Goal: Transaction & Acquisition: Download file/media

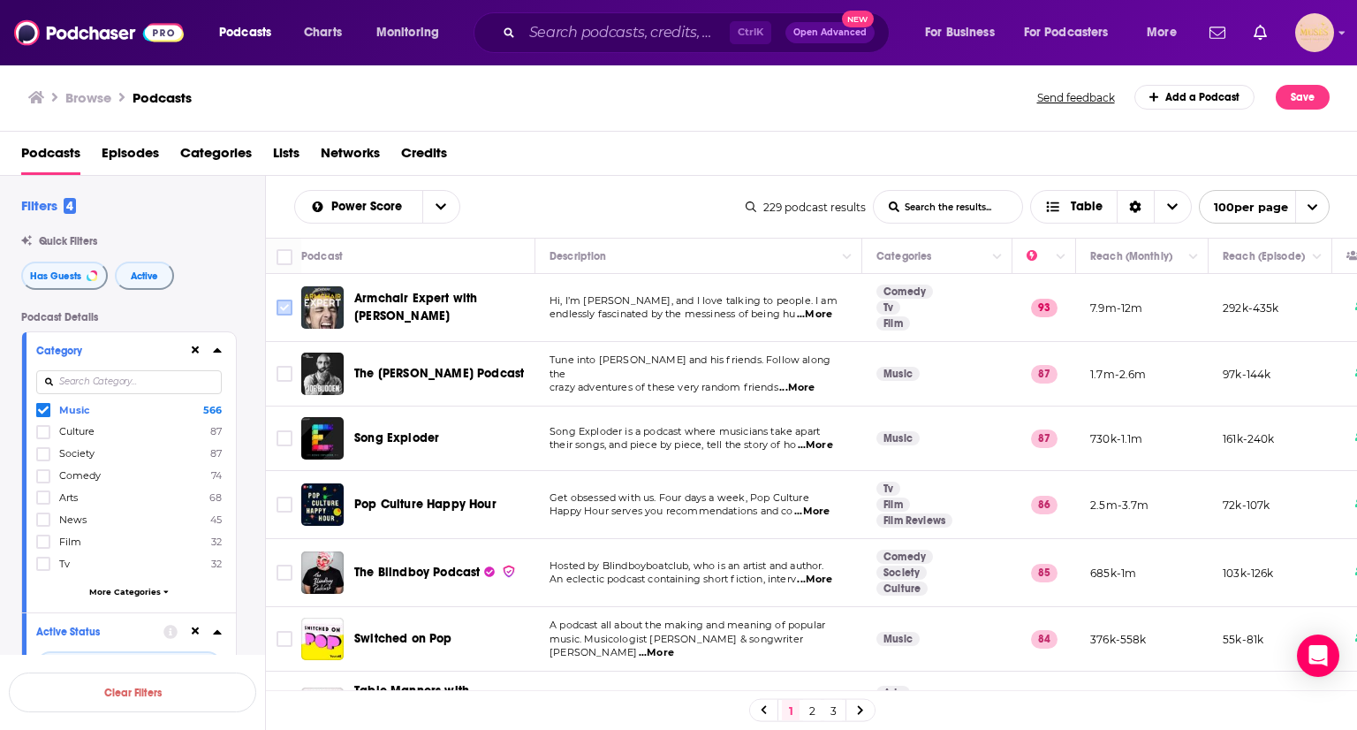
click at [287, 302] on input "Toggle select row" at bounding box center [285, 308] width 16 height 16
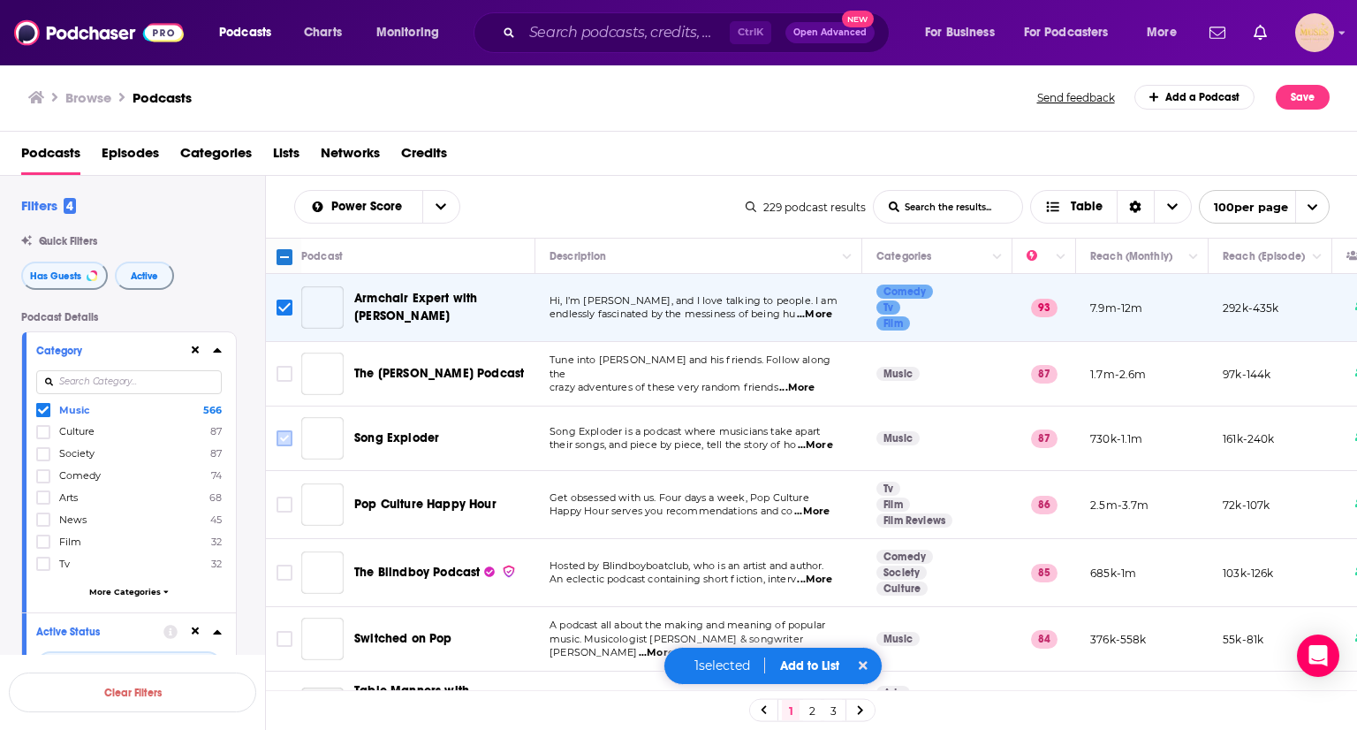
click at [286, 442] on input "Toggle select row" at bounding box center [285, 438] width 16 height 16
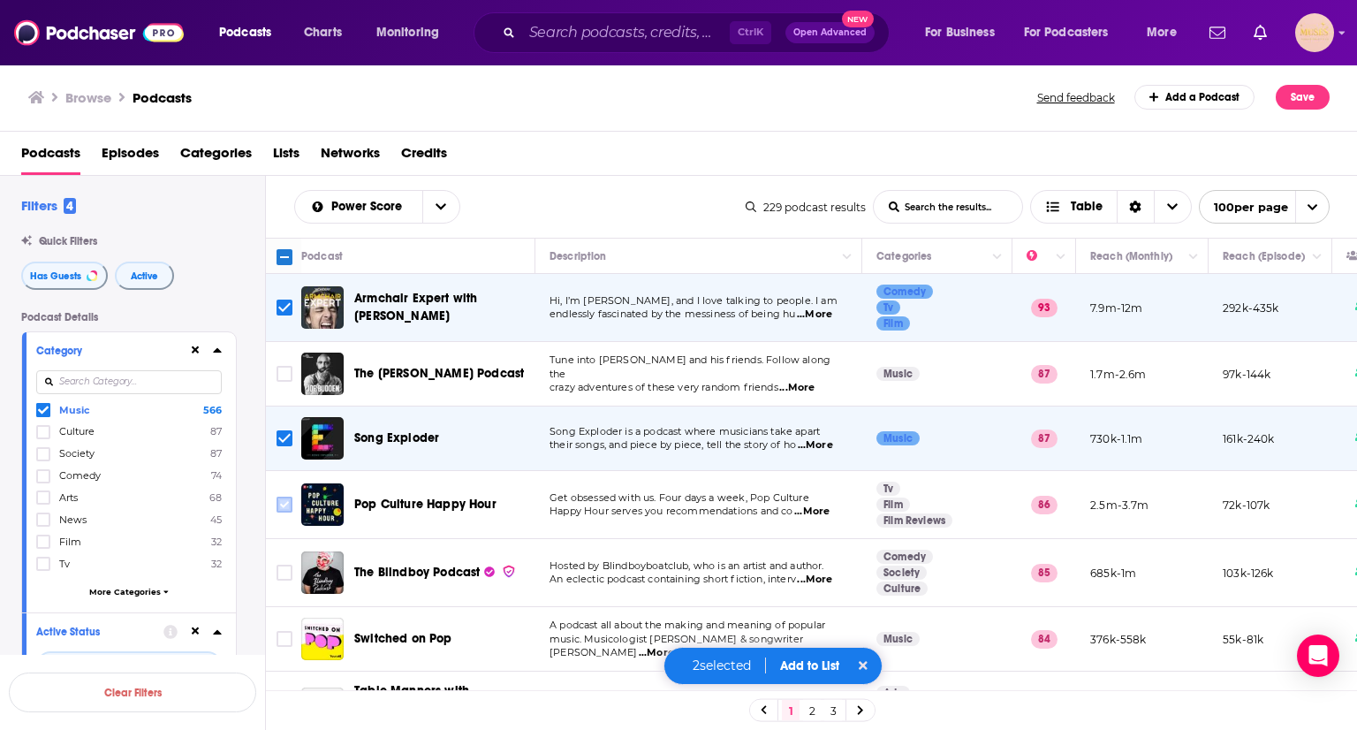
click at [282, 513] on icon "Toggle select row" at bounding box center [284, 504] width 21 height 21
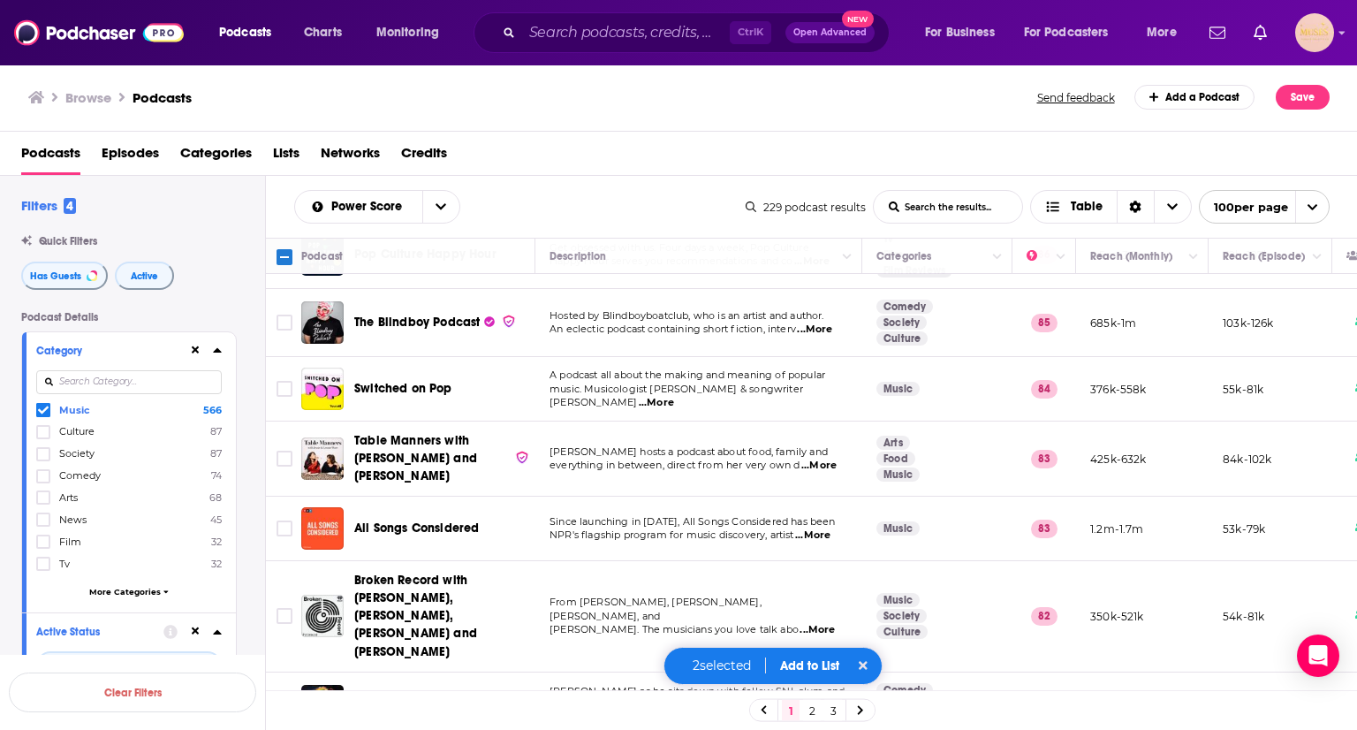
scroll to position [262, 0]
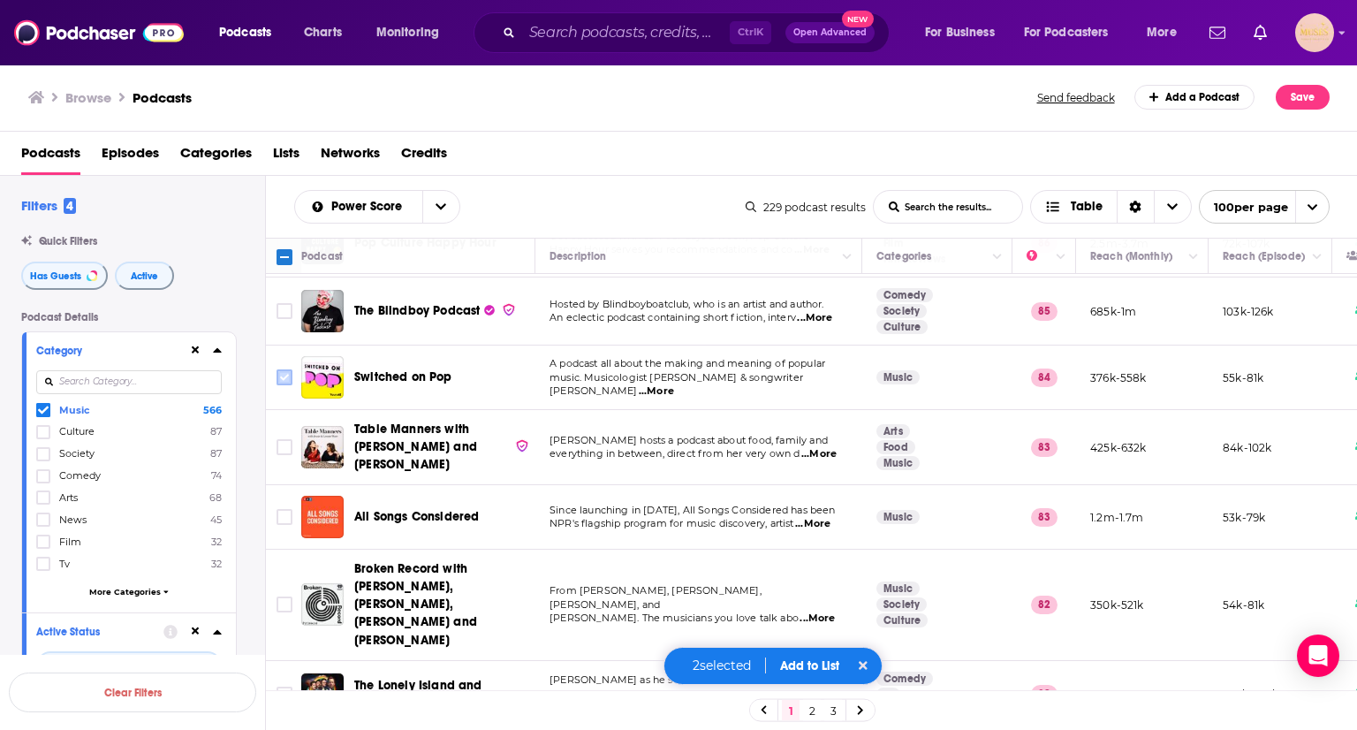
click at [284, 372] on input "Toggle select row" at bounding box center [285, 377] width 16 height 16
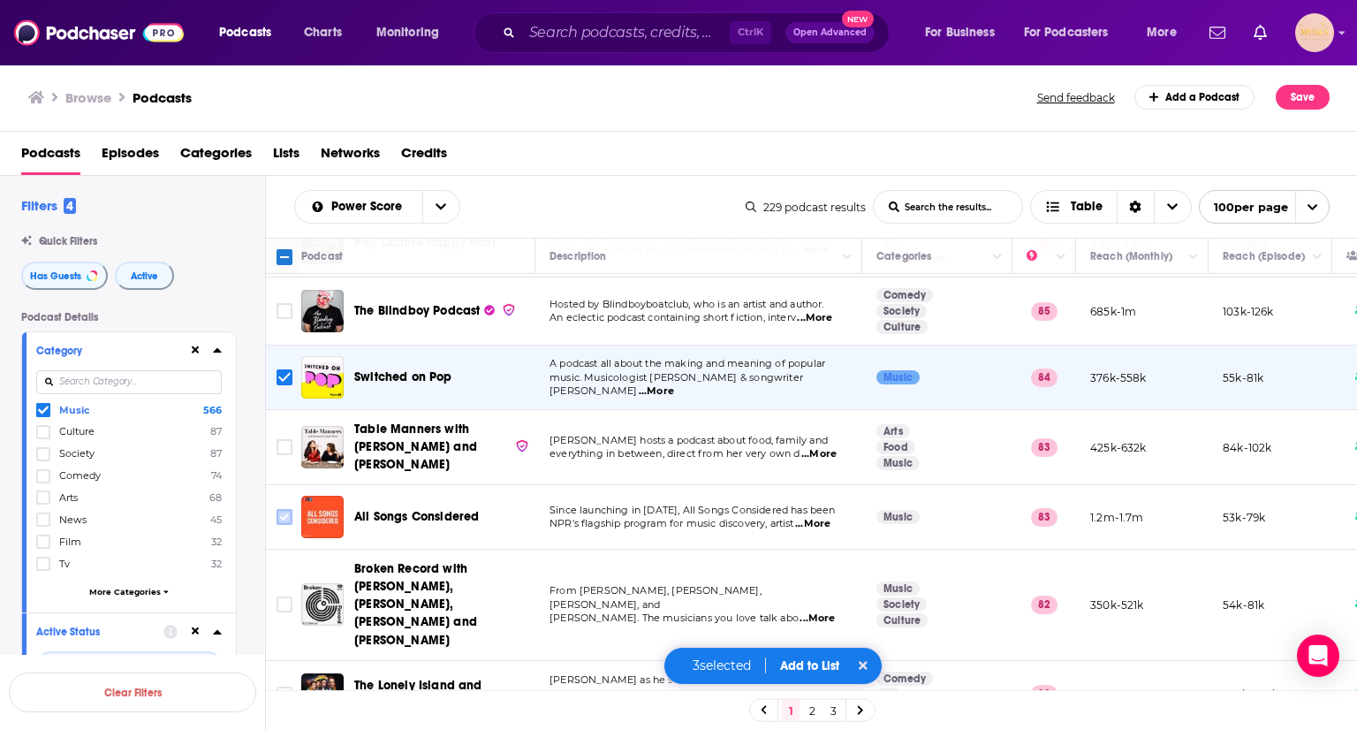
click at [290, 514] on input "Toggle select row" at bounding box center [285, 517] width 16 height 16
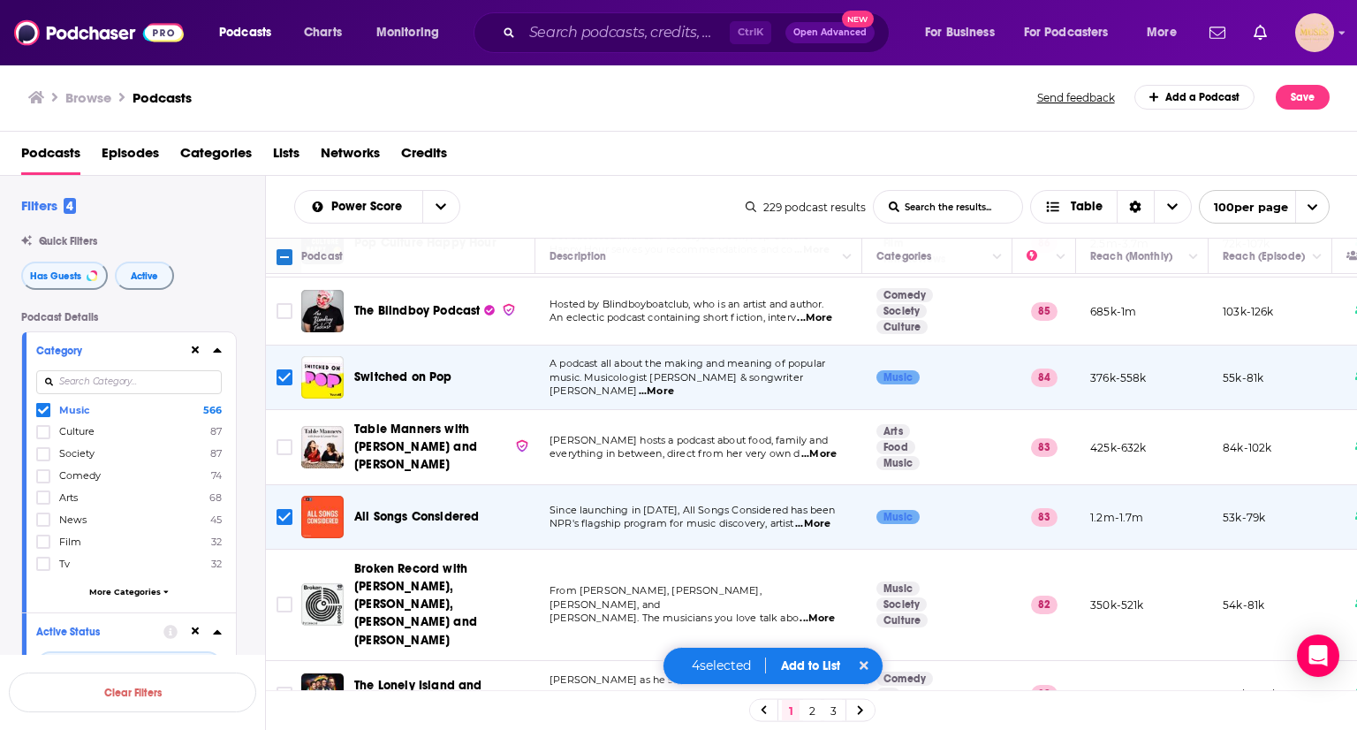
click at [290, 597] on input "Toggle select row" at bounding box center [285, 605] width 16 height 16
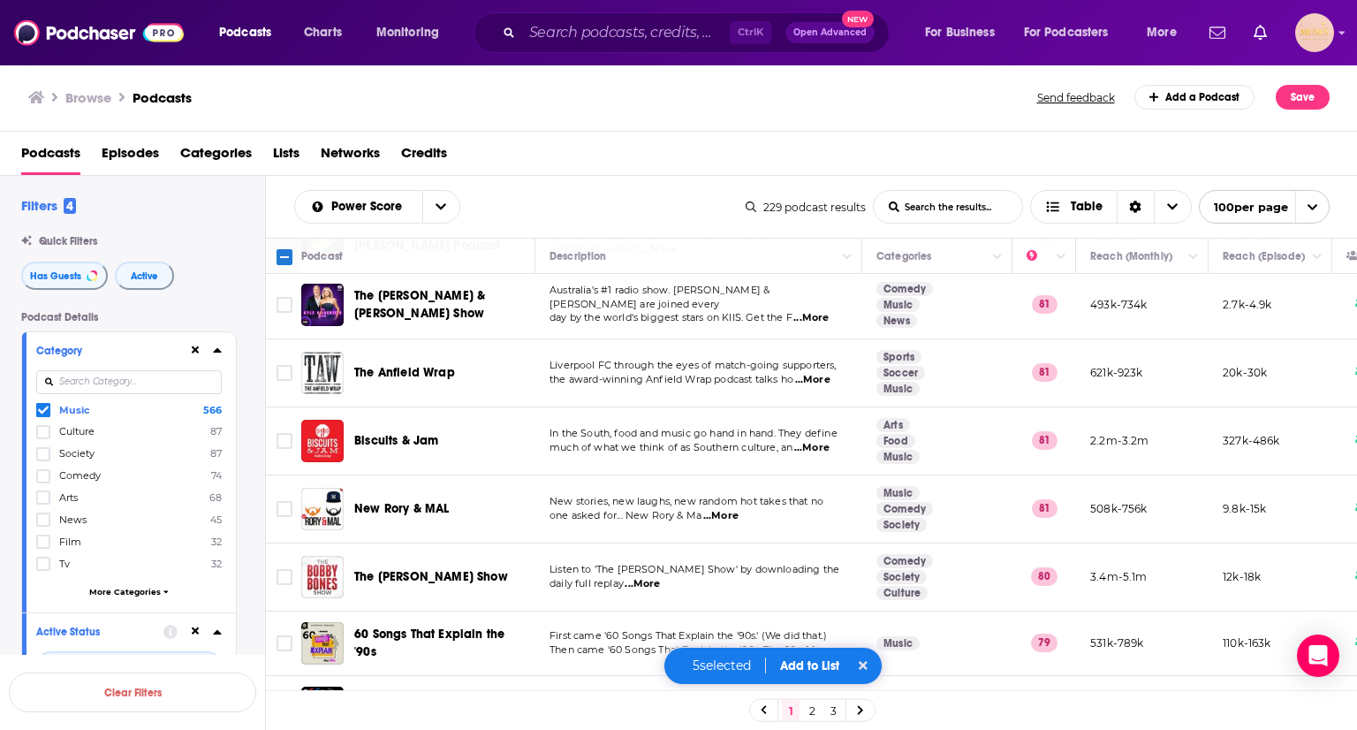
scroll to position [754, 0]
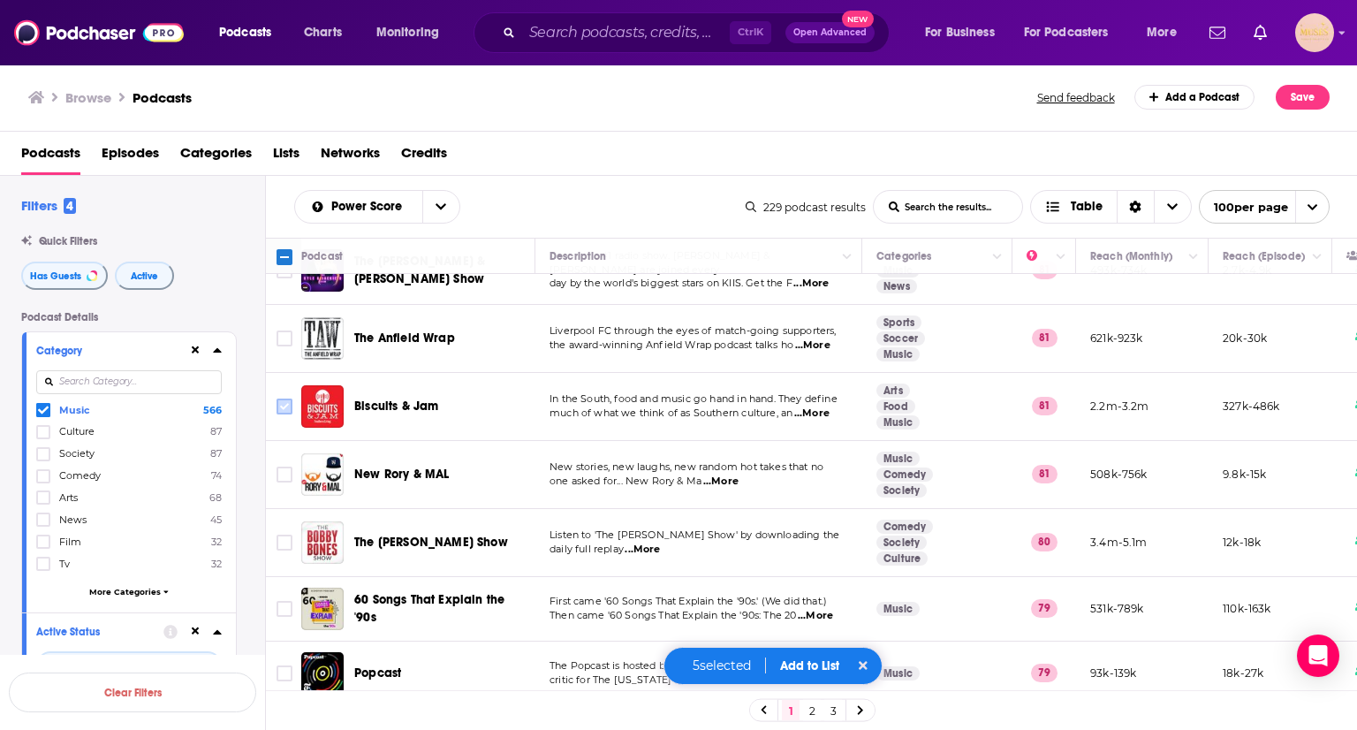
click at [280, 399] on input "Toggle select row" at bounding box center [285, 407] width 16 height 16
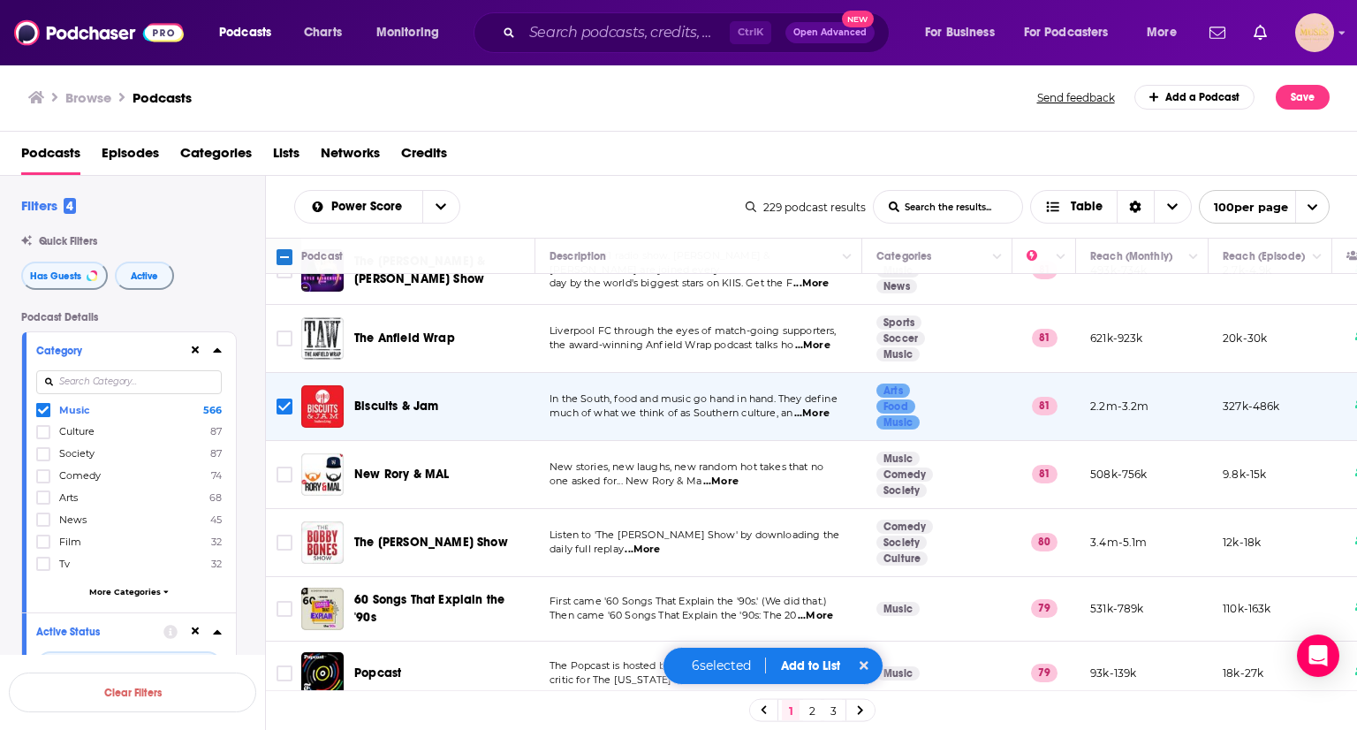
click at [641, 543] on span "...More" at bounding box center [642, 550] width 35 height 14
click at [286, 601] on input "Toggle select row" at bounding box center [285, 609] width 16 height 16
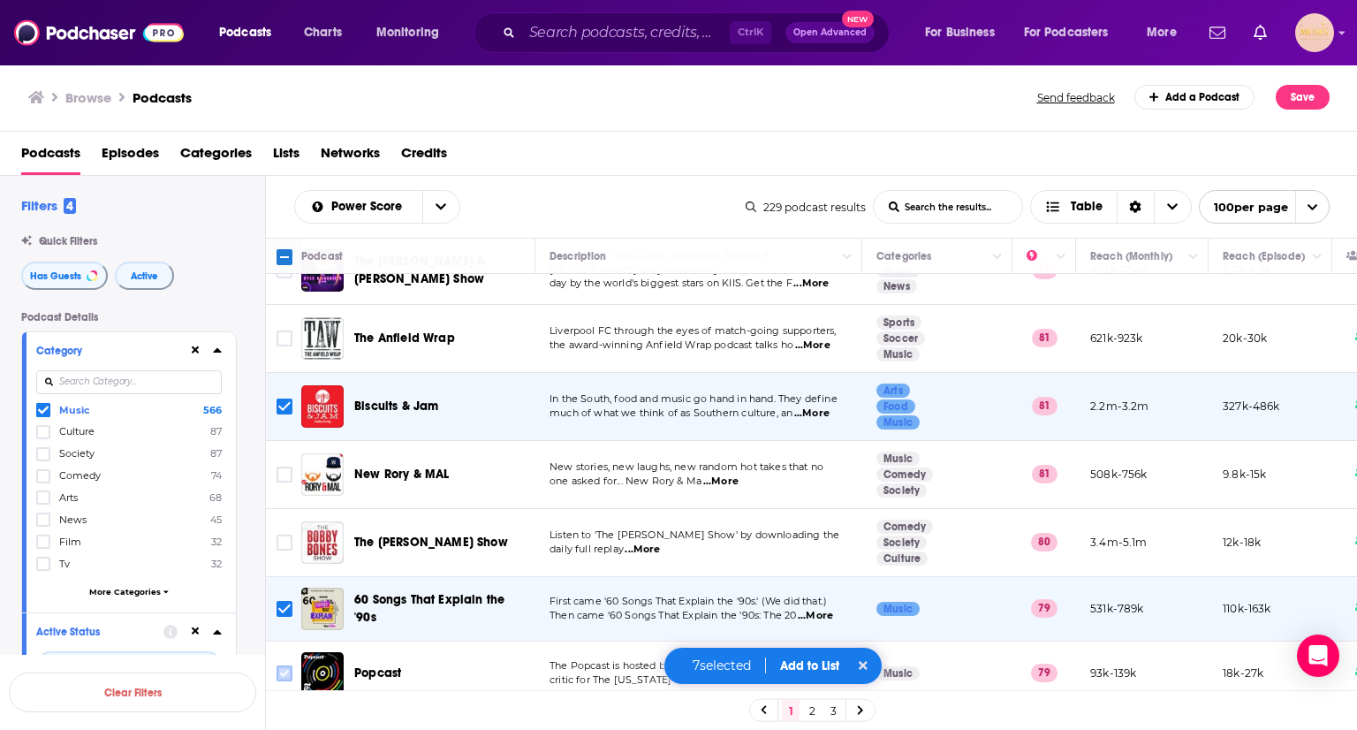
click at [281, 665] on input "Toggle select row" at bounding box center [285, 673] width 16 height 16
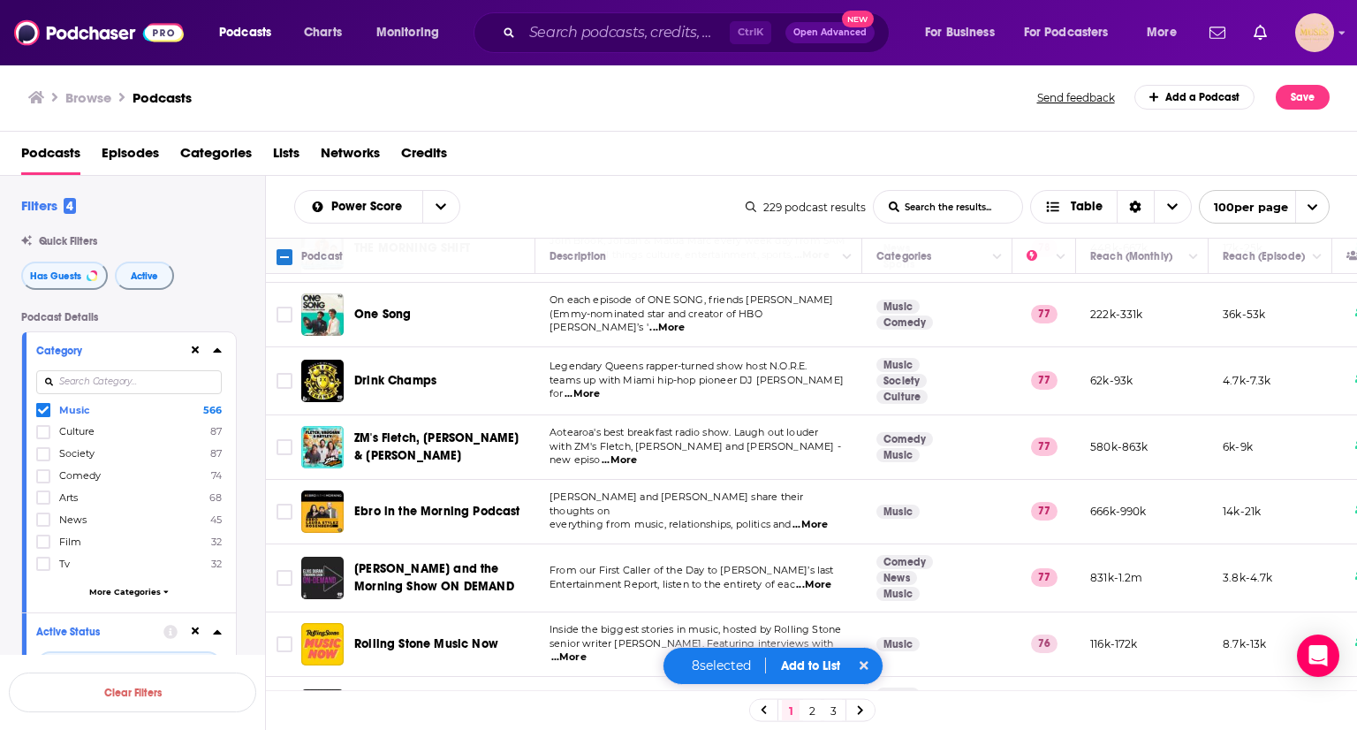
scroll to position [1419, 0]
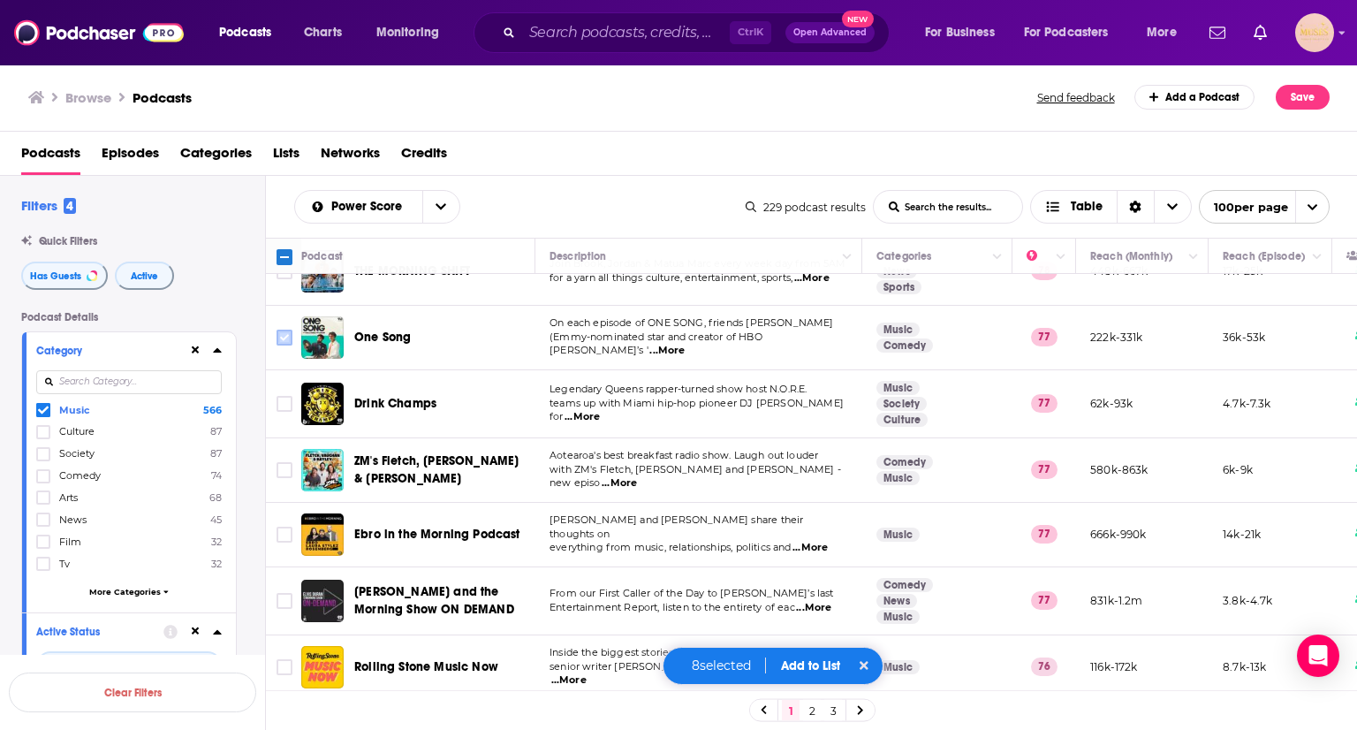
click at [281, 330] on input "Toggle select row" at bounding box center [285, 338] width 16 height 16
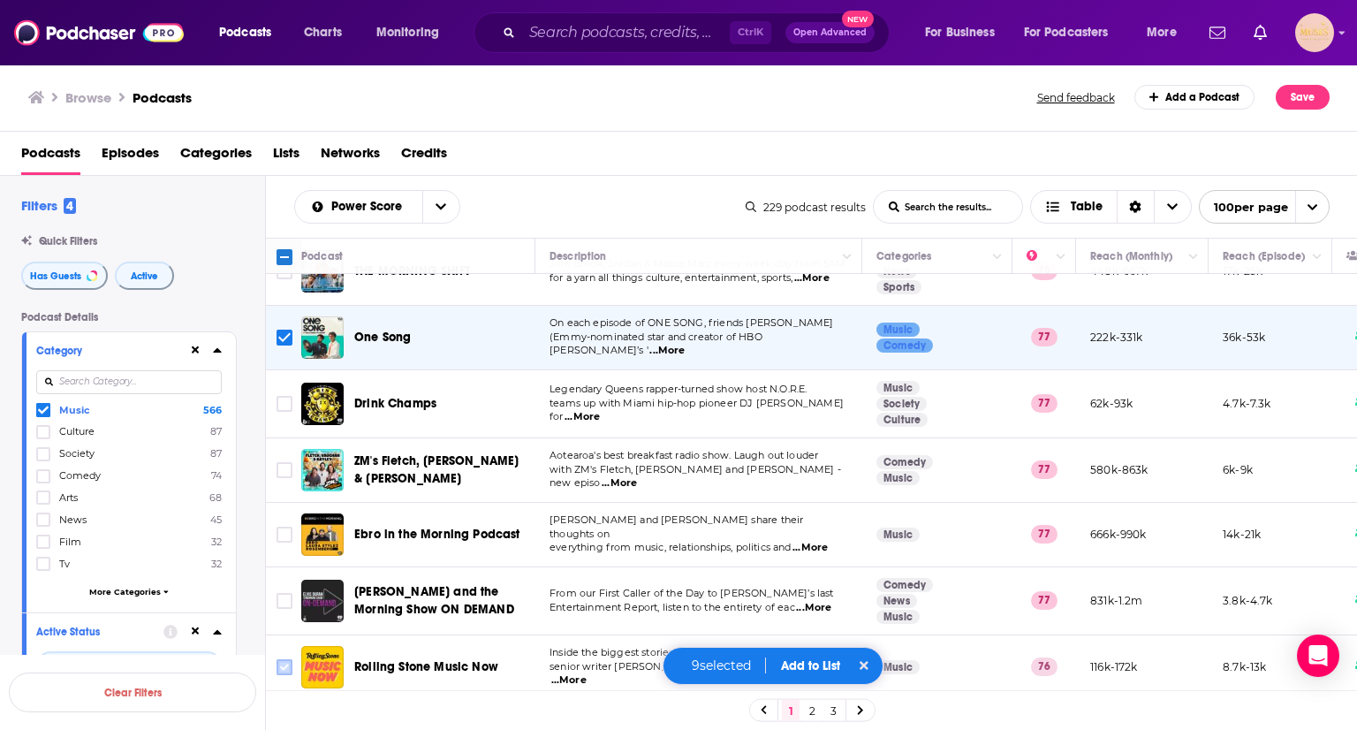
click at [278, 659] on input "Toggle select row" at bounding box center [285, 667] width 16 height 16
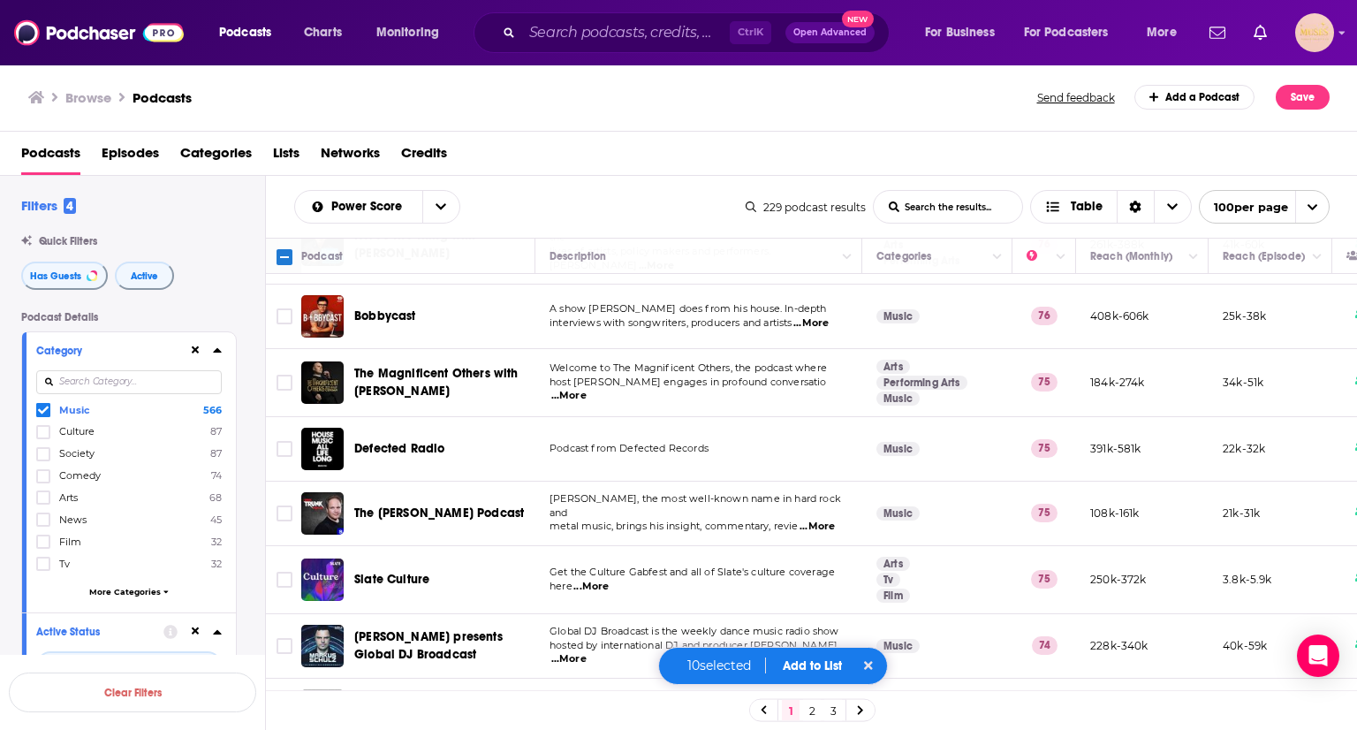
scroll to position [2039, 0]
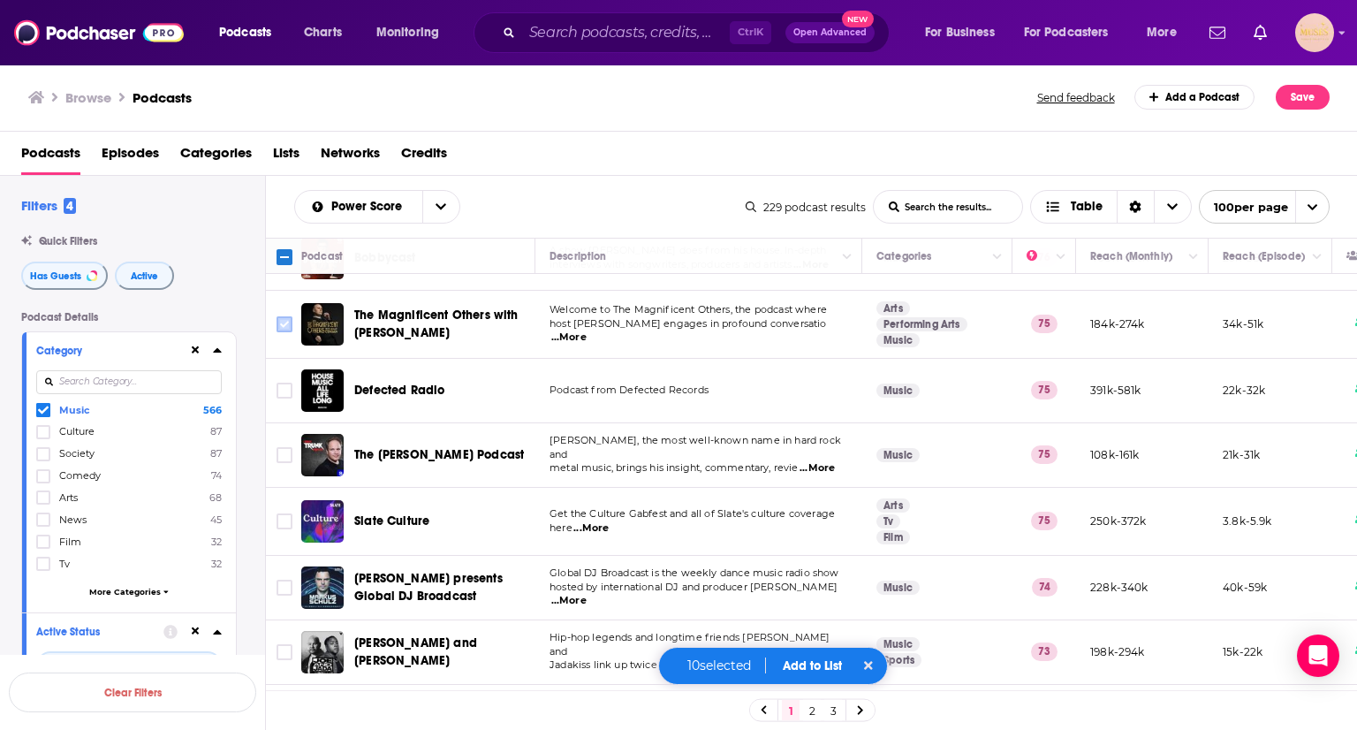
click at [289, 316] on input "Toggle select row" at bounding box center [285, 324] width 16 height 16
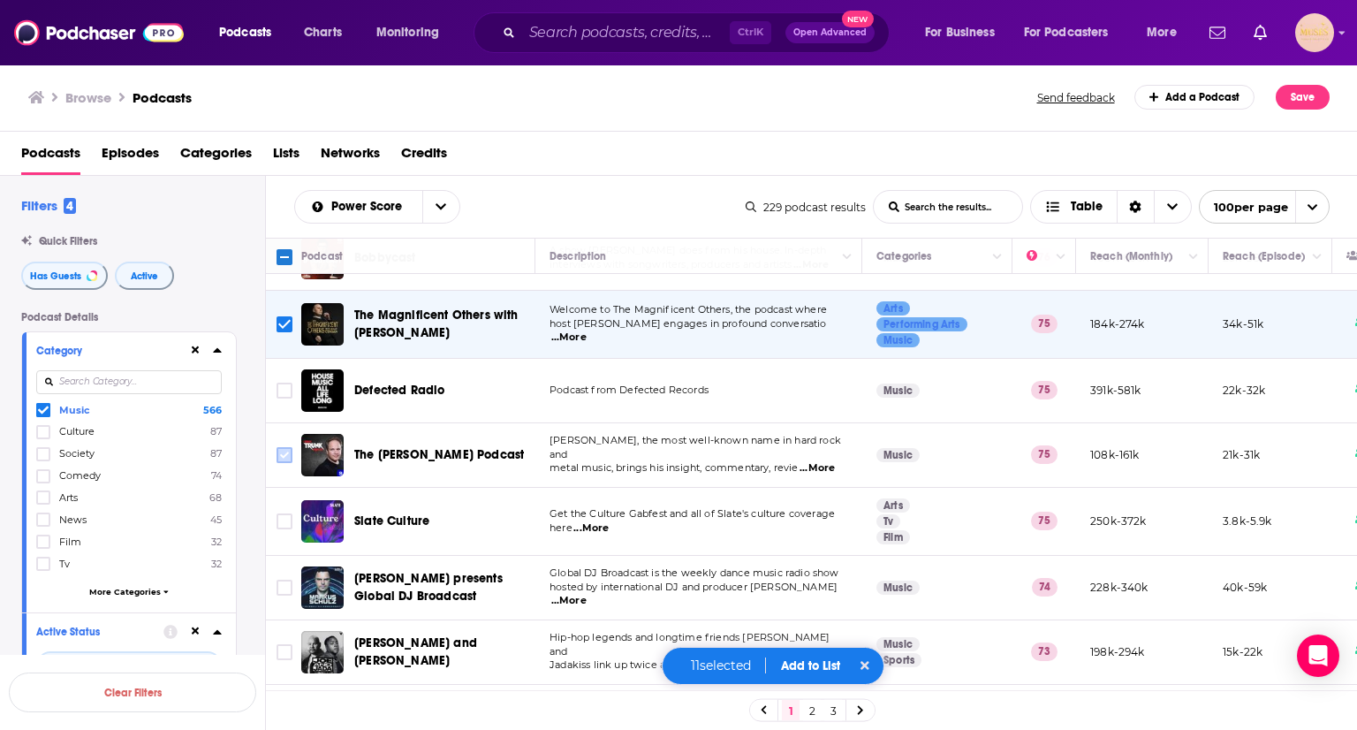
click at [290, 447] on input "Toggle select row" at bounding box center [285, 455] width 16 height 16
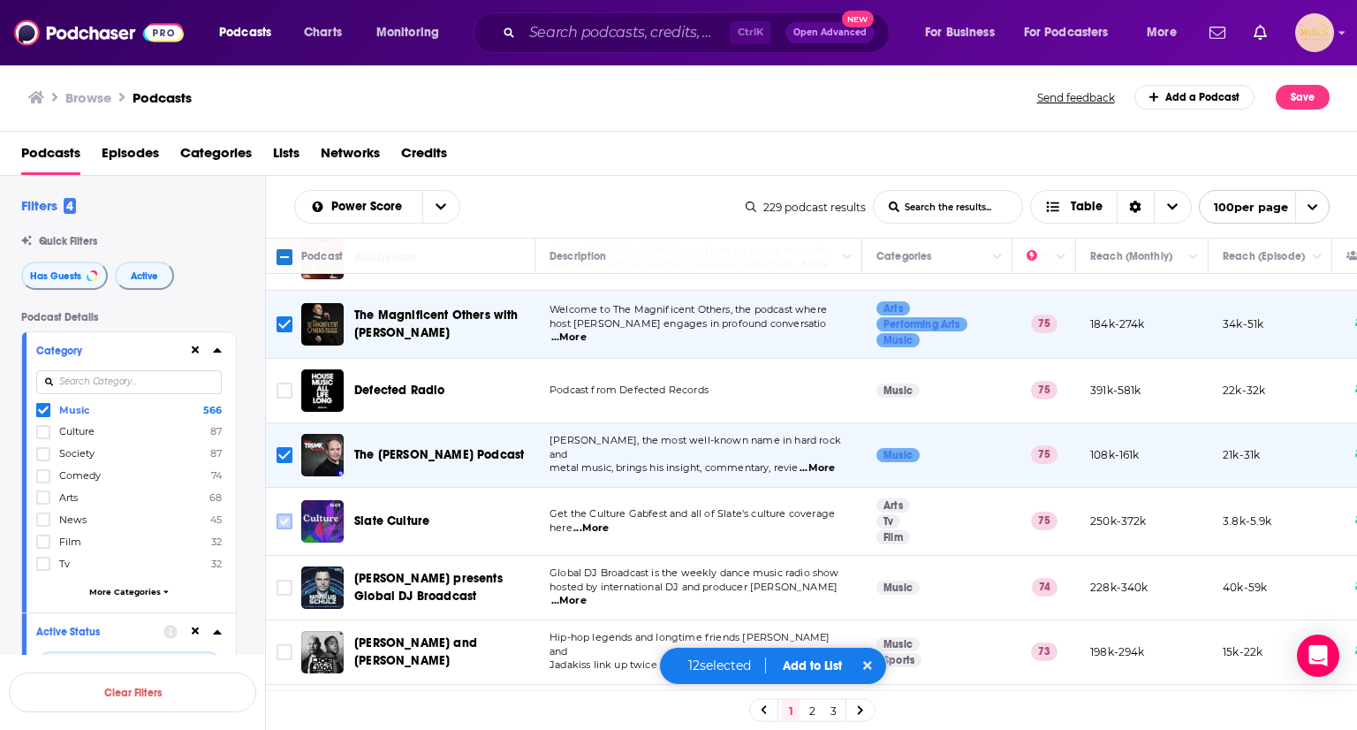
click at [280, 513] on input "Toggle select row" at bounding box center [285, 521] width 16 height 16
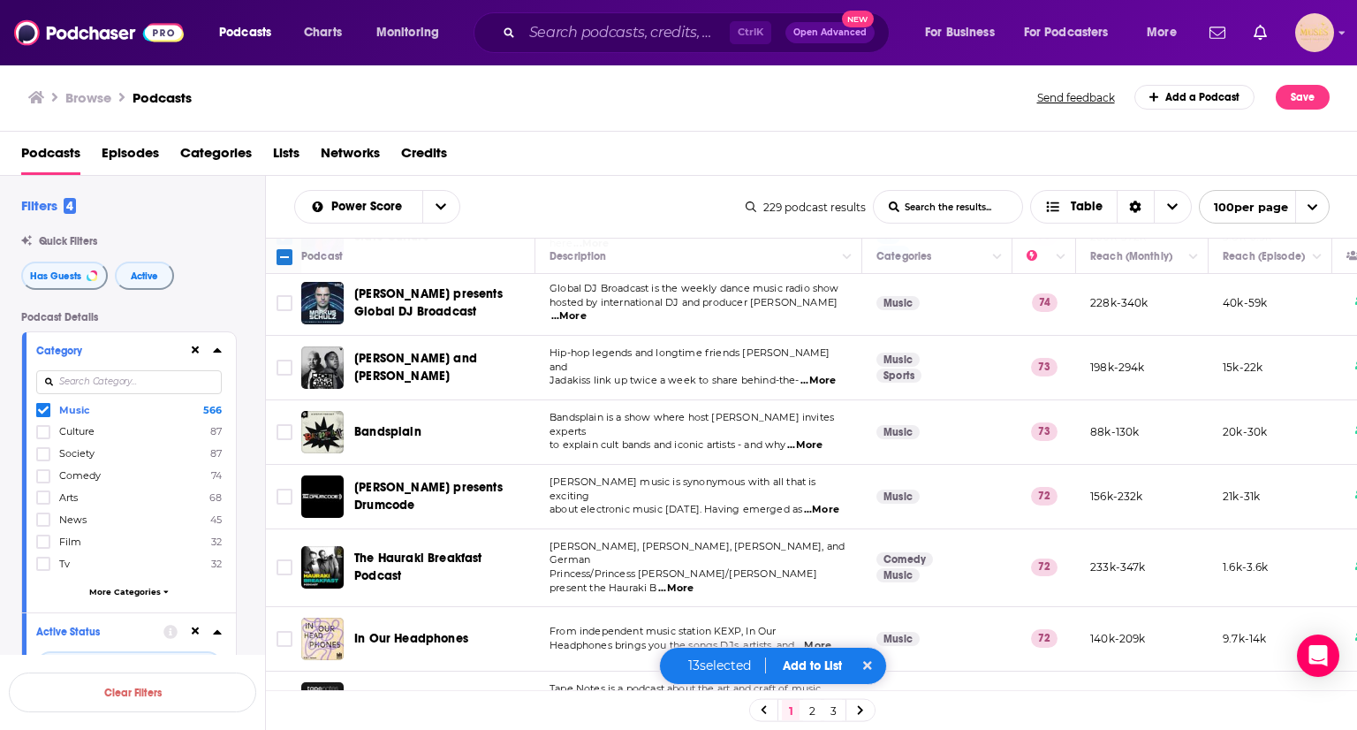
scroll to position [2335, 0]
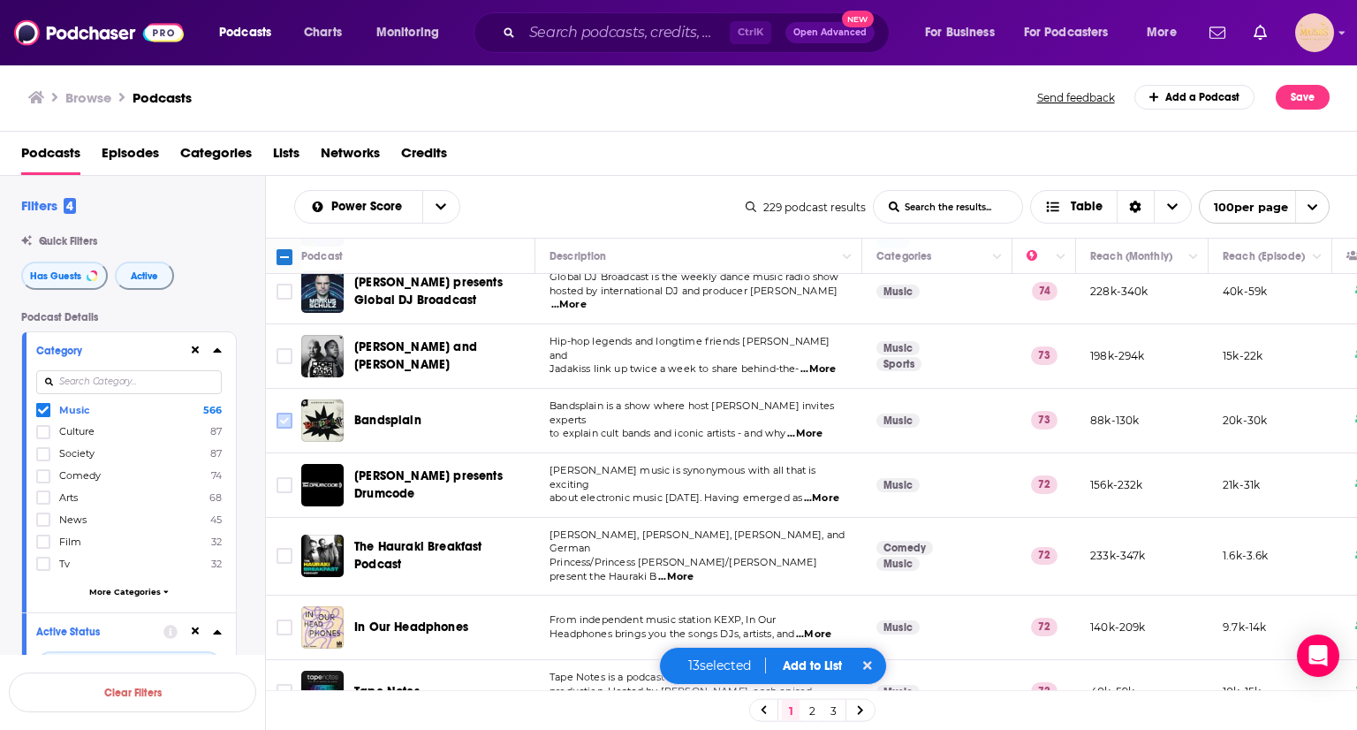
click at [287, 413] on input "Toggle select row" at bounding box center [285, 421] width 16 height 16
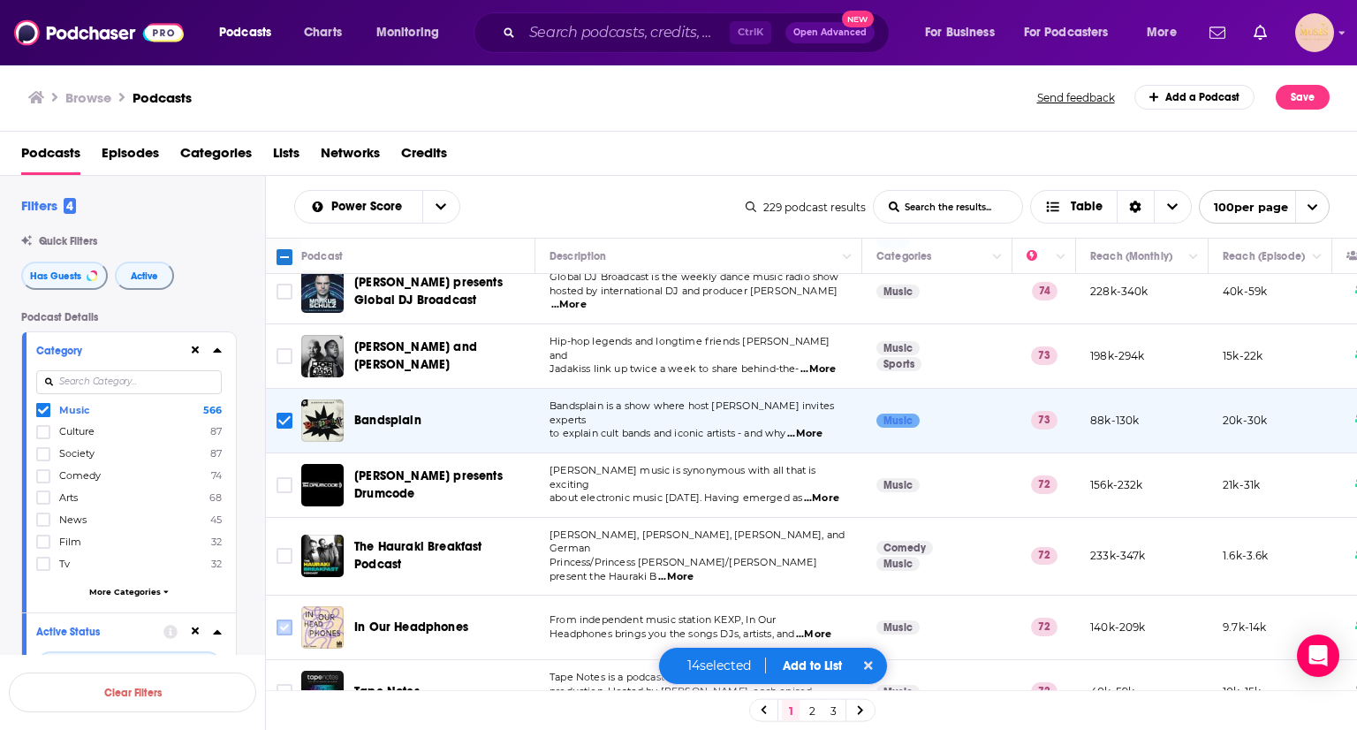
click at [285, 619] on input "Toggle select row" at bounding box center [285, 627] width 16 height 16
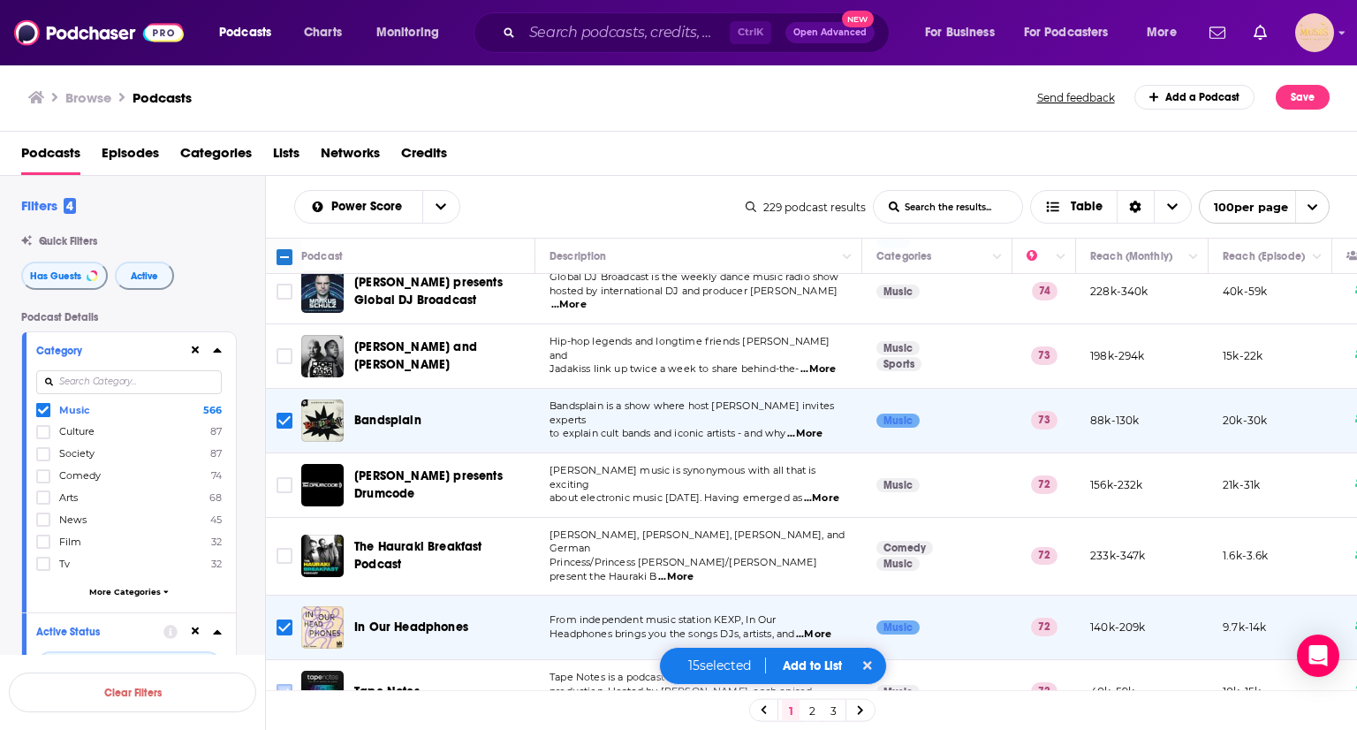
click at [283, 684] on input "Toggle select row" at bounding box center [285, 692] width 16 height 16
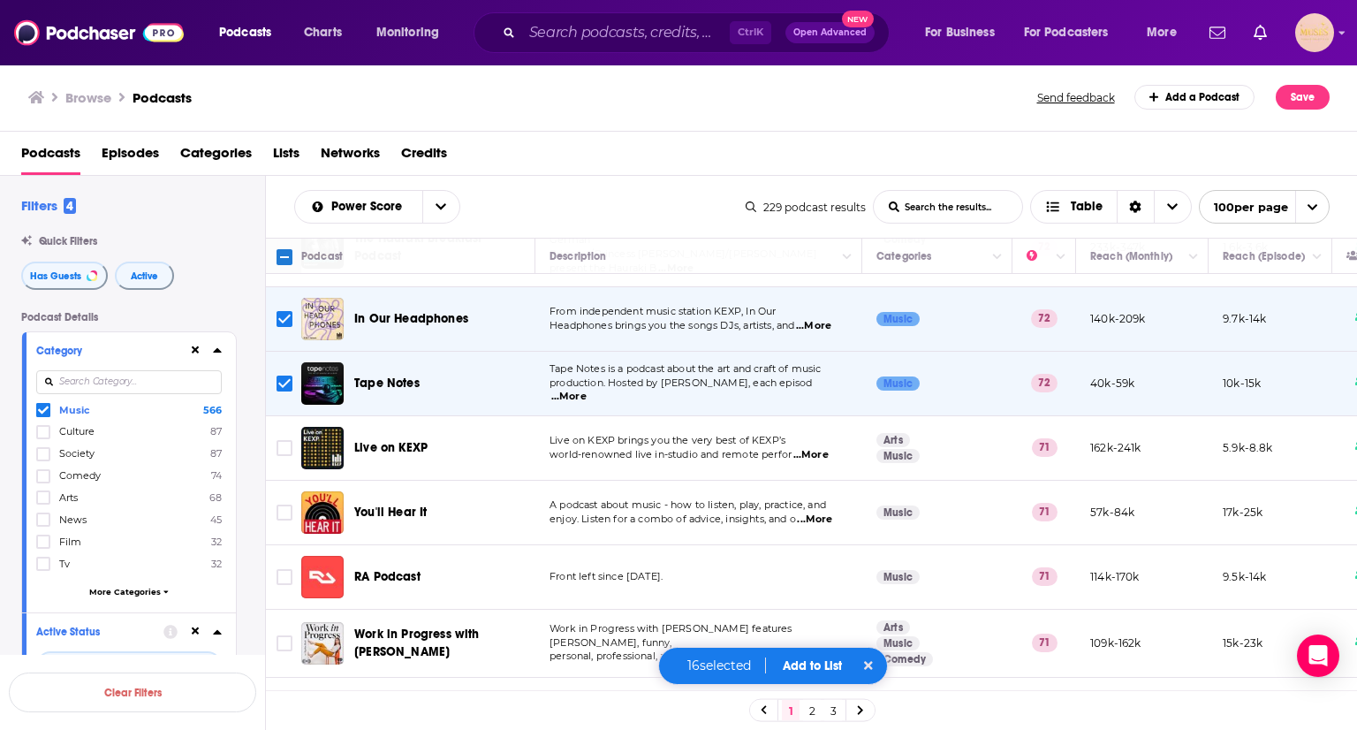
scroll to position [2678, 0]
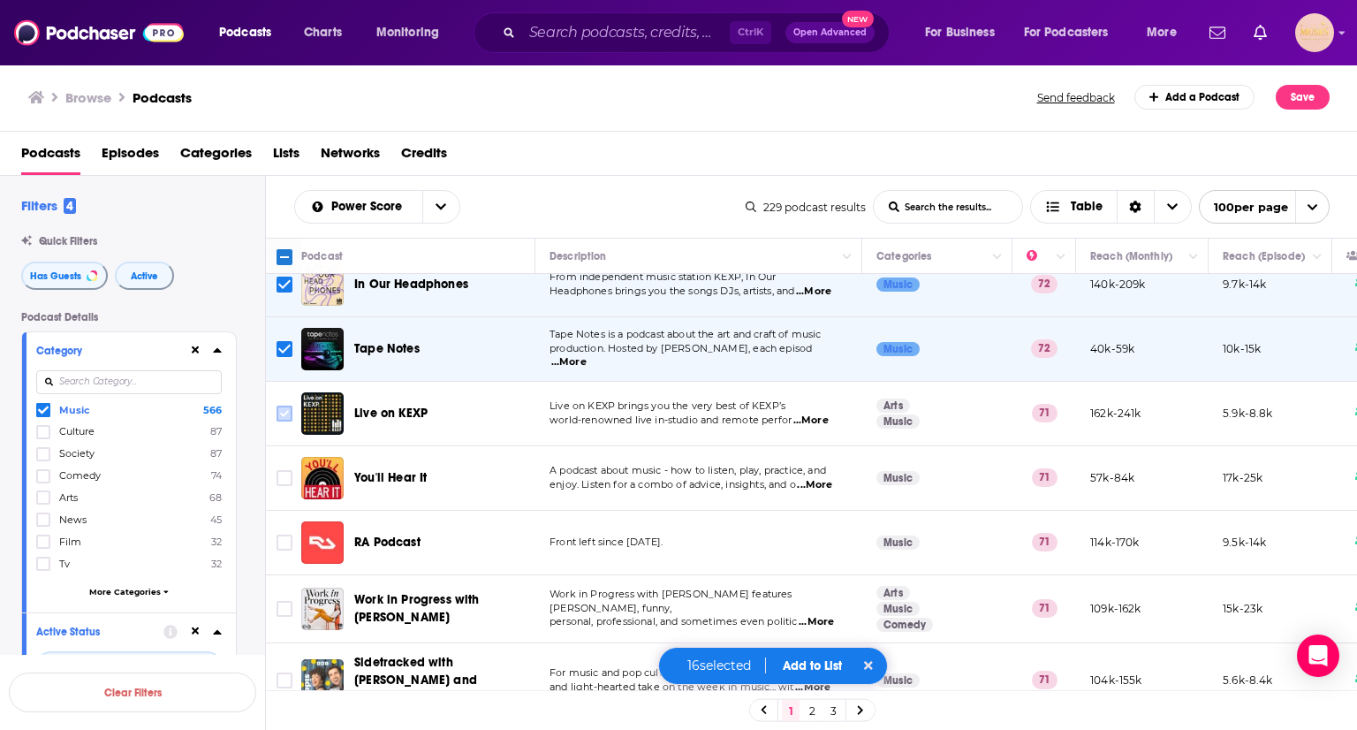
click at [283, 406] on input "Toggle select row" at bounding box center [285, 414] width 16 height 16
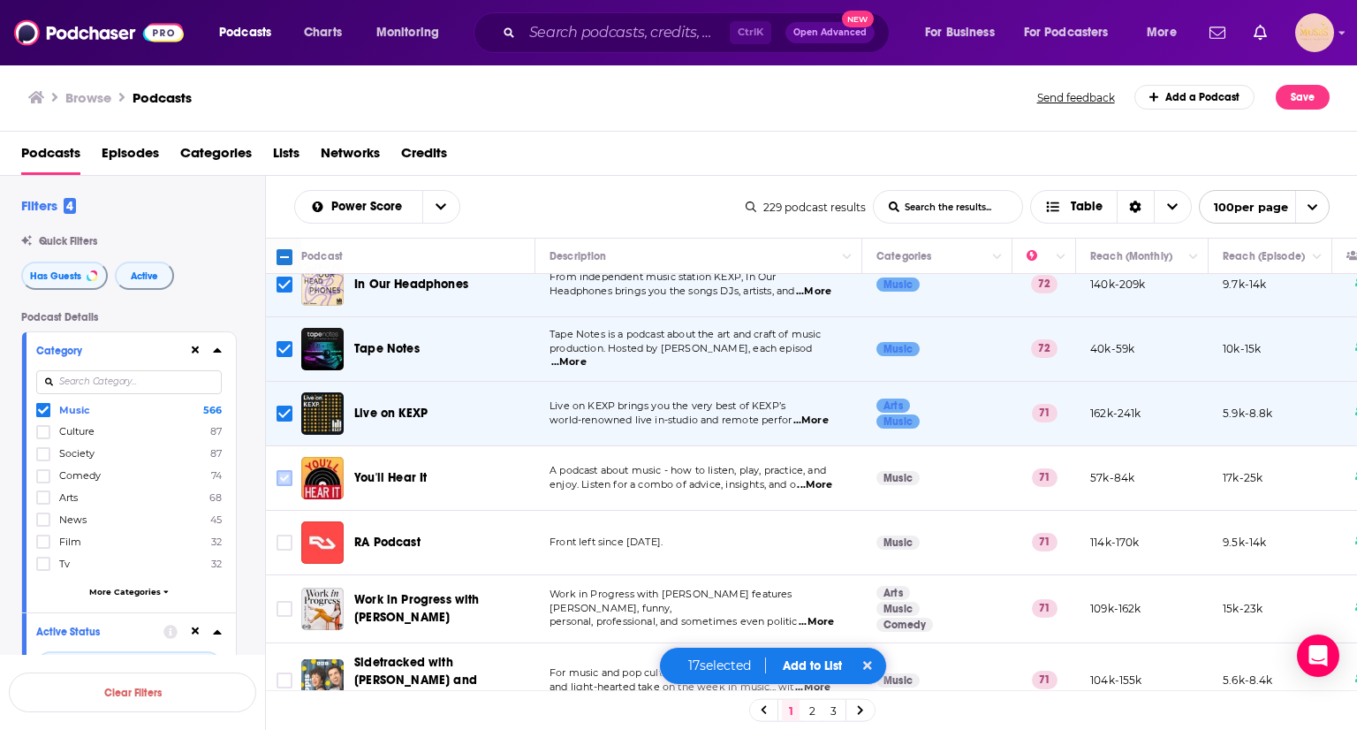
click at [284, 470] on input "Toggle select row" at bounding box center [285, 478] width 16 height 16
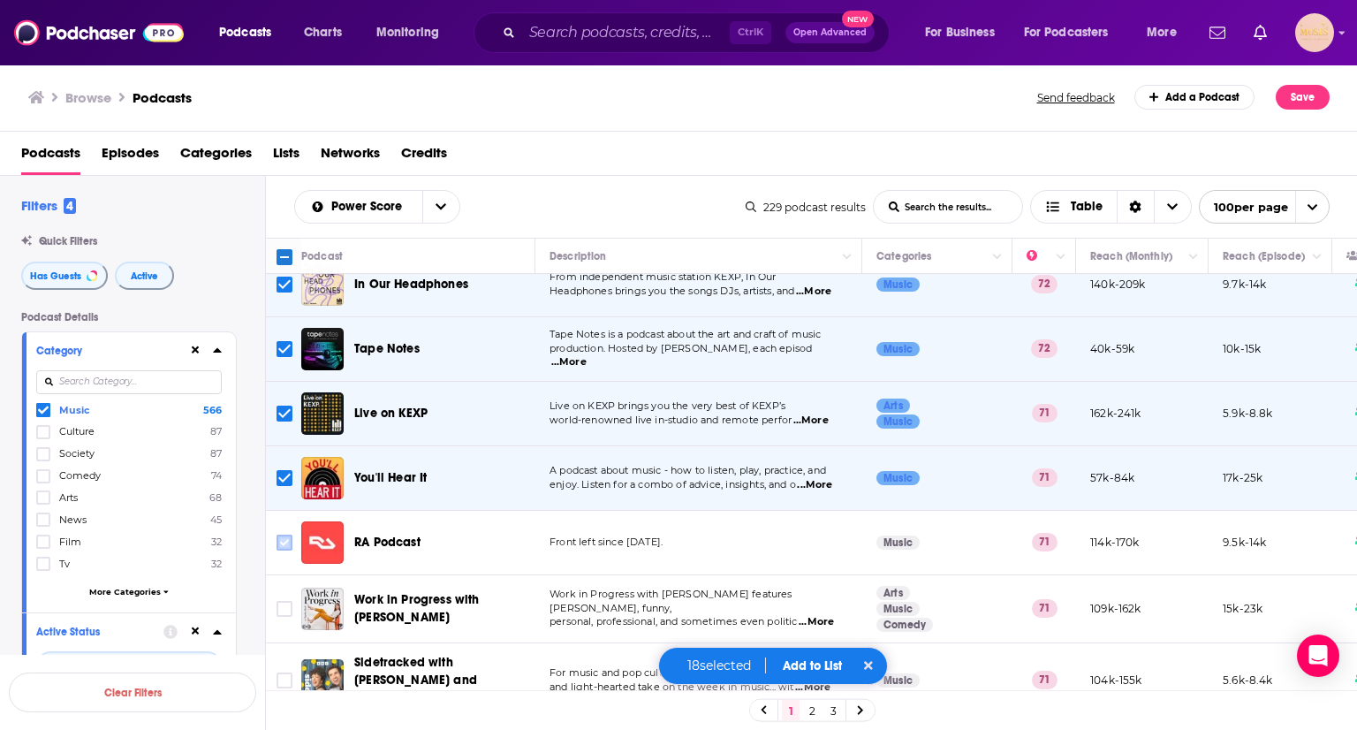
click at [285, 535] on input "Toggle select row" at bounding box center [285, 543] width 16 height 16
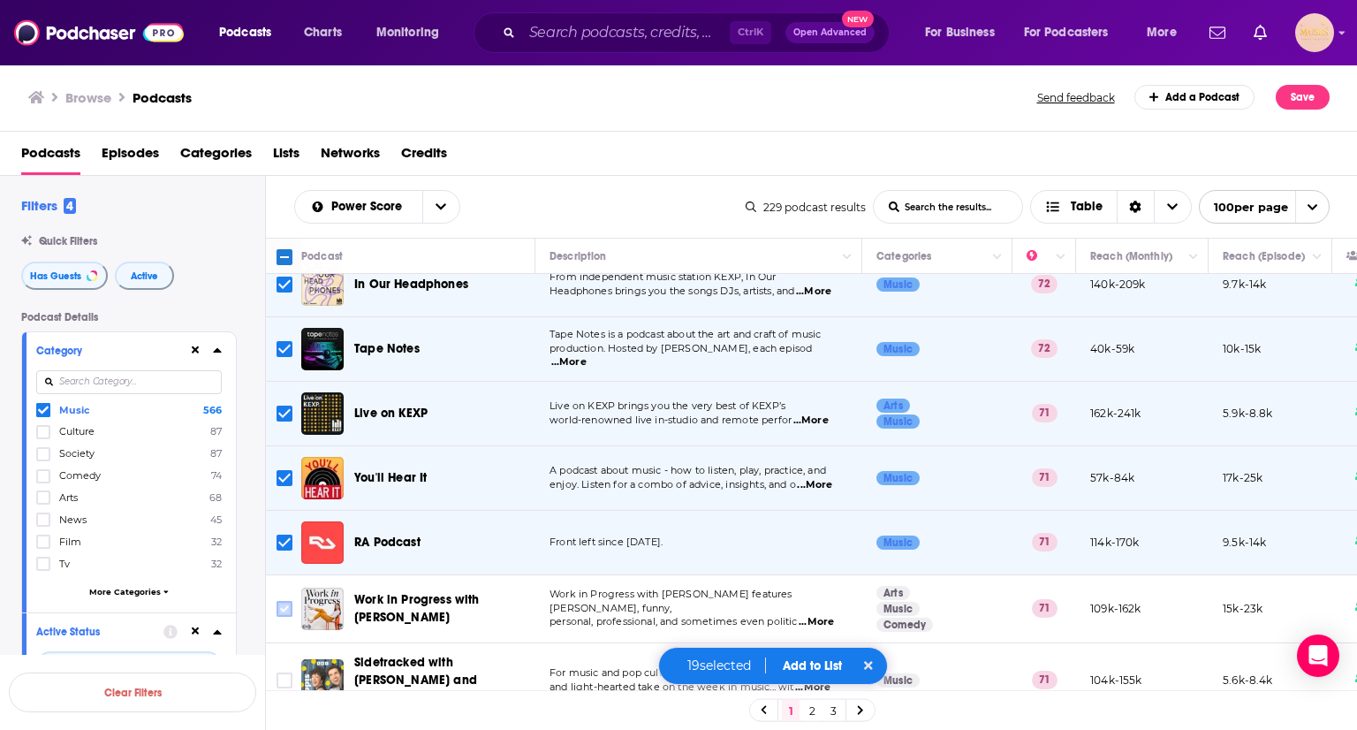
click at [286, 601] on input "Toggle select row" at bounding box center [285, 609] width 16 height 16
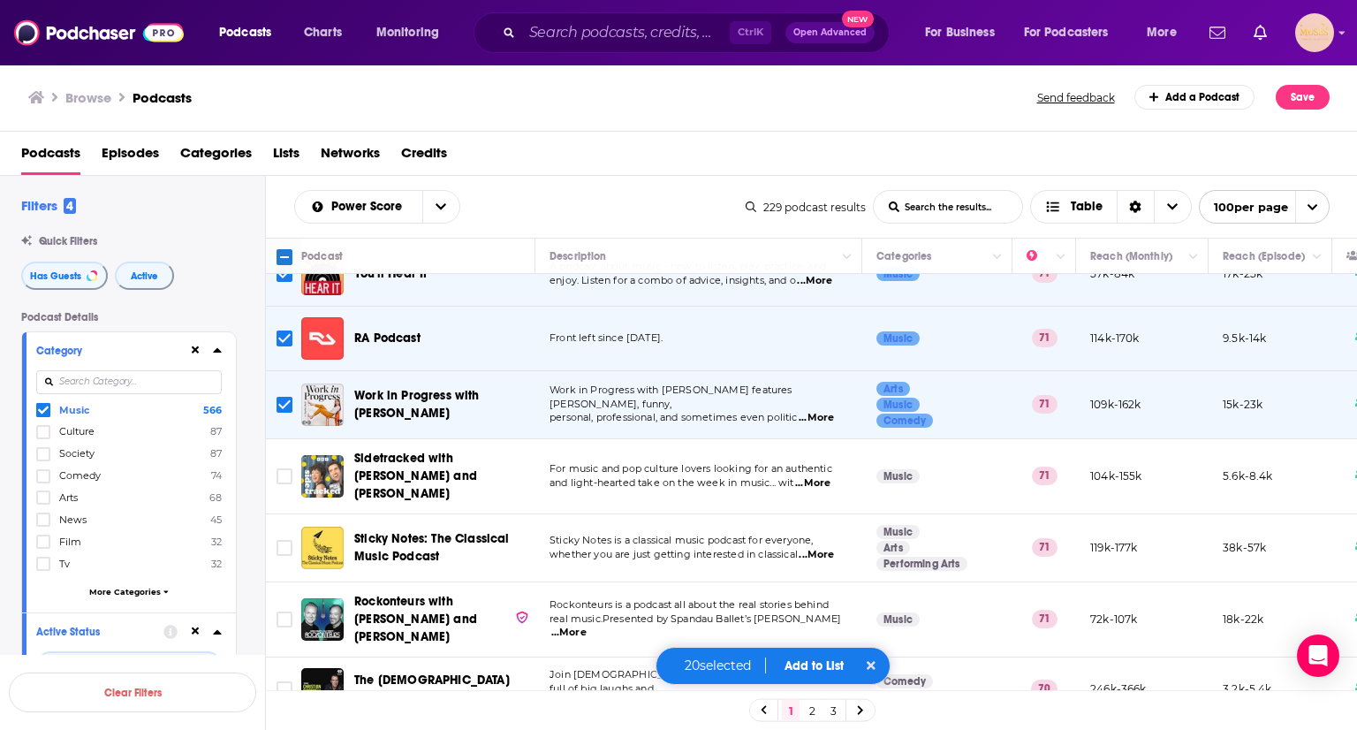
scroll to position [2893, 0]
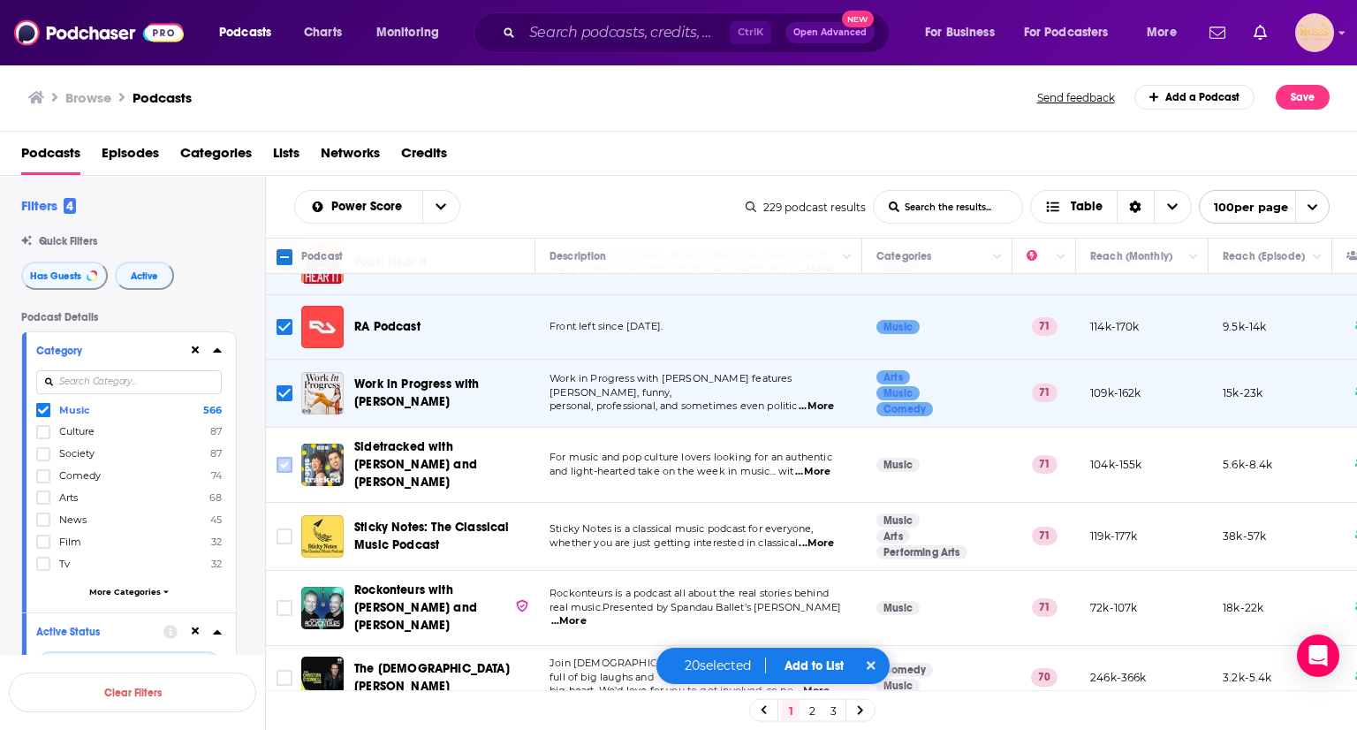
click at [284, 457] on input "Toggle select row" at bounding box center [285, 465] width 16 height 16
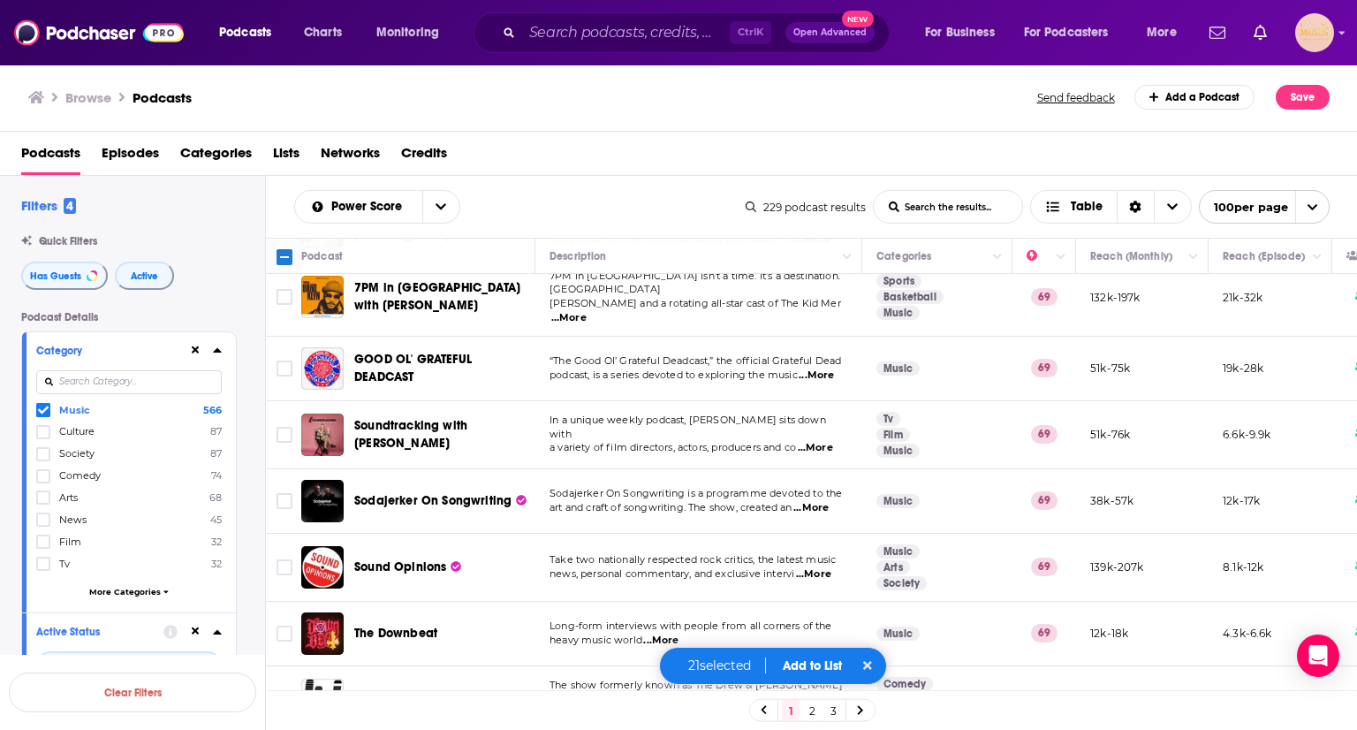
scroll to position [3892, 0]
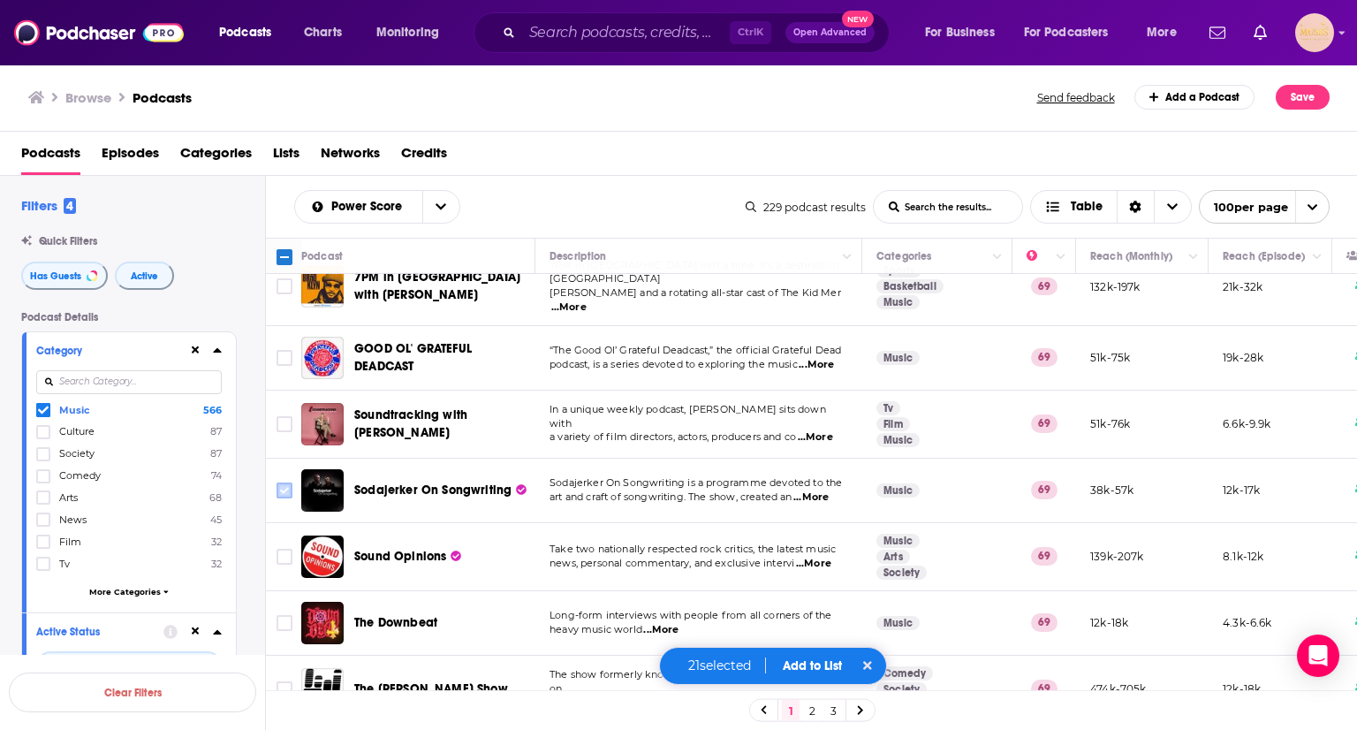
click at [283, 483] on input "Toggle select row" at bounding box center [285, 491] width 16 height 16
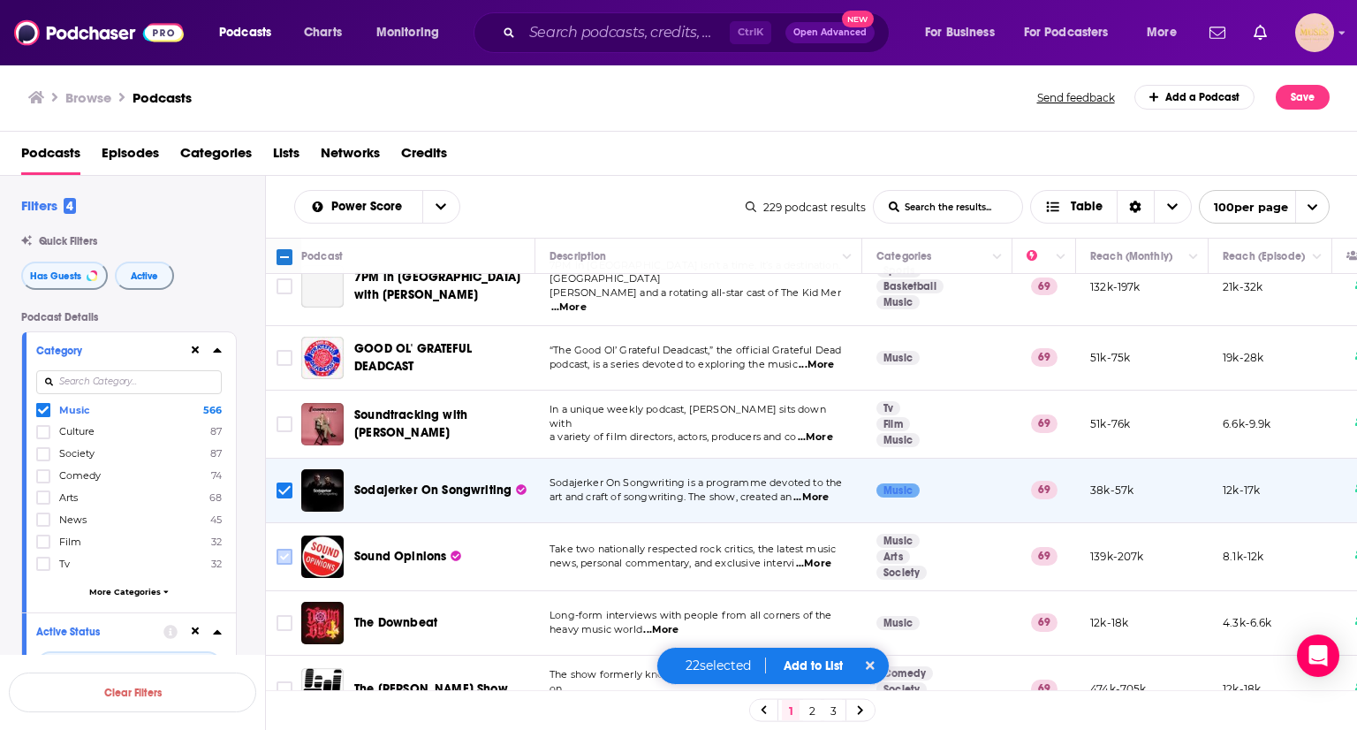
click at [280, 549] on input "Toggle select row" at bounding box center [285, 557] width 16 height 16
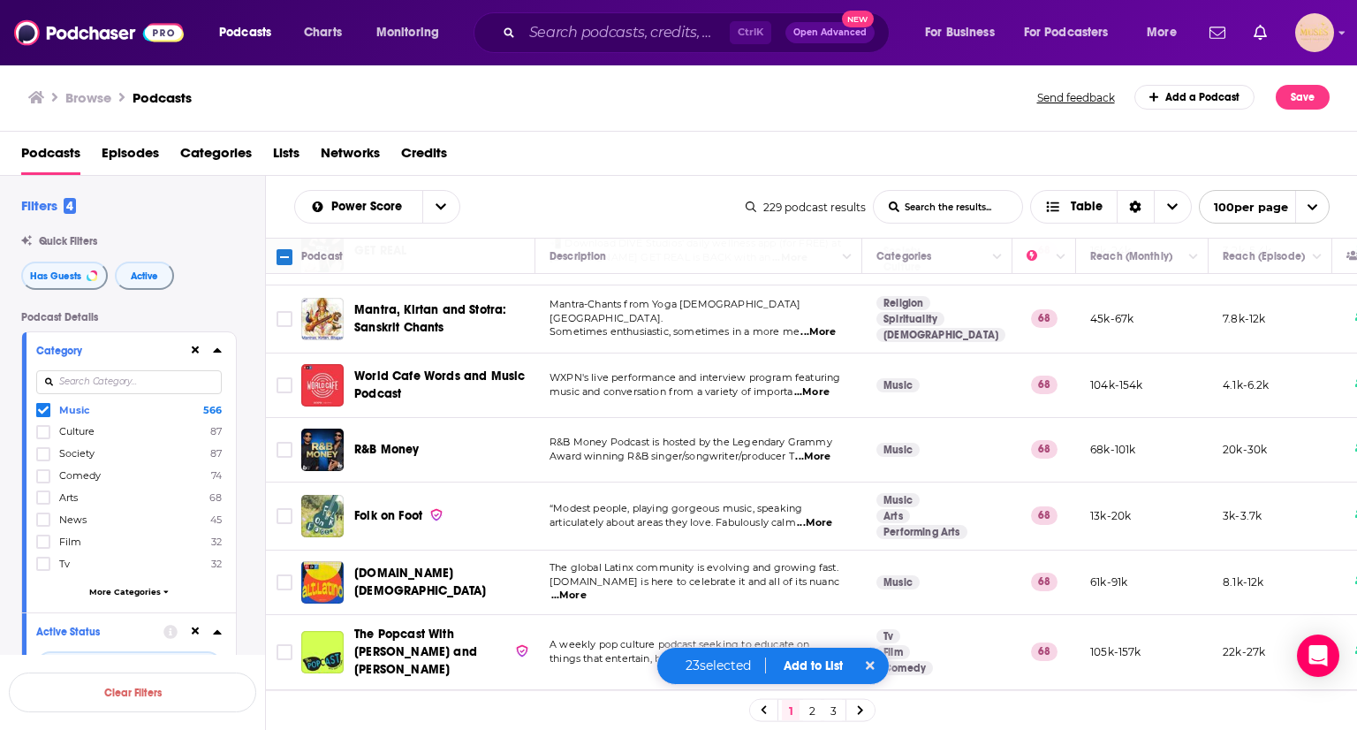
scroll to position [4797, 0]
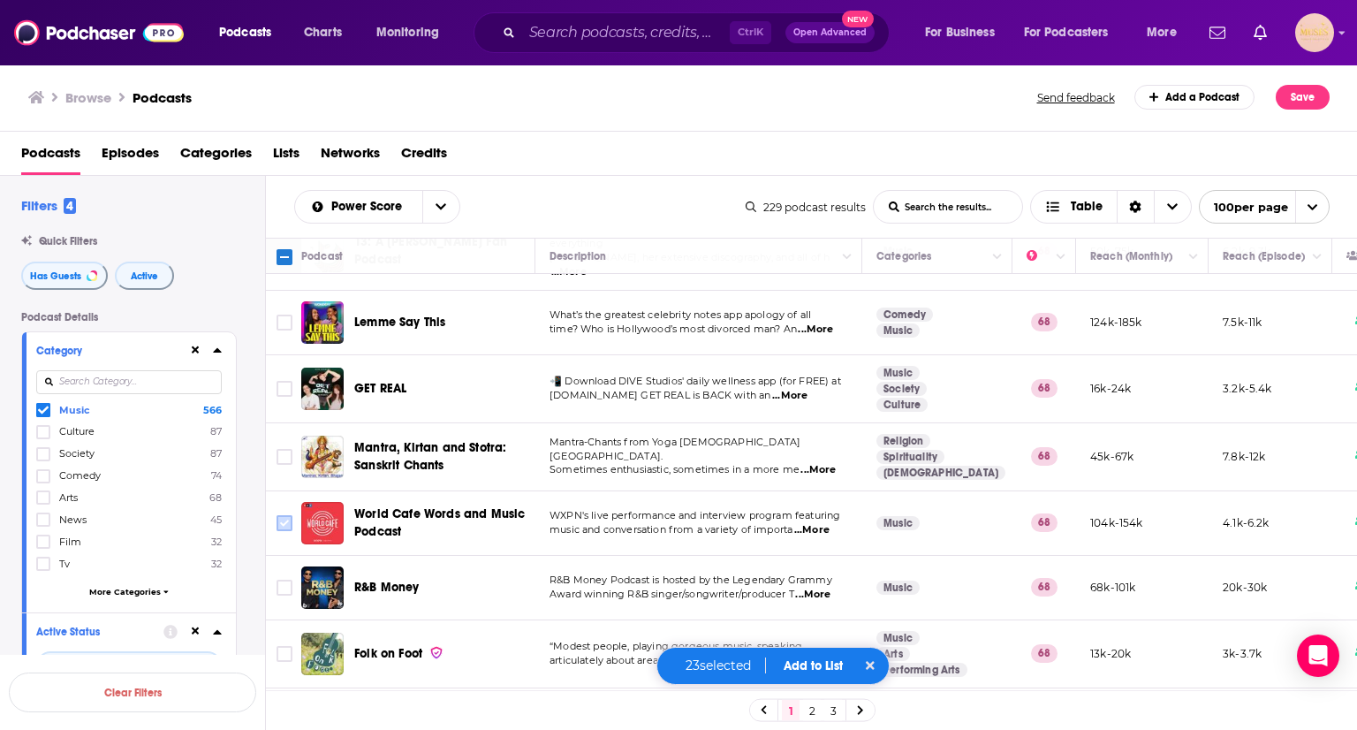
click at [286, 515] on input "Toggle select row" at bounding box center [285, 523] width 16 height 16
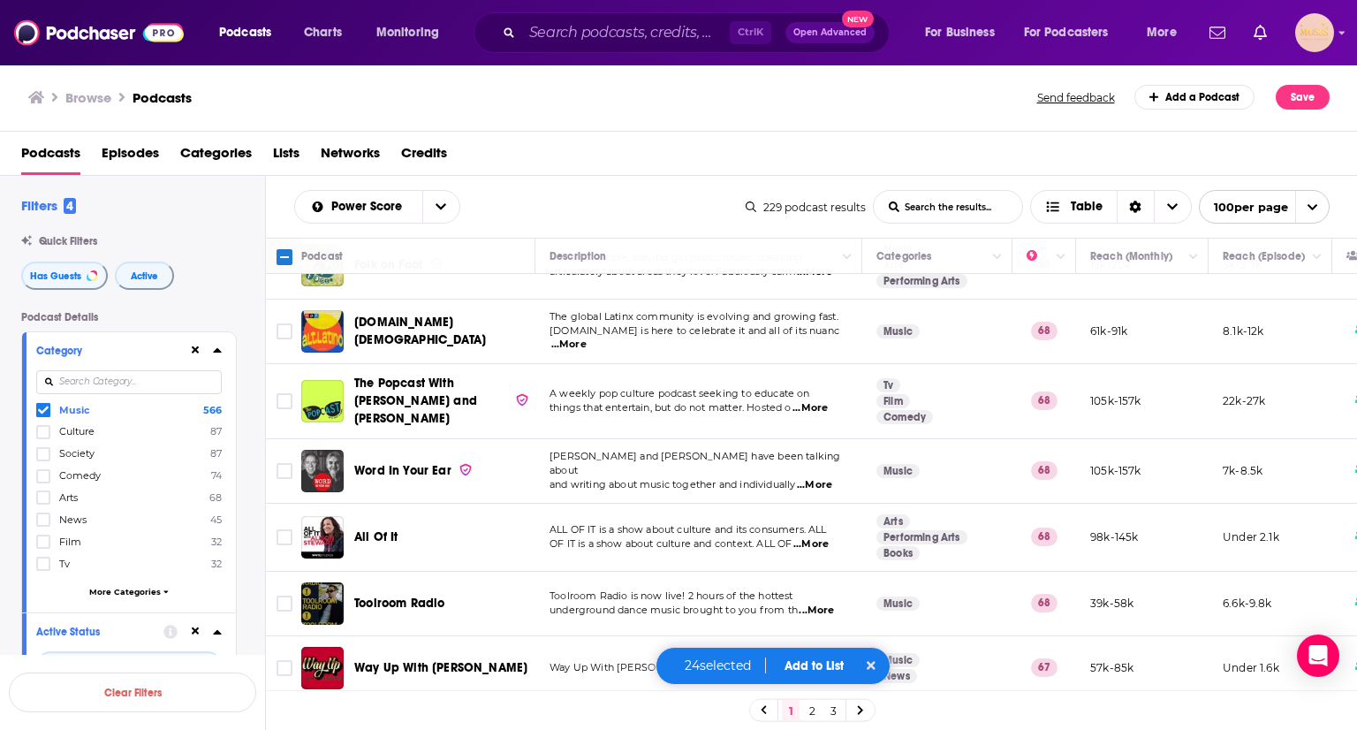
scroll to position [5232, 0]
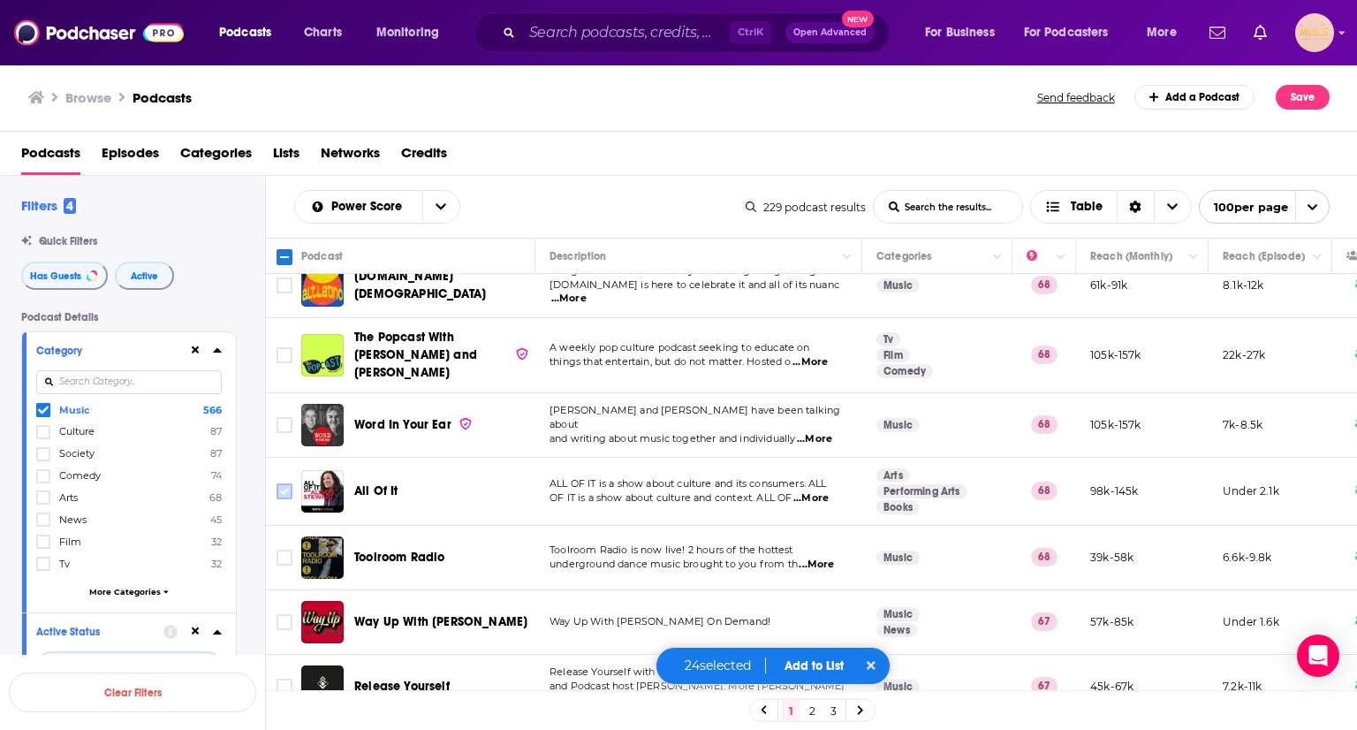
click at [285, 483] on input "Toggle select row" at bounding box center [285, 491] width 16 height 16
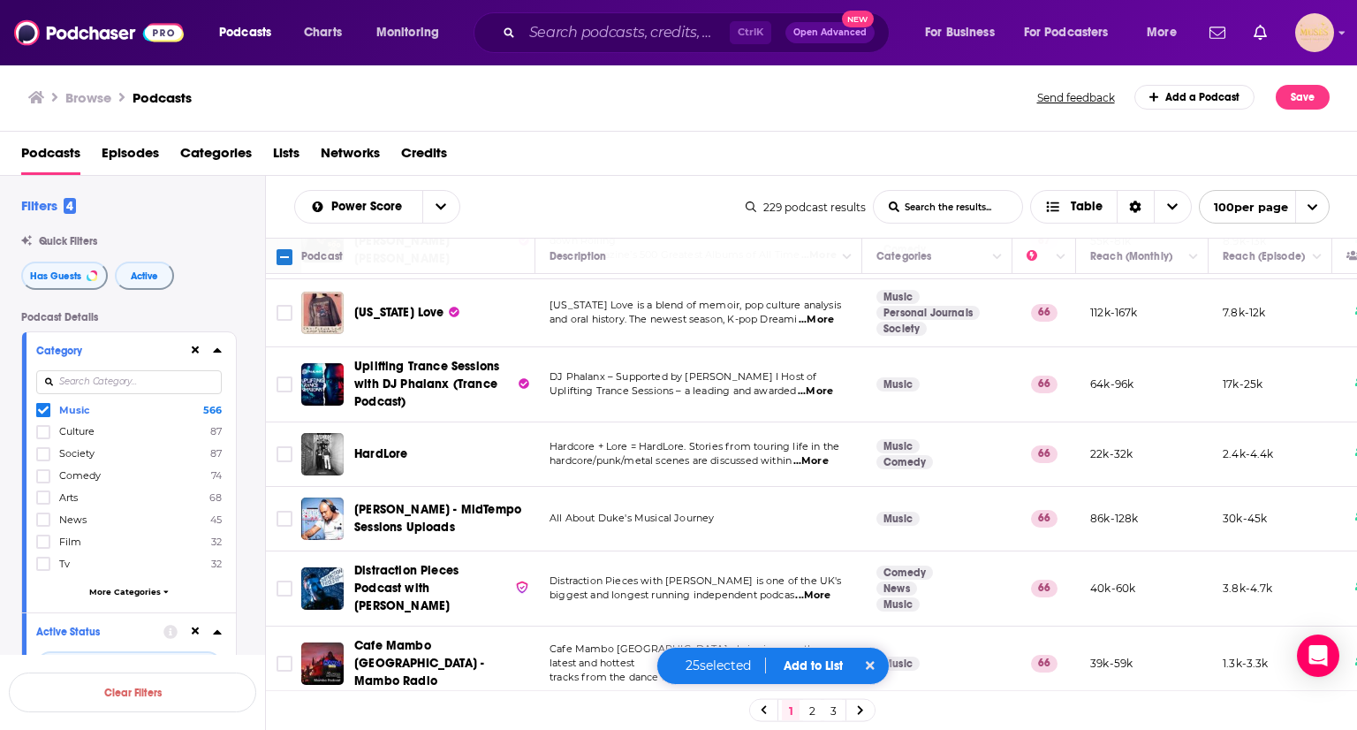
scroll to position [6207, 0]
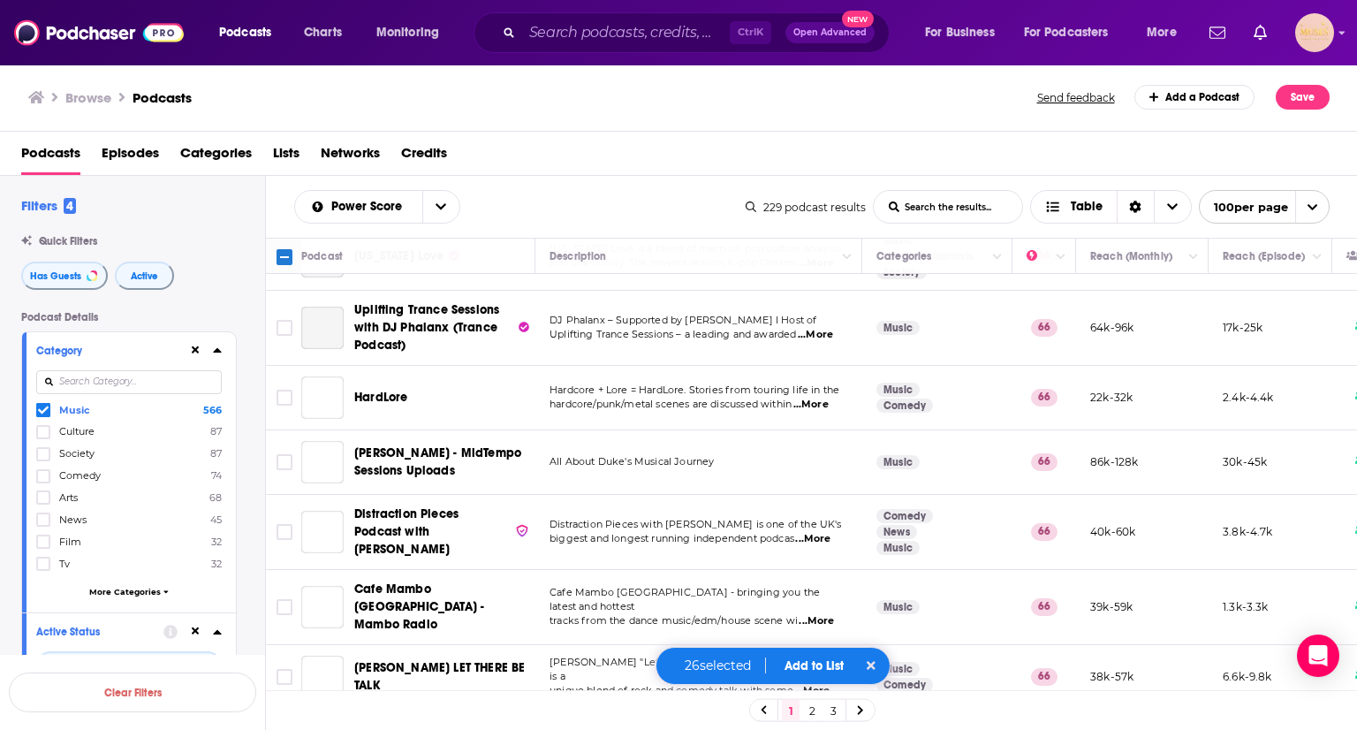
click at [817, 669] on button "Add to List" at bounding box center [814, 665] width 87 height 15
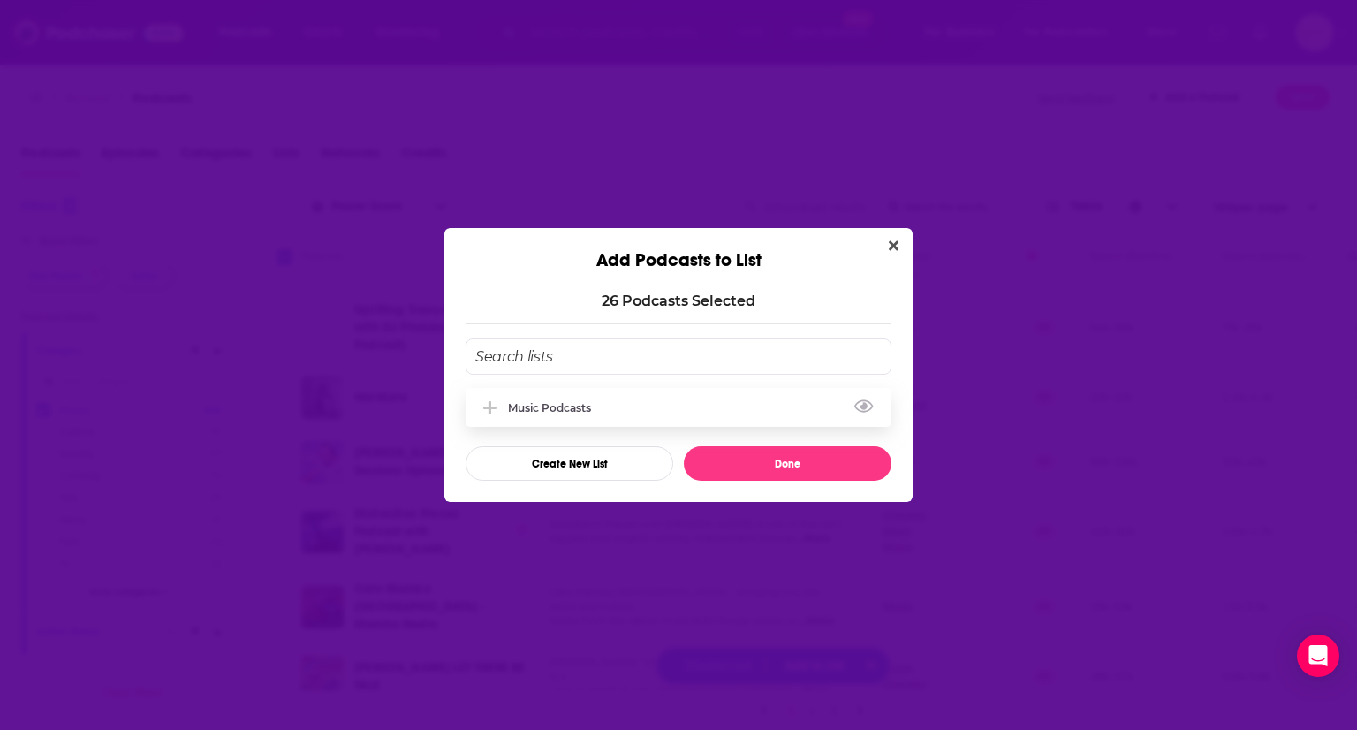
click at [563, 406] on div "Music Podcasts" at bounding box center [555, 407] width 94 height 13
click at [775, 460] on button "Done" at bounding box center [788, 463] width 208 height 34
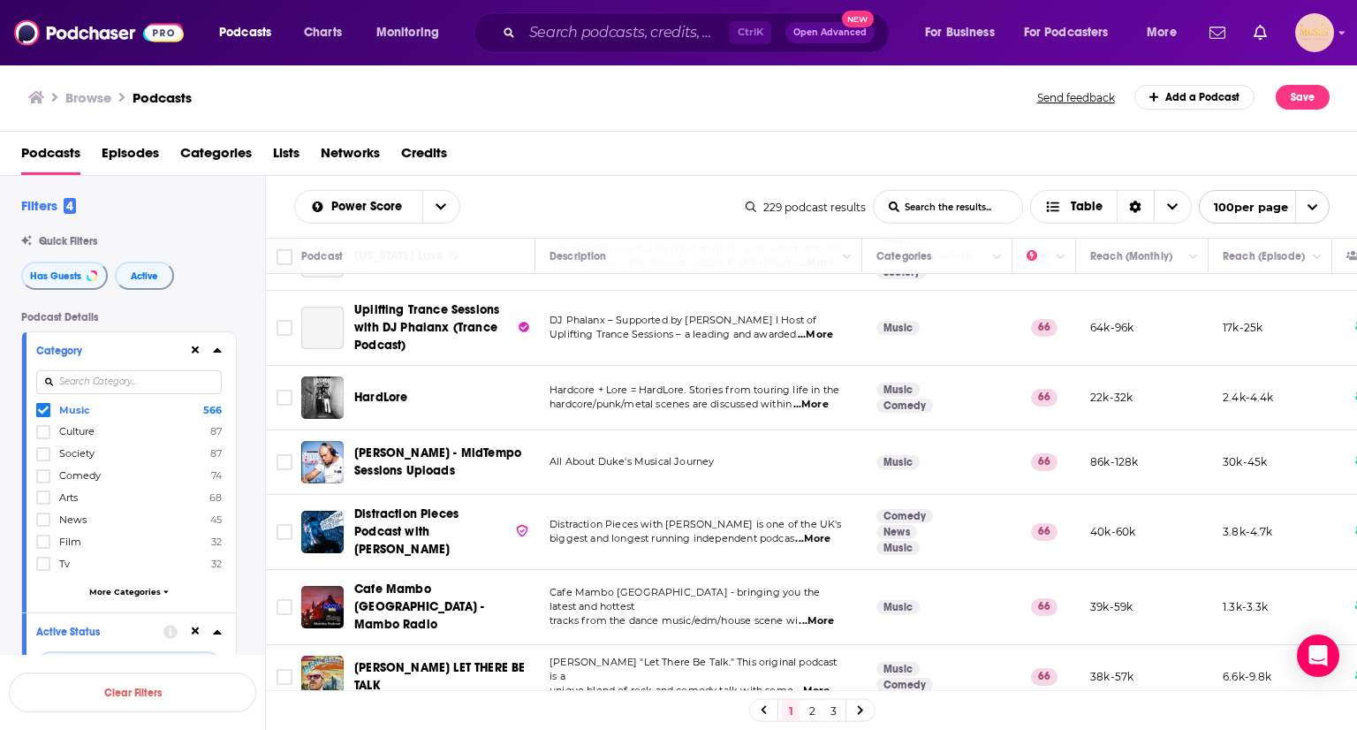
click at [812, 708] on link "2" at bounding box center [812, 710] width 18 height 21
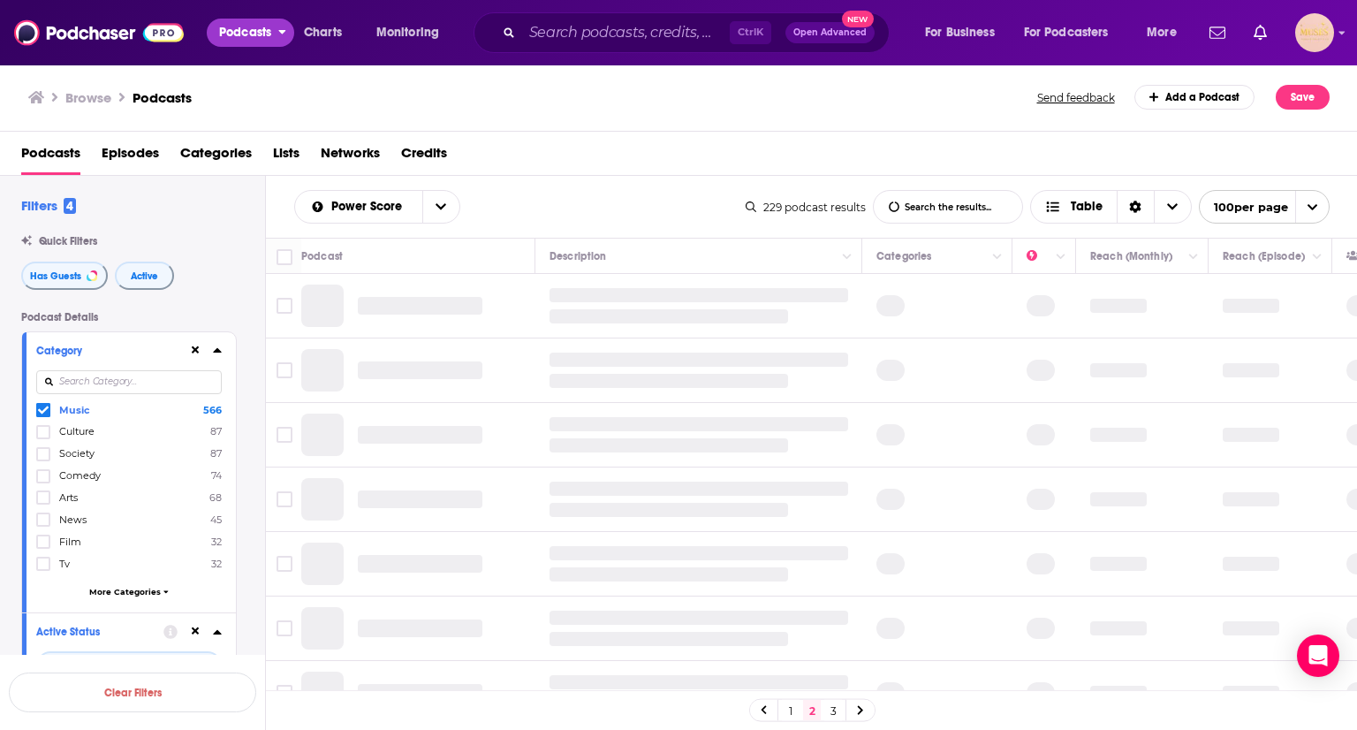
click at [251, 29] on span "Podcasts" at bounding box center [245, 32] width 52 height 25
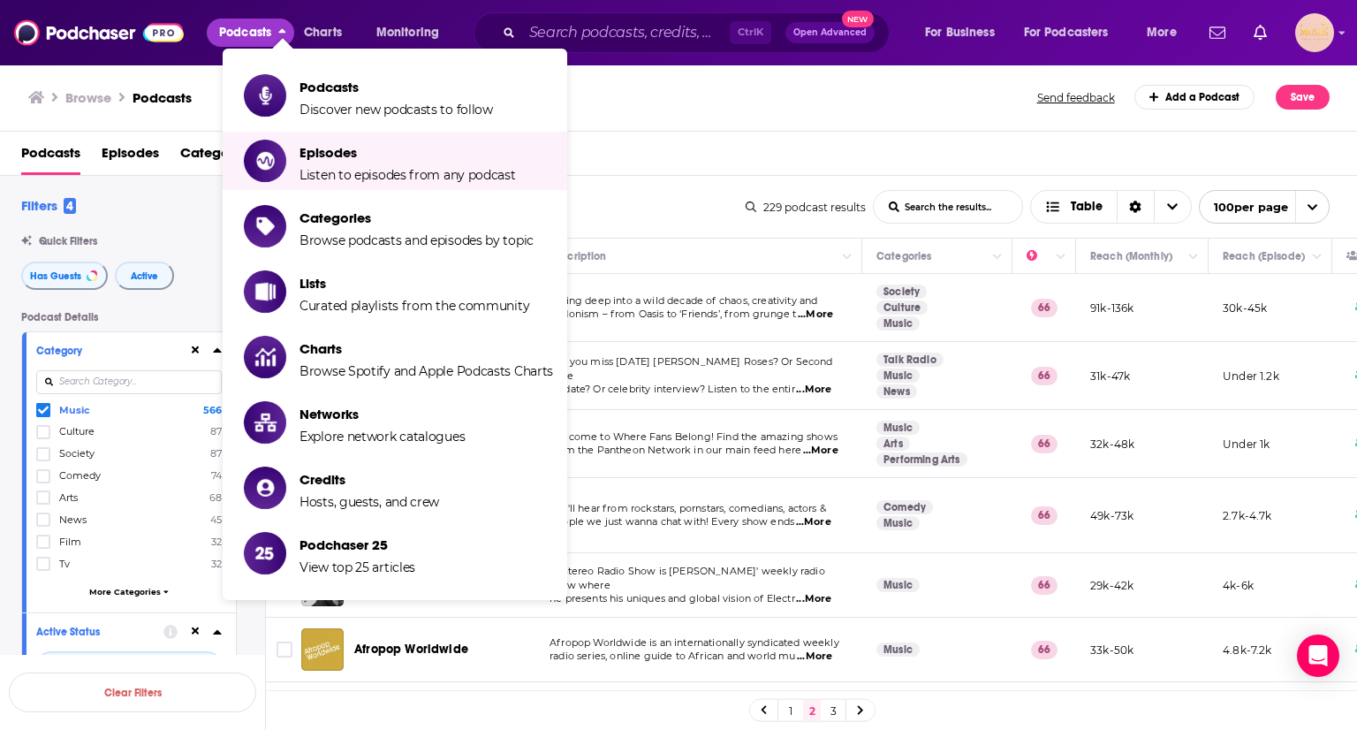
click at [767, 133] on div "Podcasts Episodes Categories Lists Networks Credits" at bounding box center [679, 154] width 1358 height 44
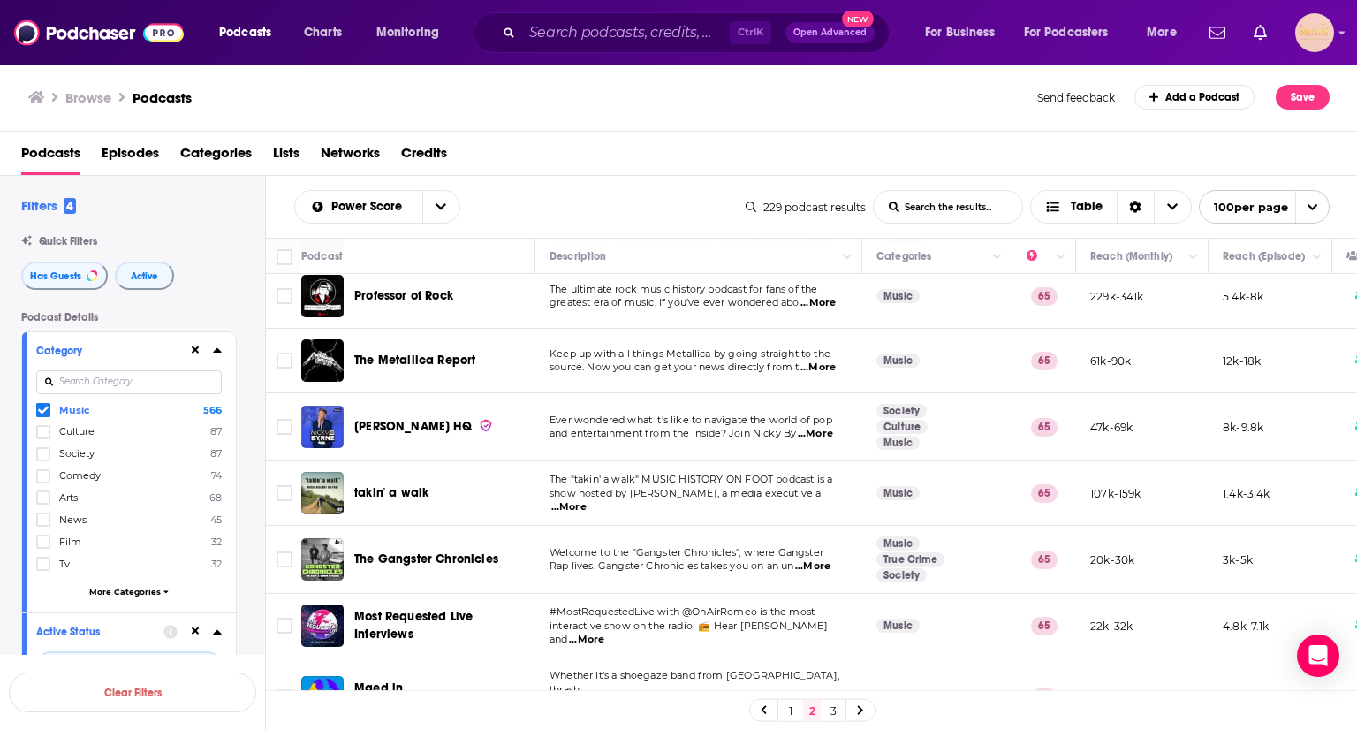
scroll to position [715, 0]
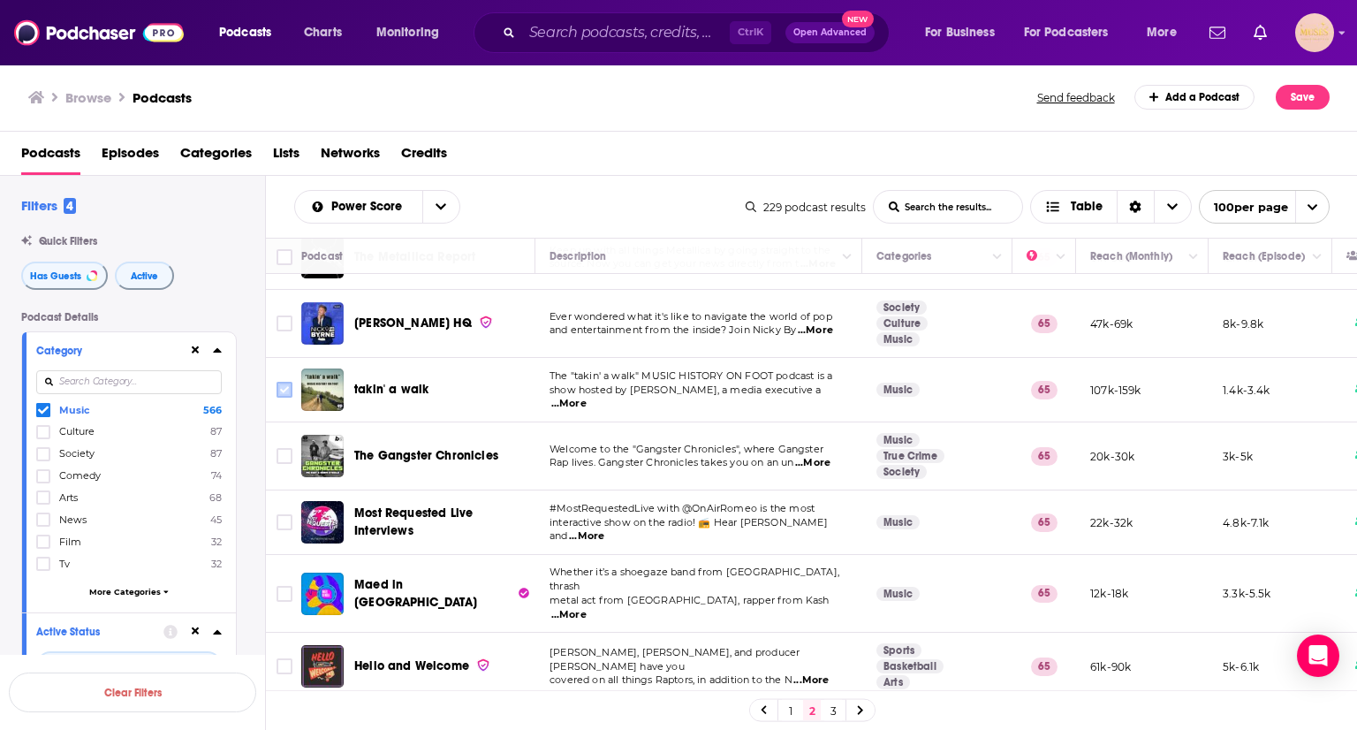
click at [279, 382] on input "Toggle select row" at bounding box center [285, 390] width 16 height 16
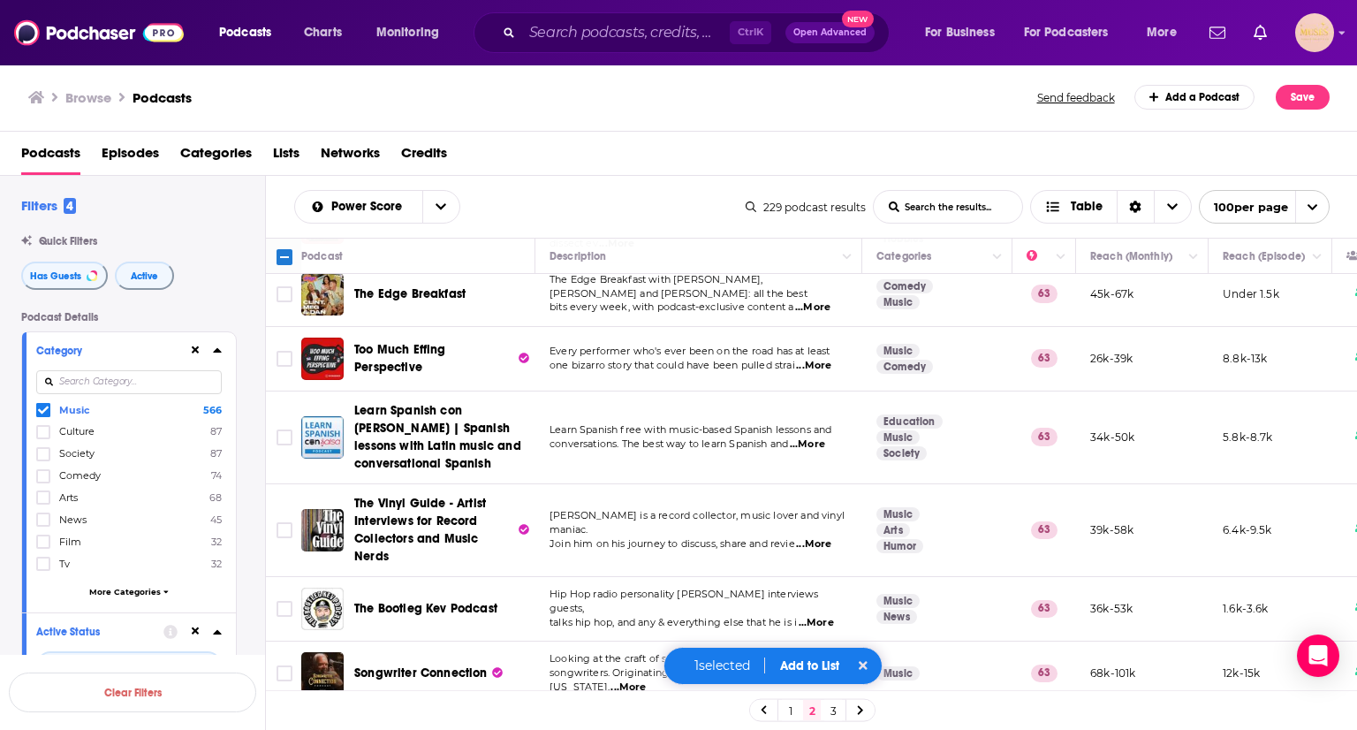
scroll to position [2706, 0]
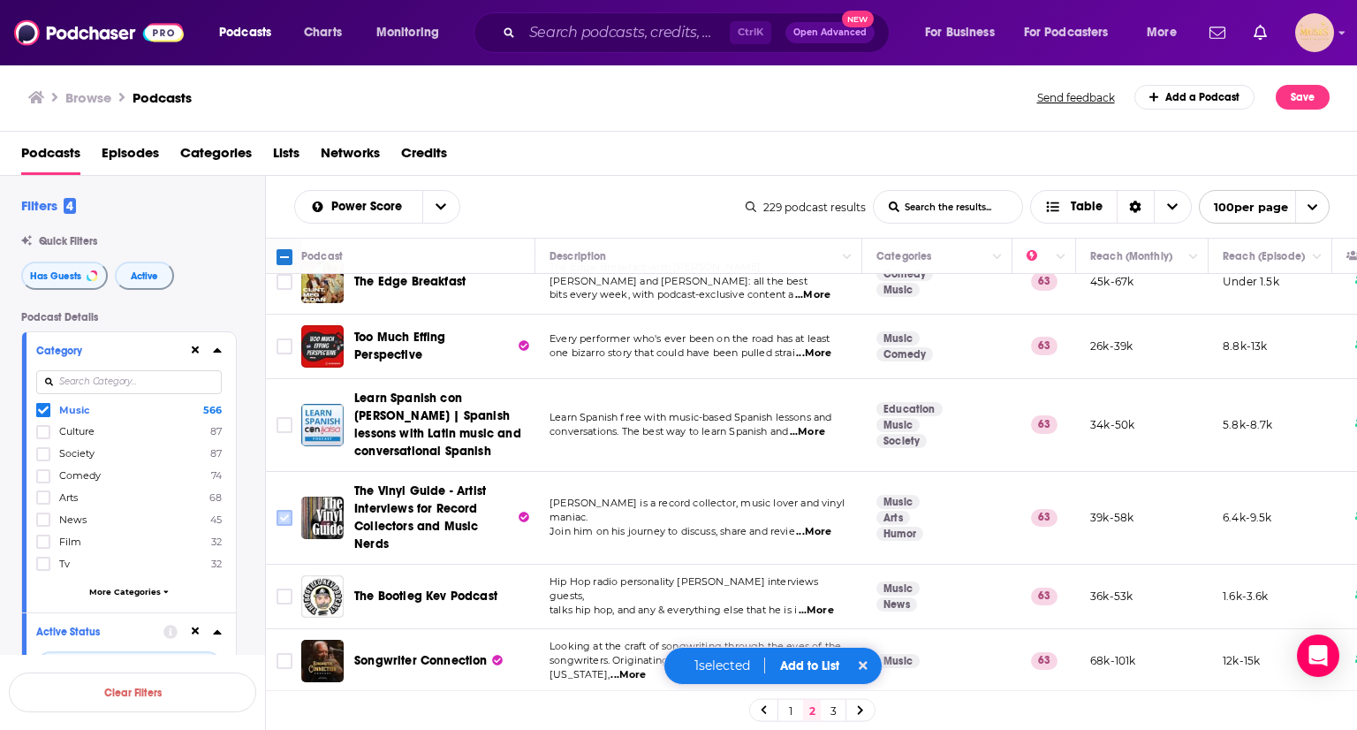
click at [285, 510] on input "Toggle select row" at bounding box center [285, 518] width 16 height 16
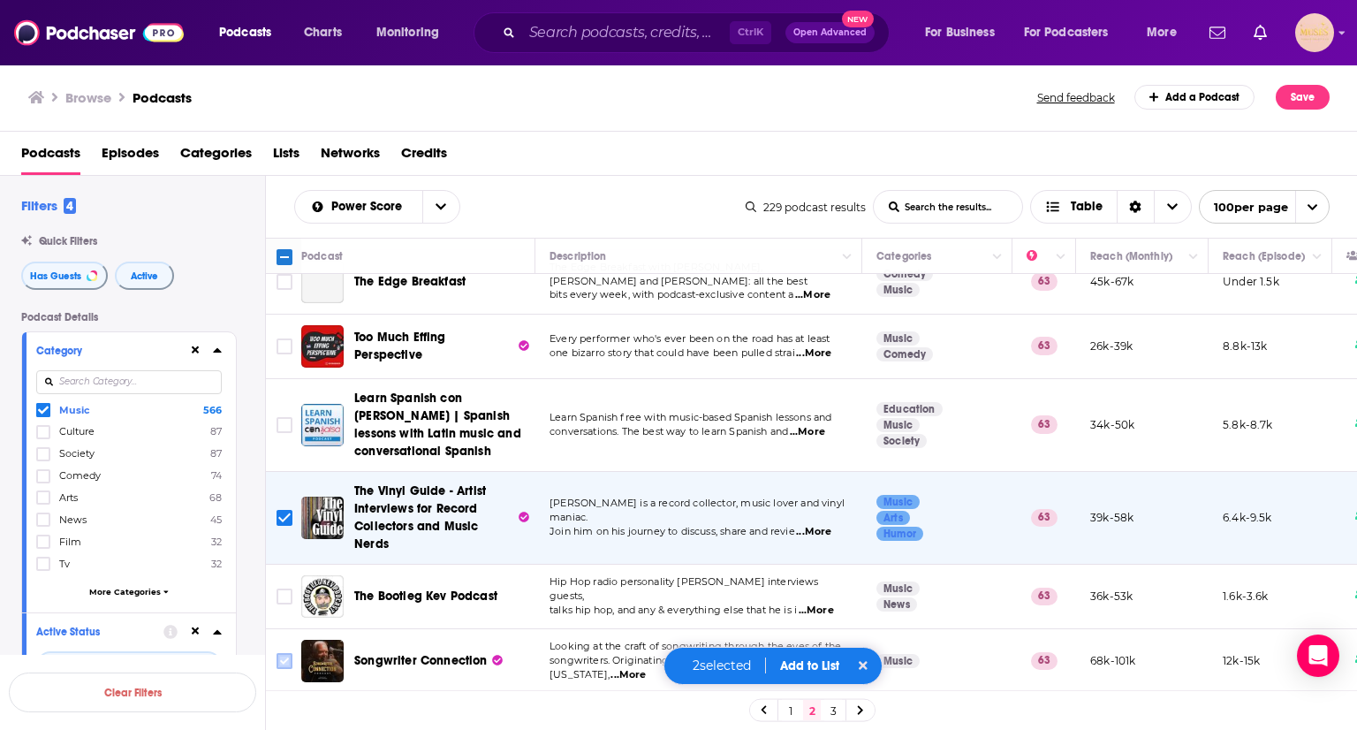
click at [290, 653] on input "Toggle select row" at bounding box center [285, 661] width 16 height 16
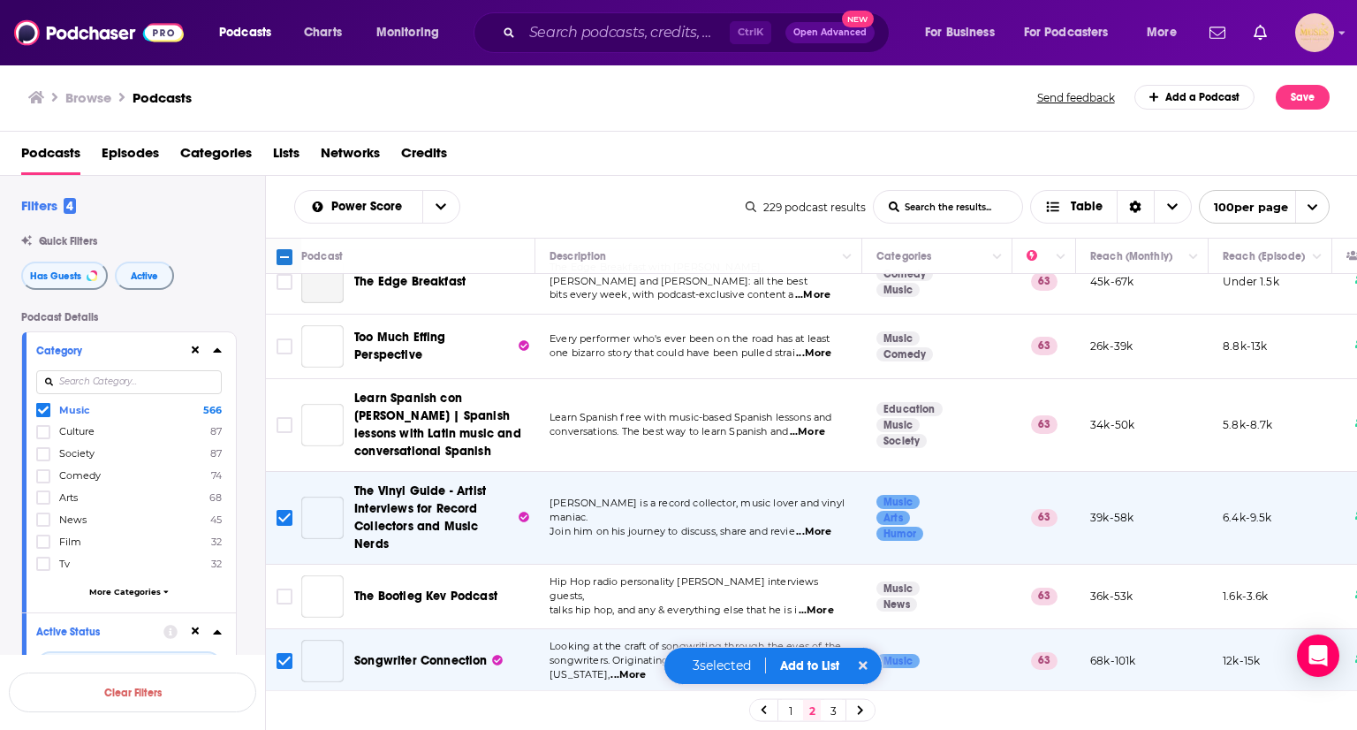
click at [282, 724] on input "Toggle select row" at bounding box center [285, 732] width 16 height 16
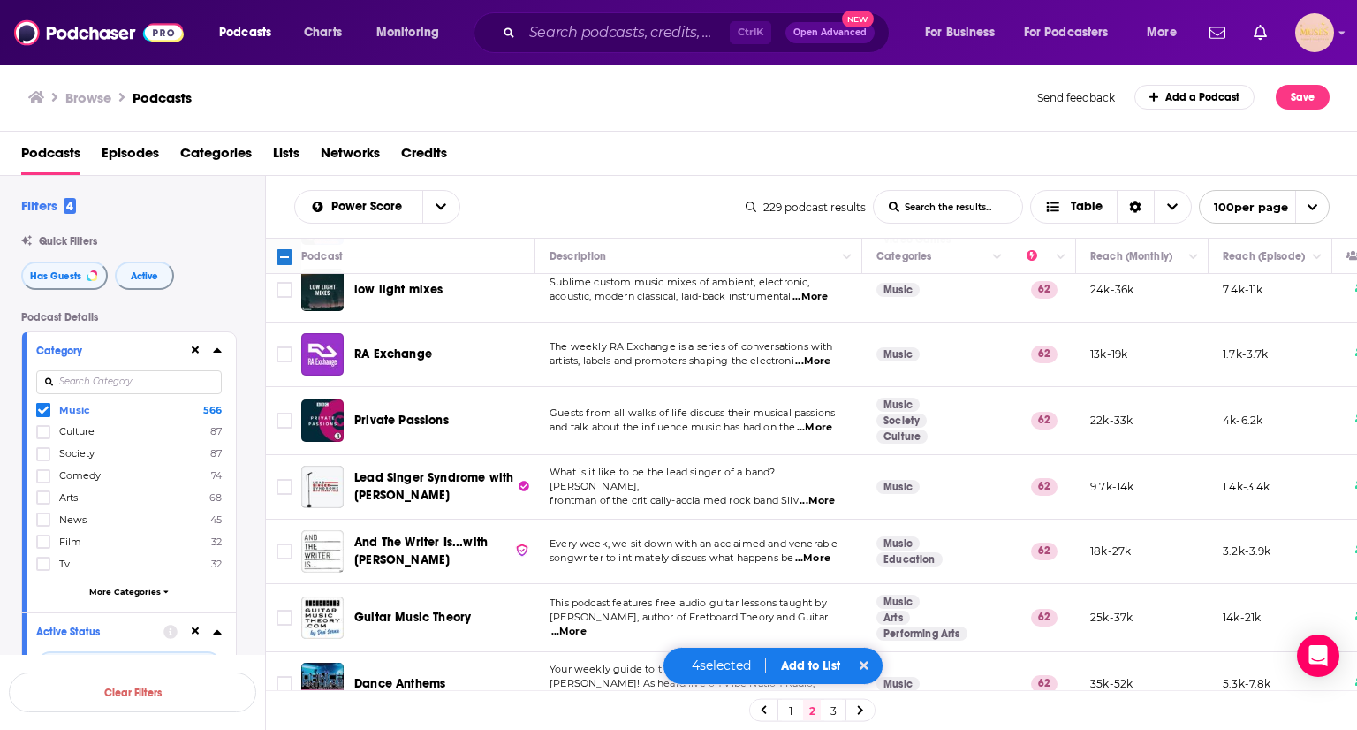
scroll to position [3572, 0]
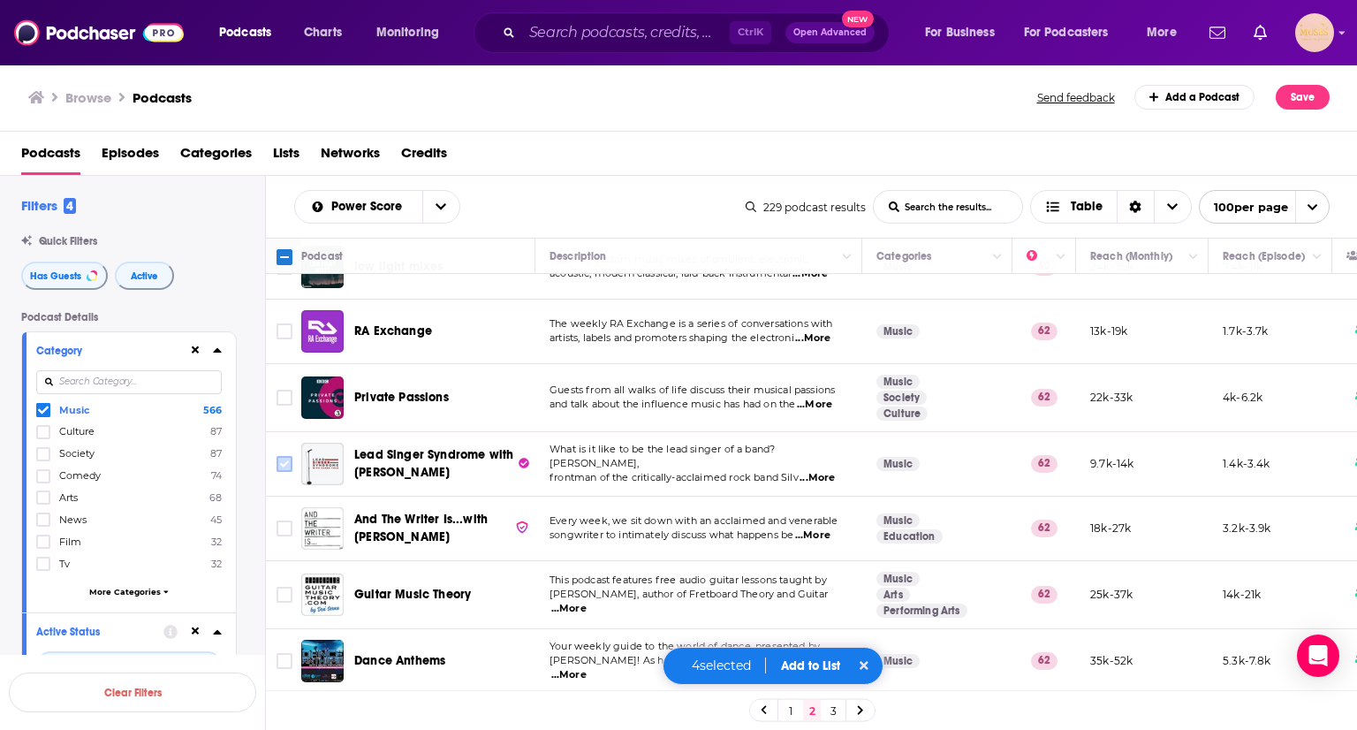
click at [284, 456] on input "Toggle select row" at bounding box center [285, 464] width 16 height 16
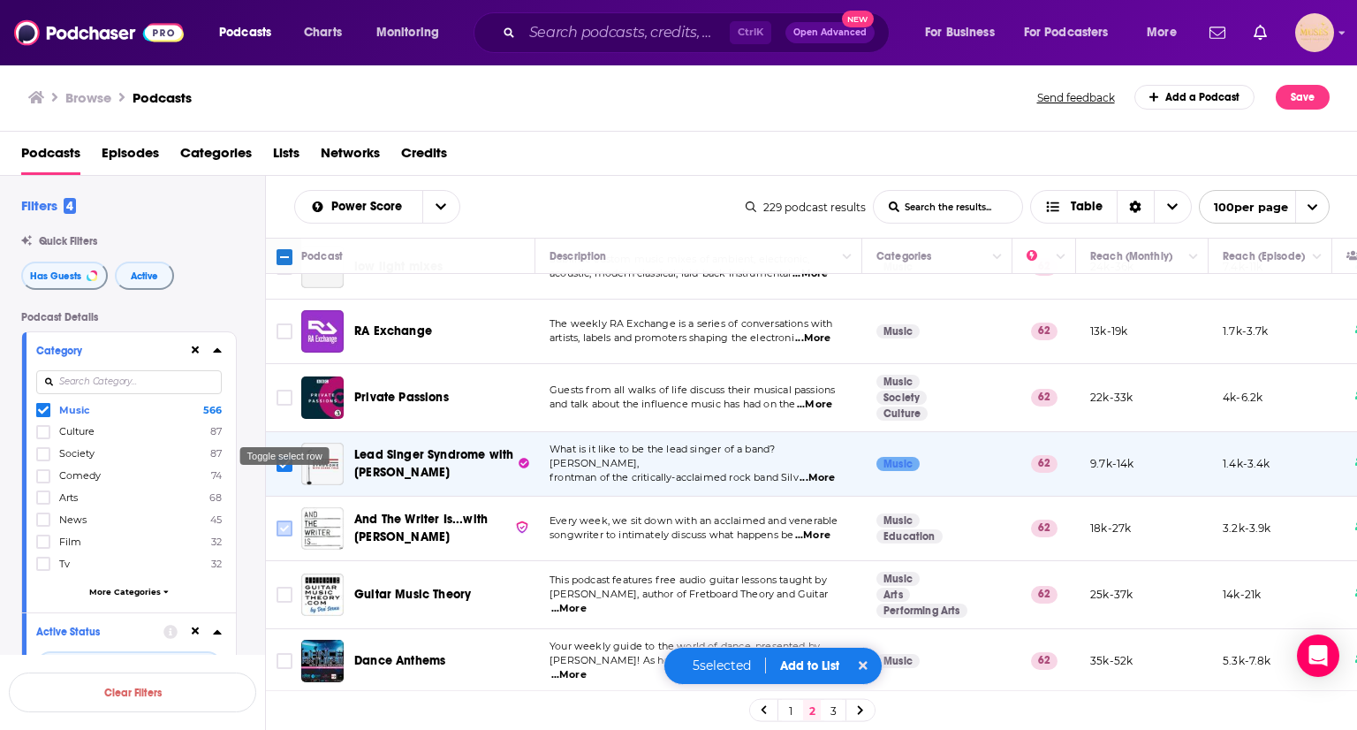
click at [281, 521] on input "Toggle select row" at bounding box center [285, 529] width 16 height 16
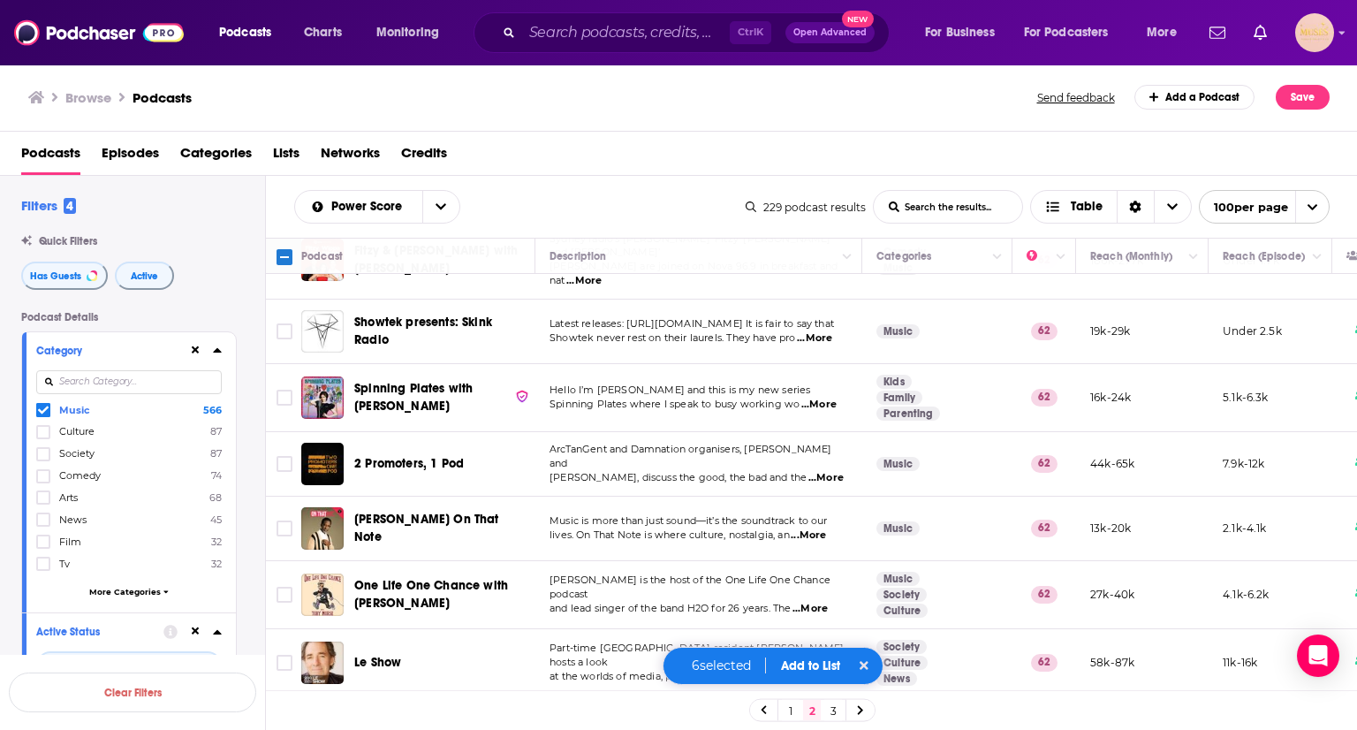
scroll to position [4056, 0]
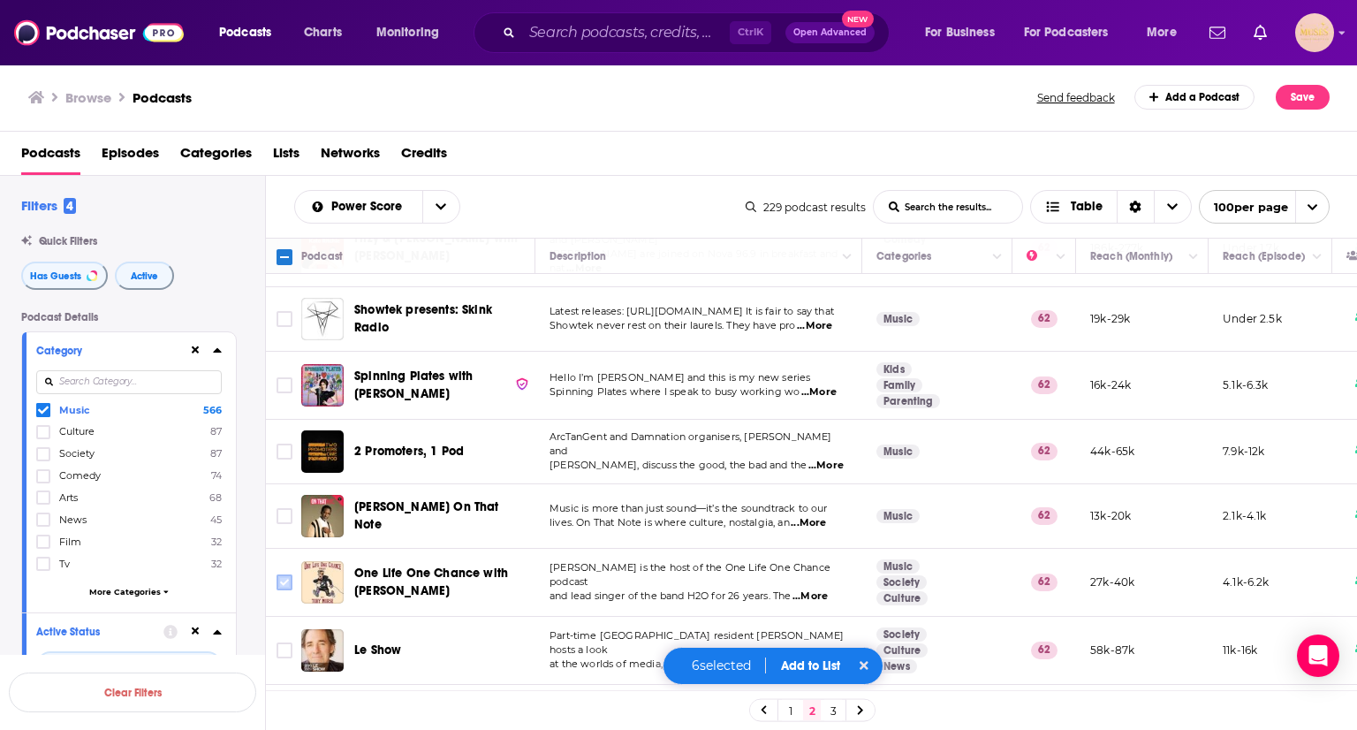
click at [280, 574] on input "Toggle select row" at bounding box center [285, 582] width 16 height 16
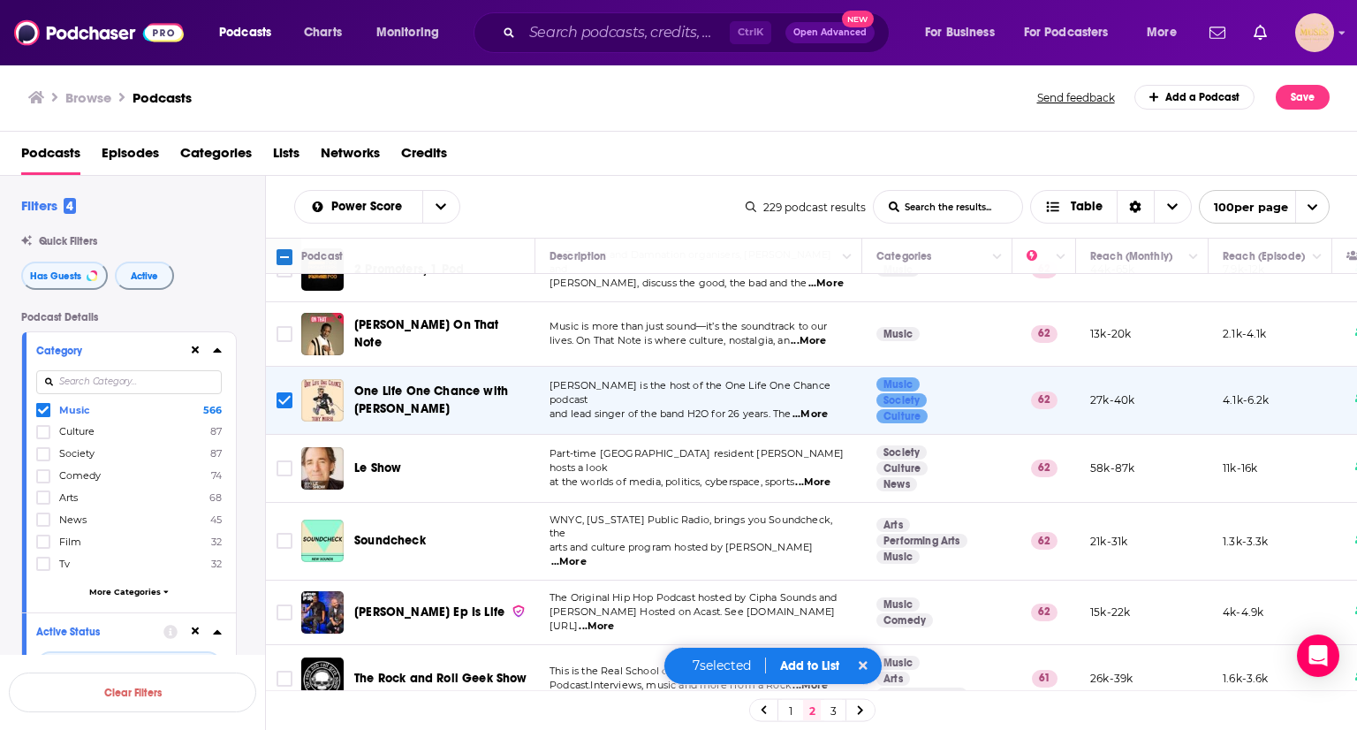
scroll to position [4250, 0]
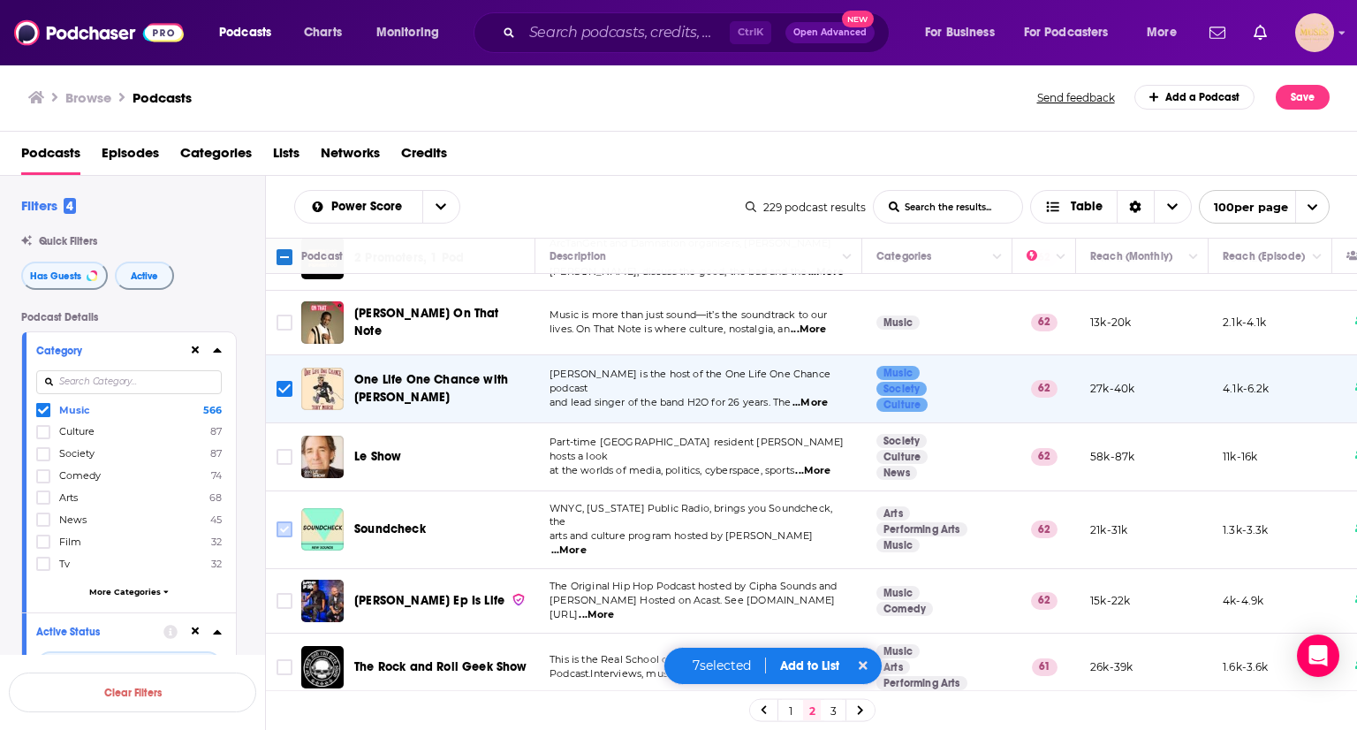
click at [285, 521] on input "Toggle select row" at bounding box center [285, 529] width 16 height 16
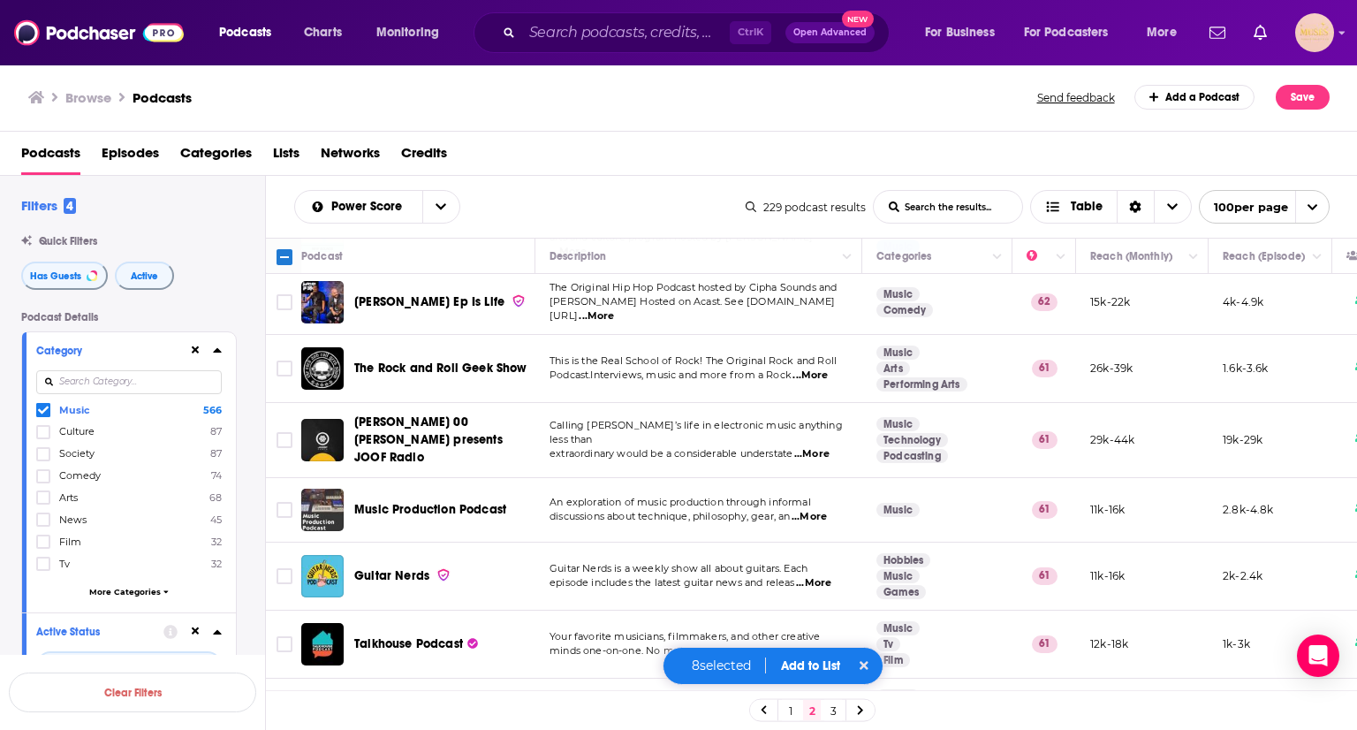
scroll to position [4560, 0]
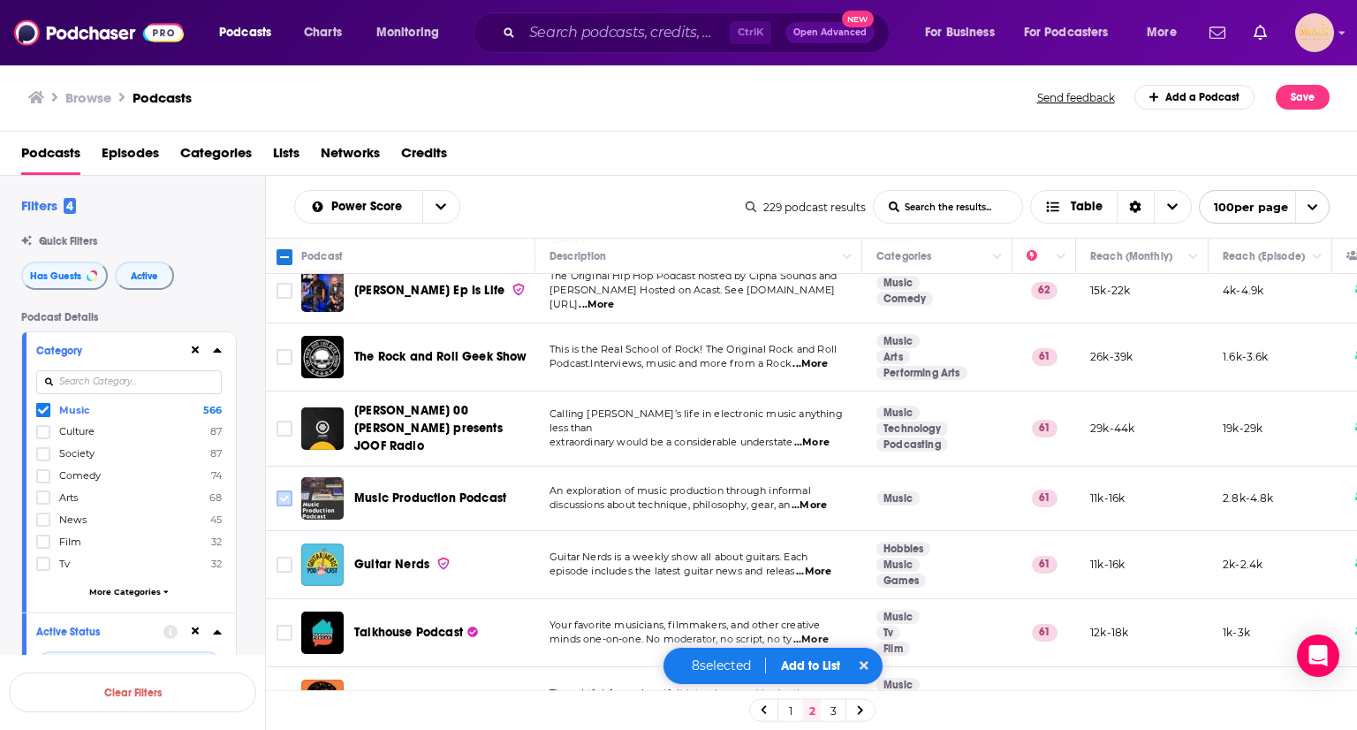
click at [285, 490] on input "Toggle select row" at bounding box center [285, 498] width 16 height 16
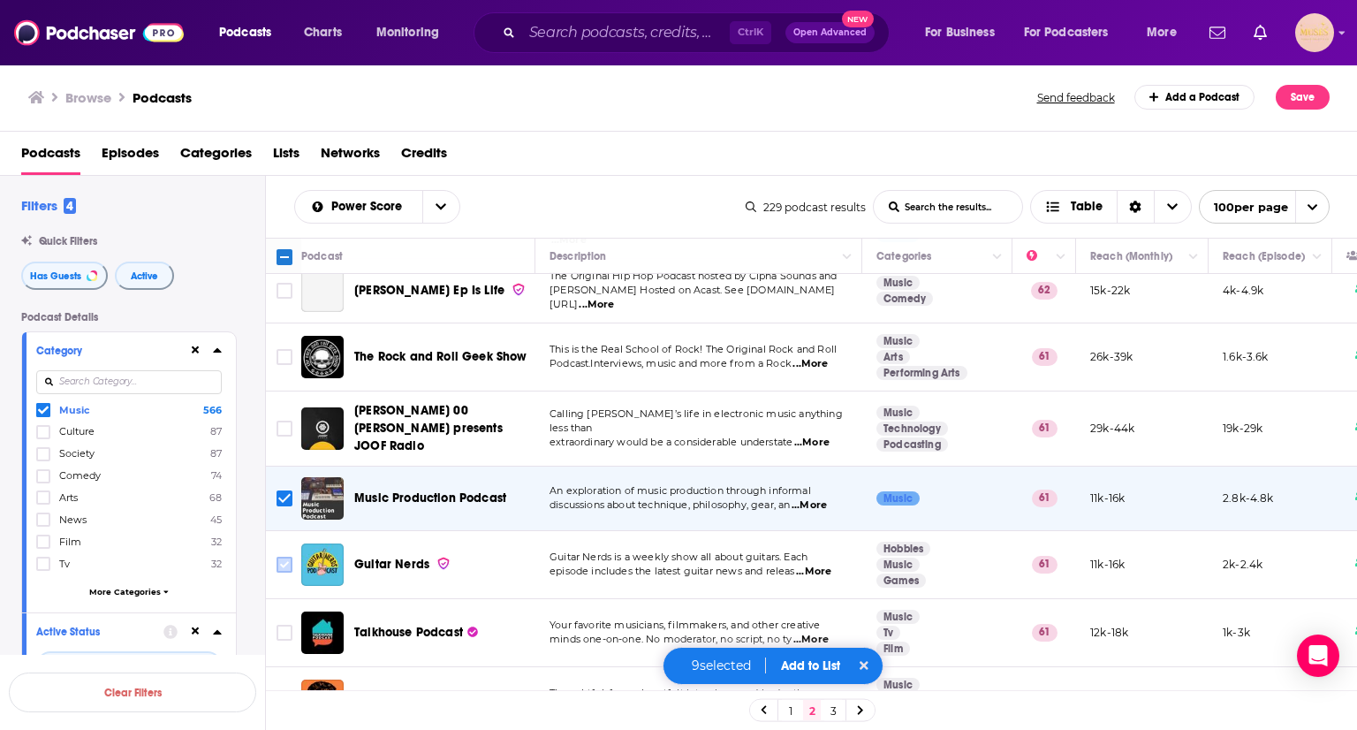
click at [286, 557] on input "Toggle select row" at bounding box center [285, 565] width 16 height 16
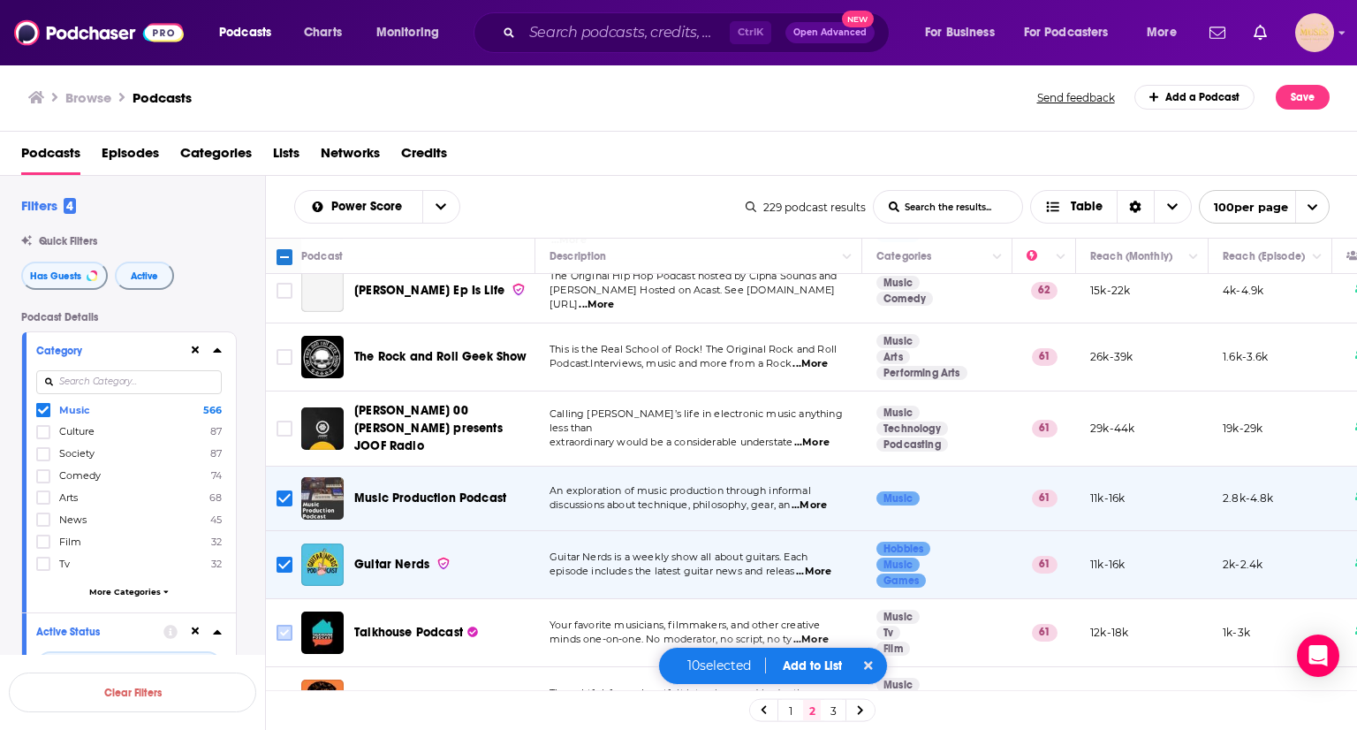
click at [283, 625] on input "Toggle select row" at bounding box center [285, 633] width 16 height 16
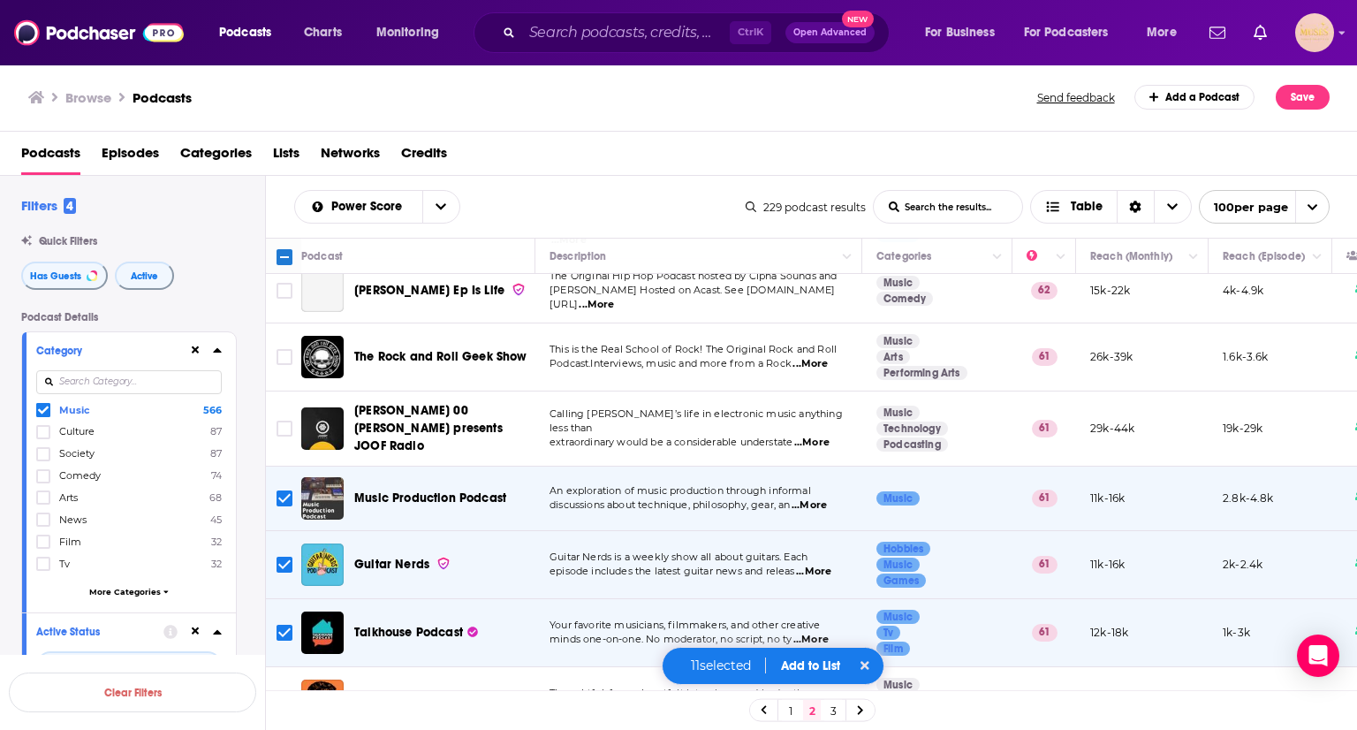
click at [286, 693] on input "Toggle select row" at bounding box center [285, 701] width 16 height 16
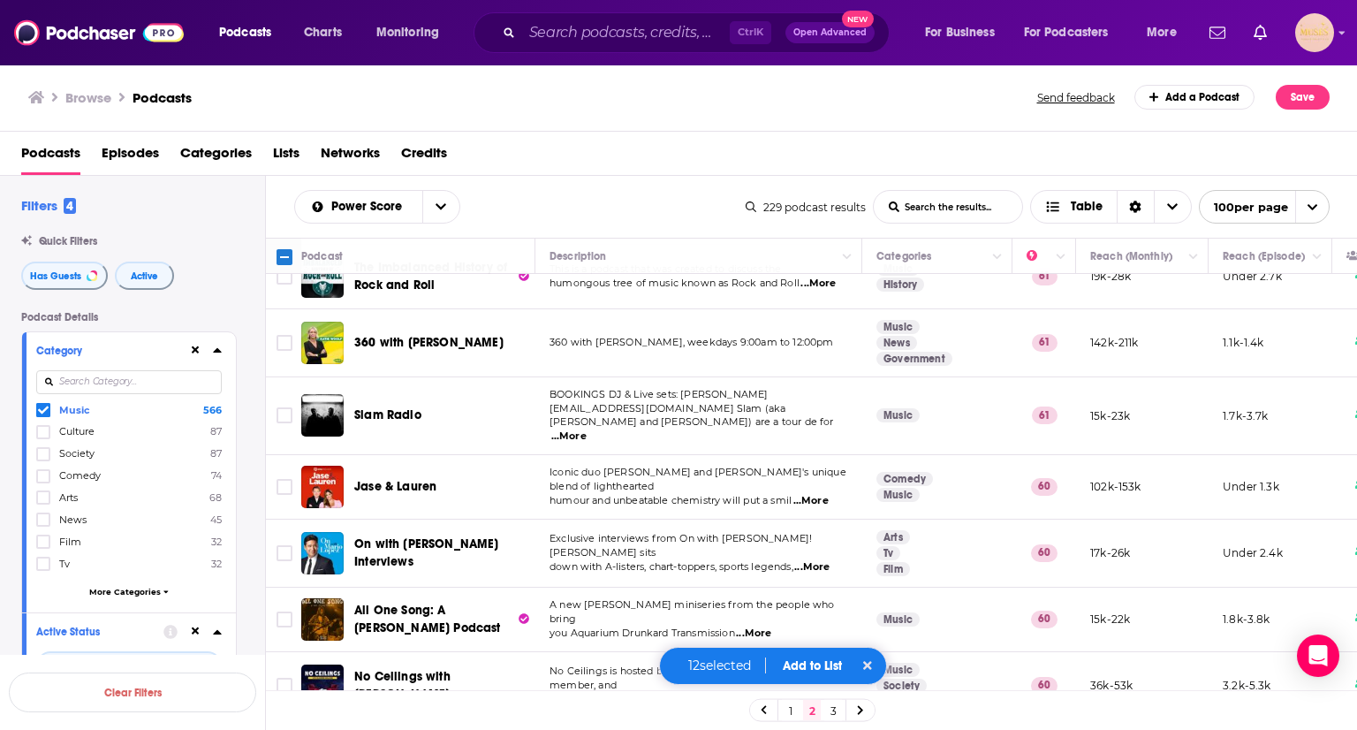
scroll to position [5751, 0]
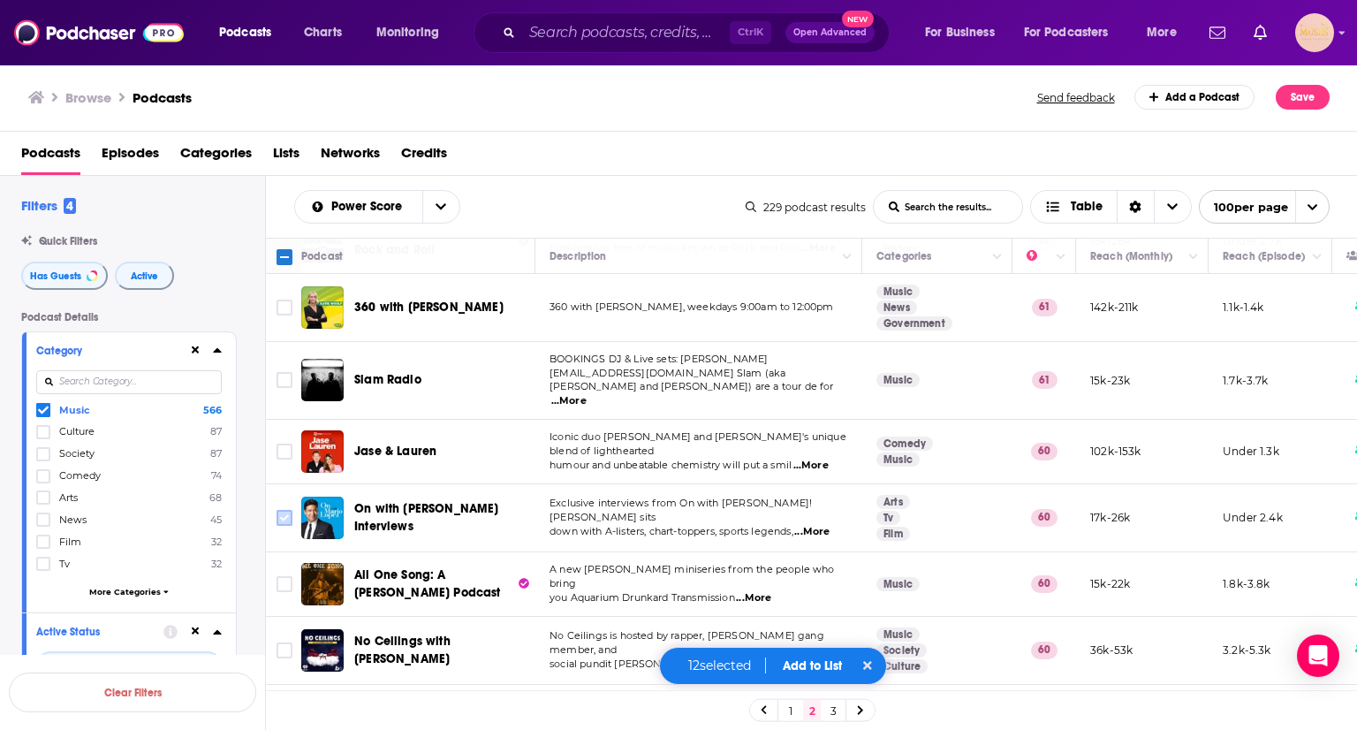
click at [288, 510] on input "Toggle select row" at bounding box center [285, 518] width 16 height 16
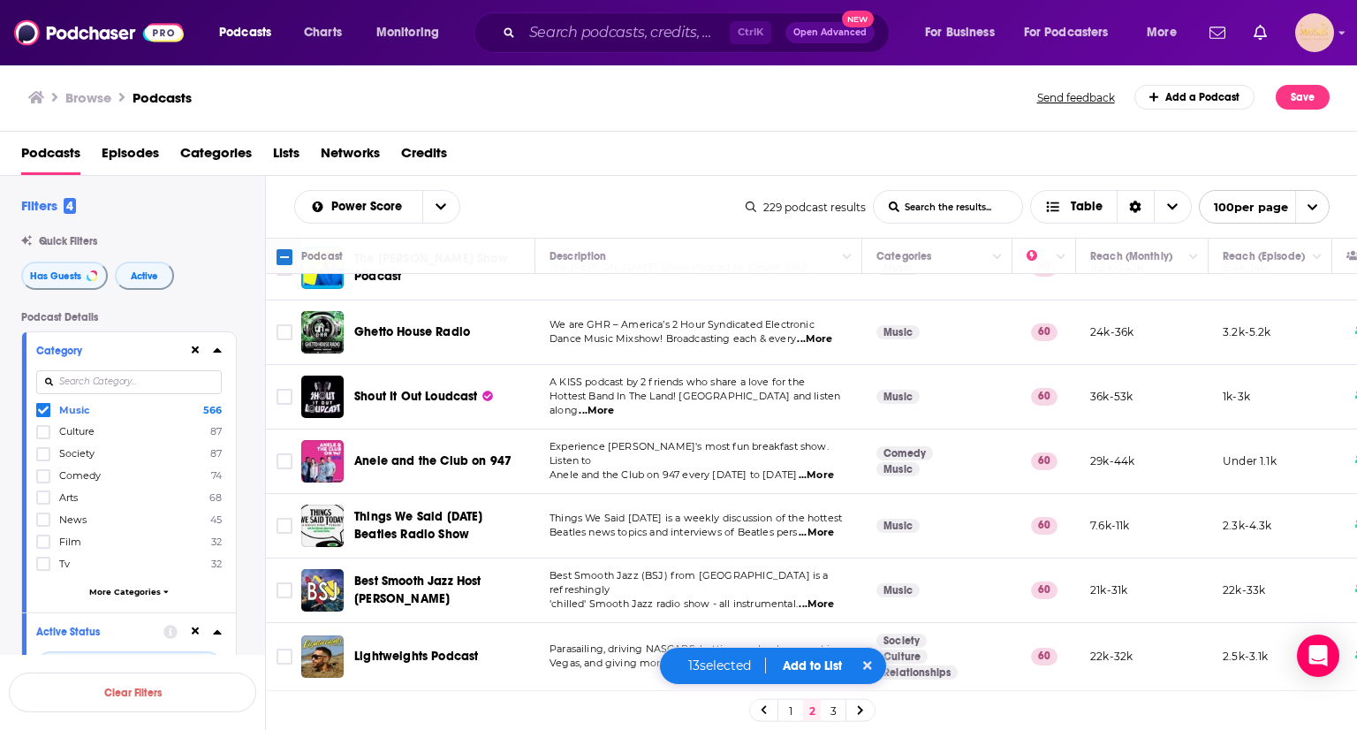
scroll to position [6246, 0]
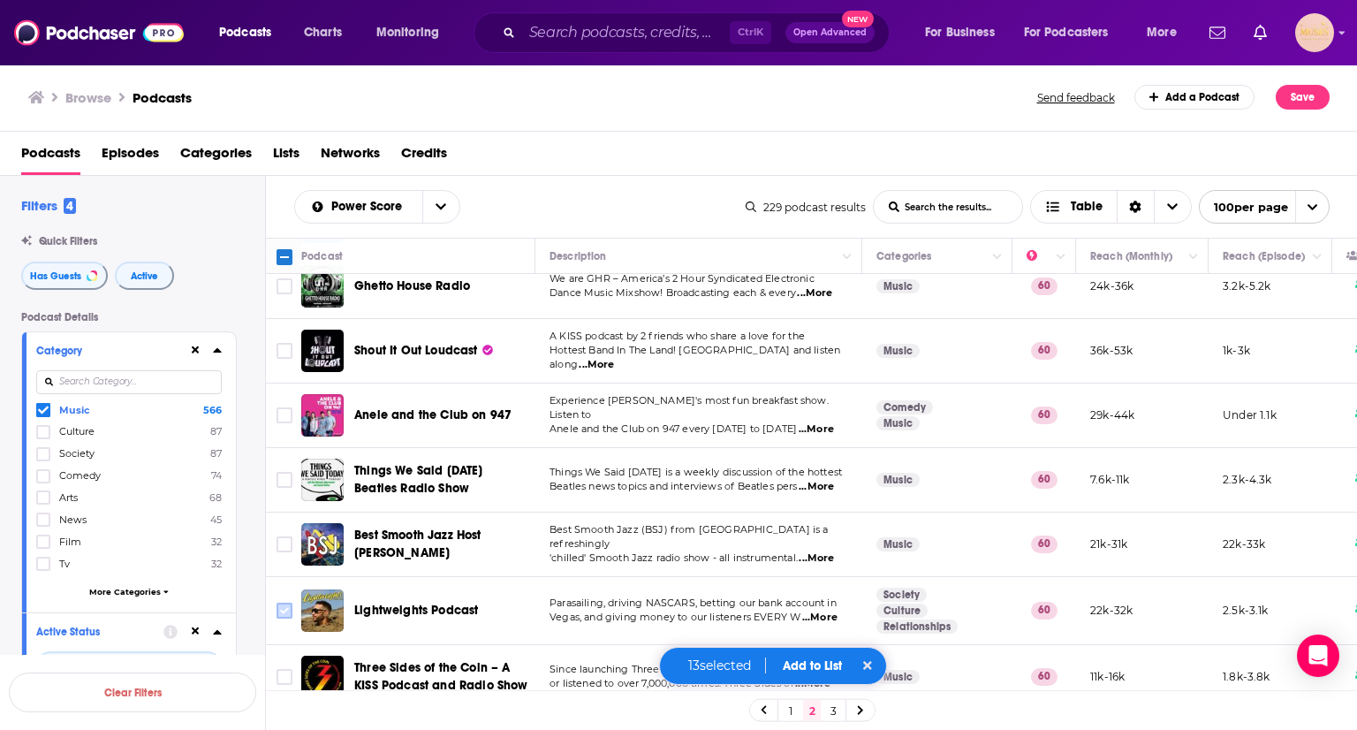
click at [281, 603] on input "Toggle select row" at bounding box center [285, 611] width 16 height 16
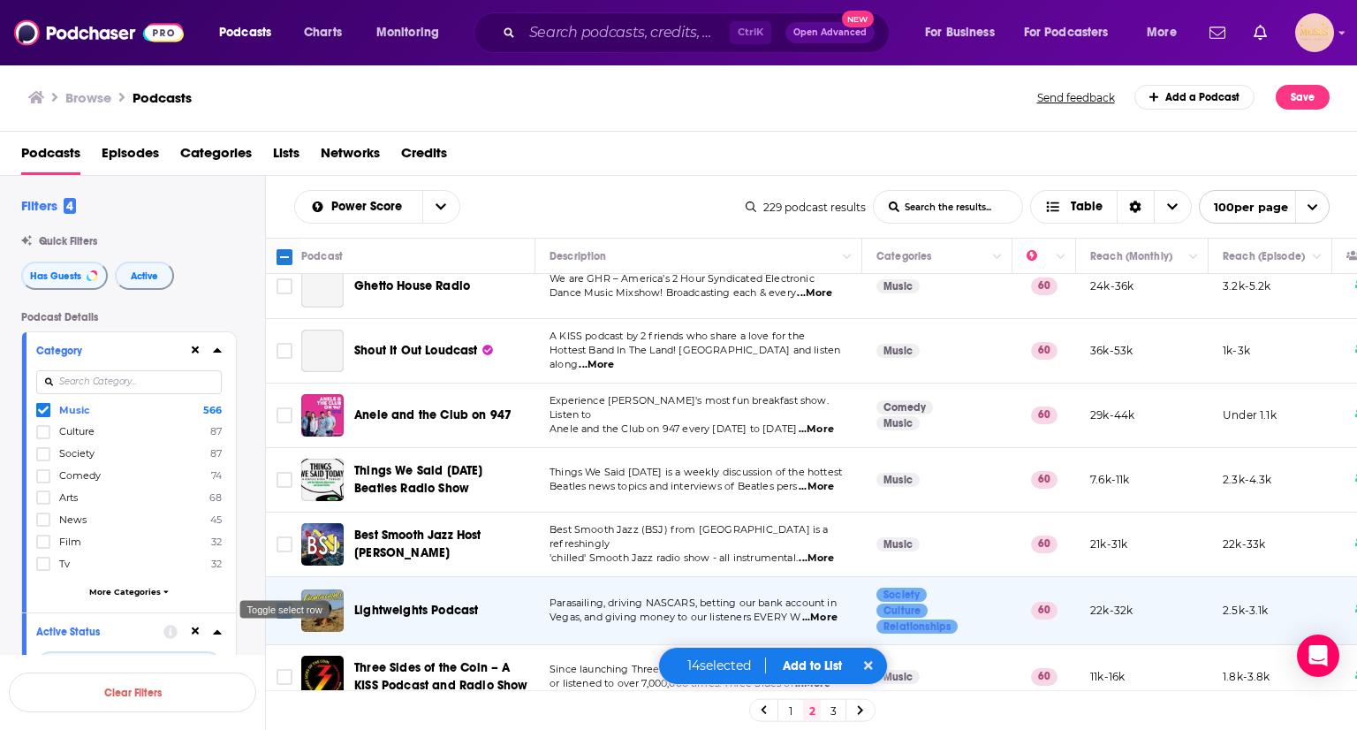
click at [289, 729] on input "Toggle select row" at bounding box center [285, 743] width 16 height 16
click at [820, 669] on button "Add to List" at bounding box center [812, 665] width 87 height 15
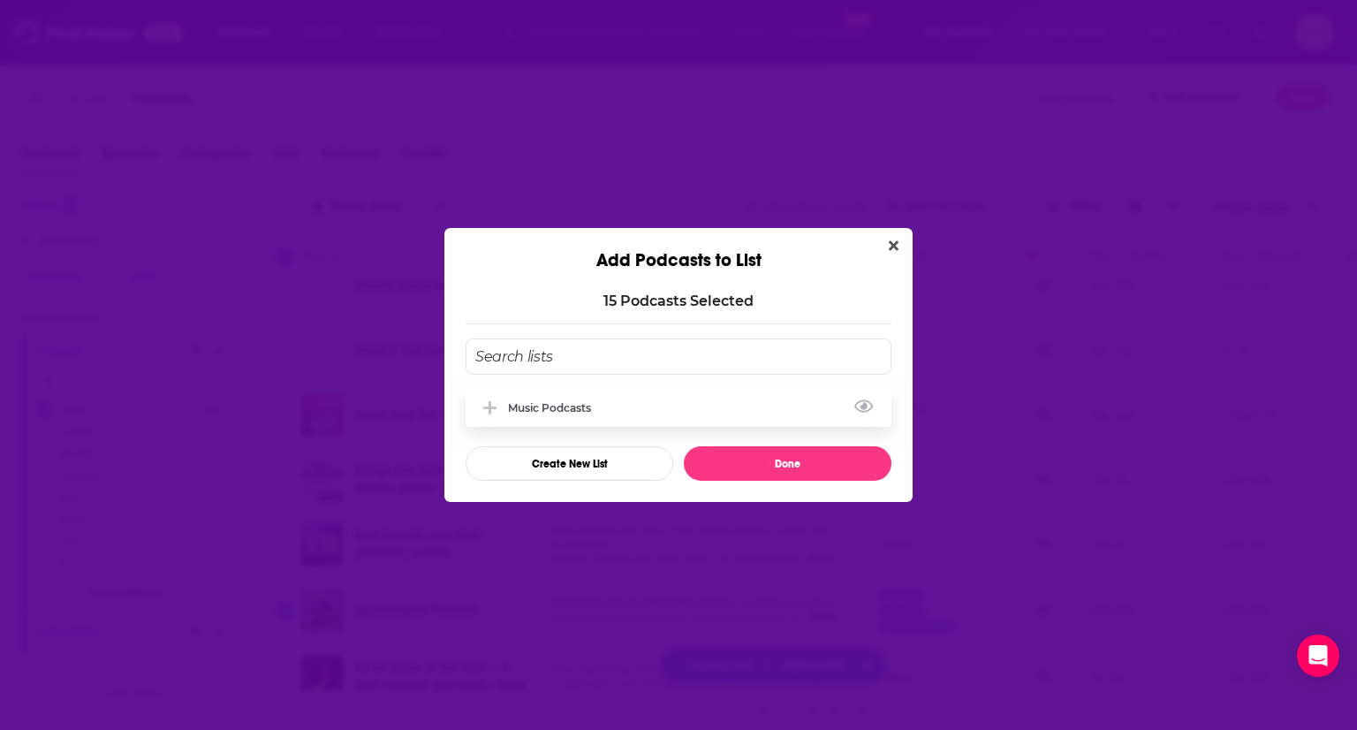
click at [569, 407] on div "Music Podcasts" at bounding box center [555, 407] width 94 height 13
click at [770, 464] on button "Done" at bounding box center [788, 463] width 208 height 34
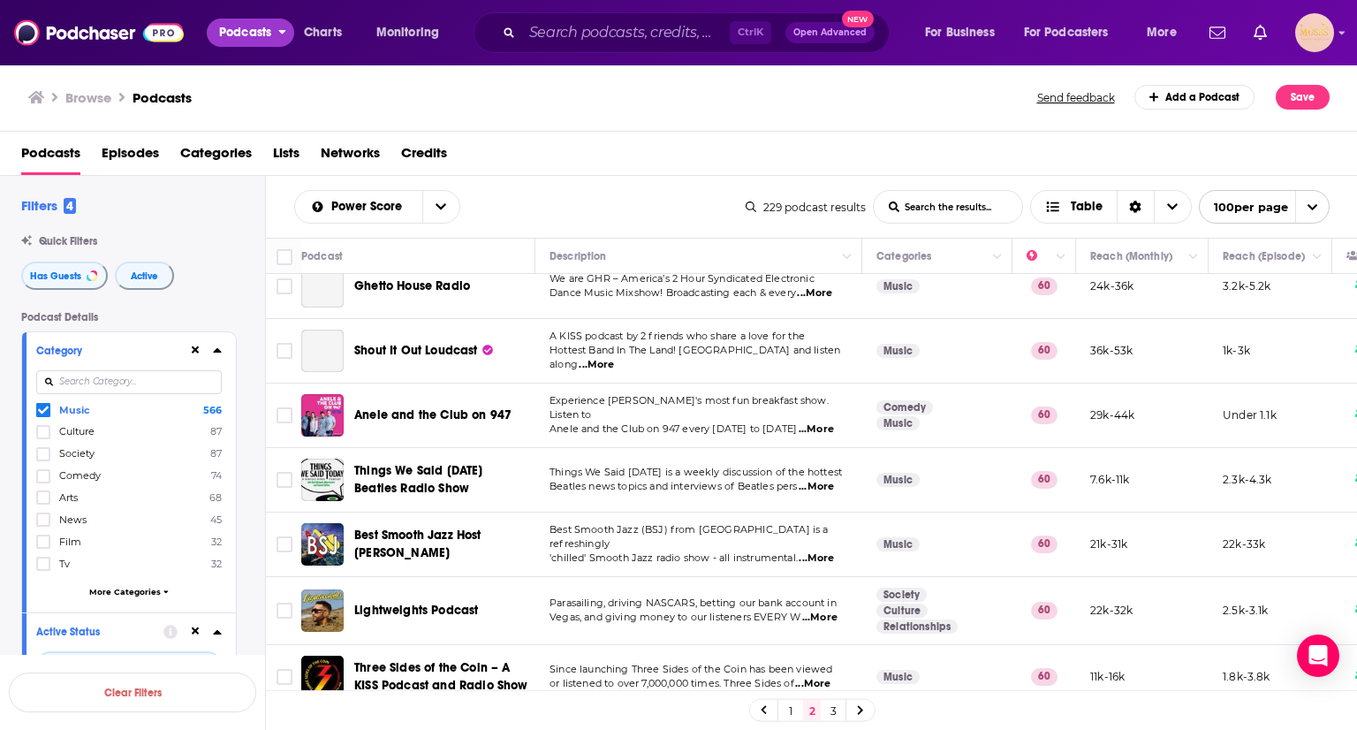
click at [238, 26] on span "Podcasts" at bounding box center [245, 32] width 52 height 25
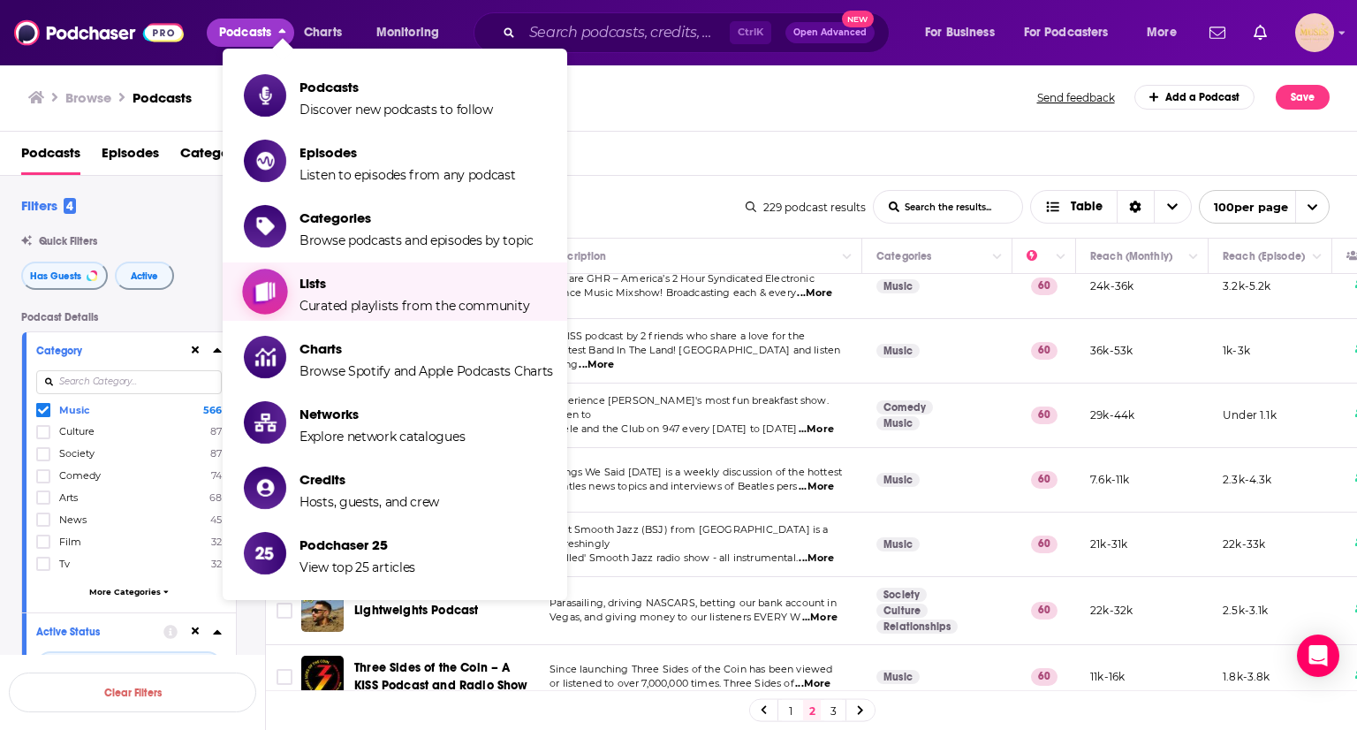
click at [340, 294] on span "Lists Curated playlists from the community" at bounding box center [415, 292] width 230 height 44
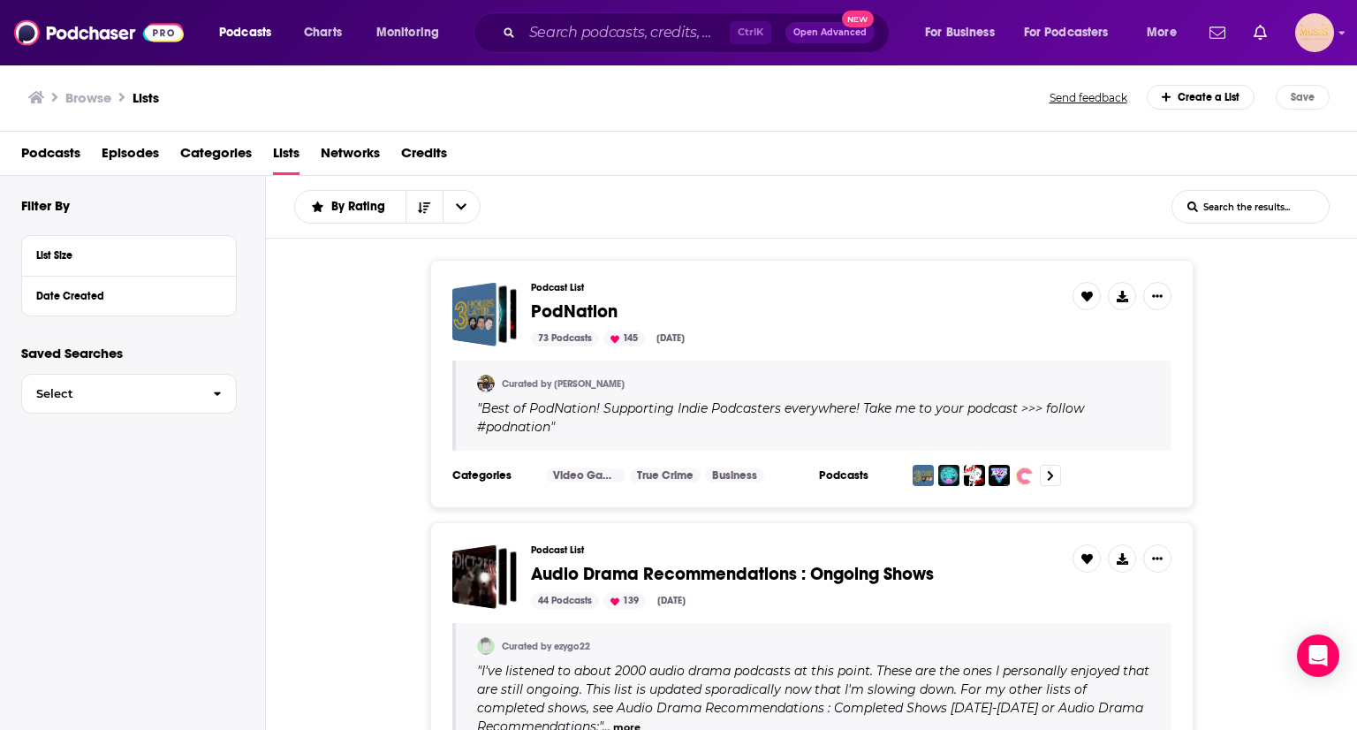
click at [281, 156] on span "Lists" at bounding box center [286, 157] width 27 height 36
click at [209, 266] on div "List Size" at bounding box center [129, 256] width 214 height 40
click at [130, 394] on span "Select" at bounding box center [110, 393] width 177 height 11
click at [120, 434] on span "Top Music podcasts" at bounding box center [106, 430] width 143 height 11
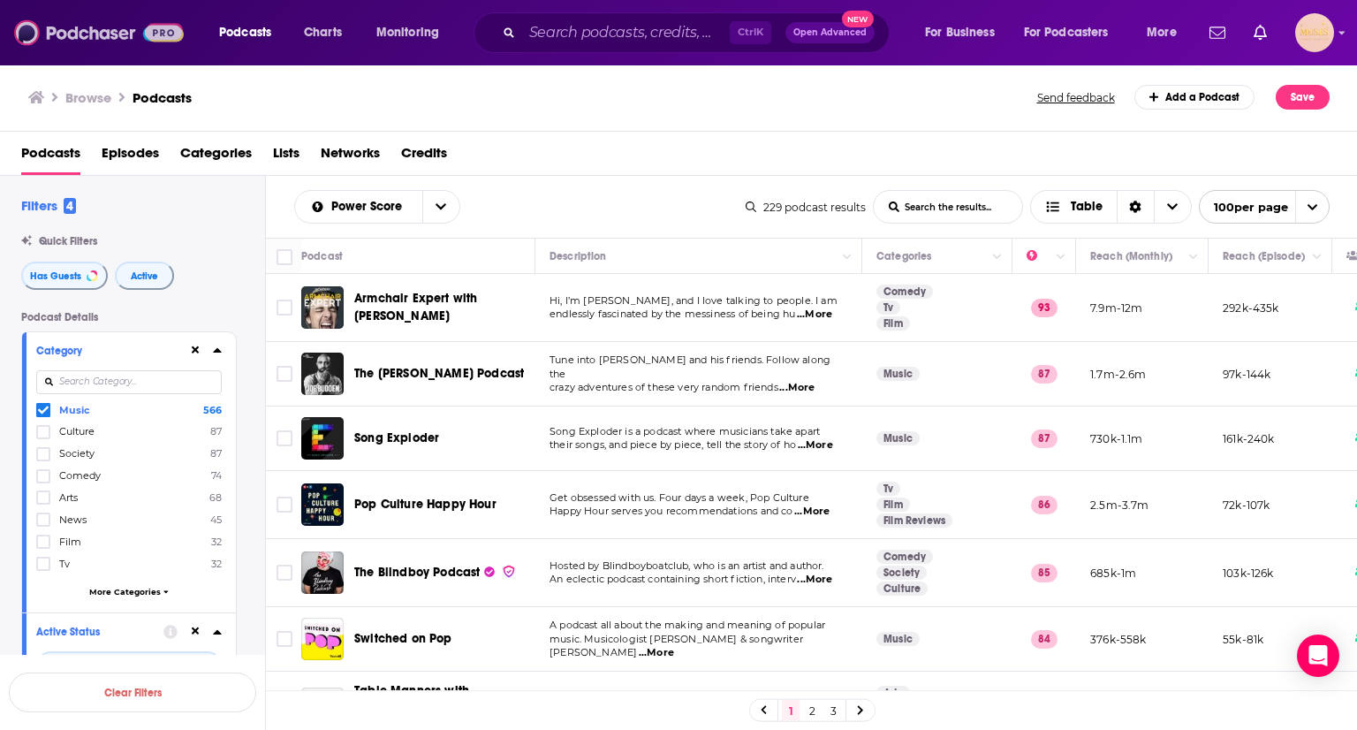
click at [110, 27] on img at bounding box center [99, 33] width 170 height 34
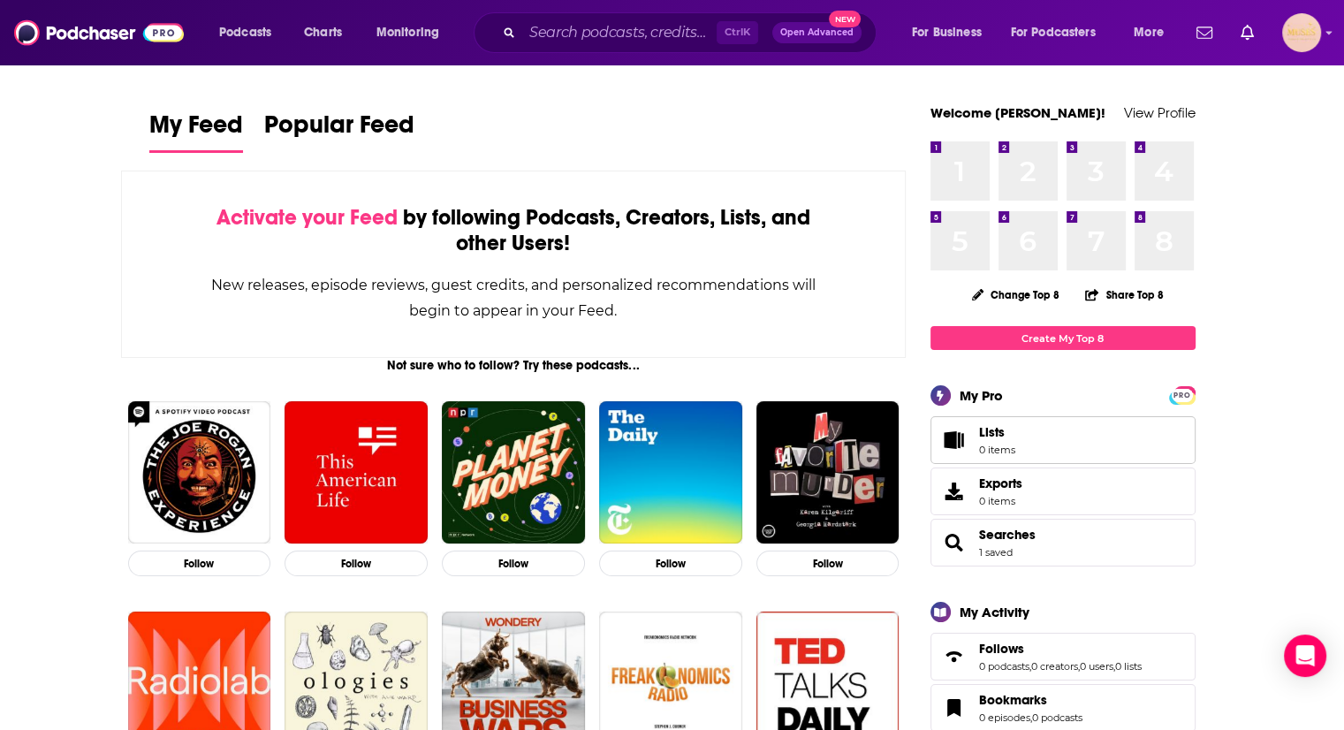
click at [1000, 437] on span "Lists" at bounding box center [992, 432] width 26 height 16
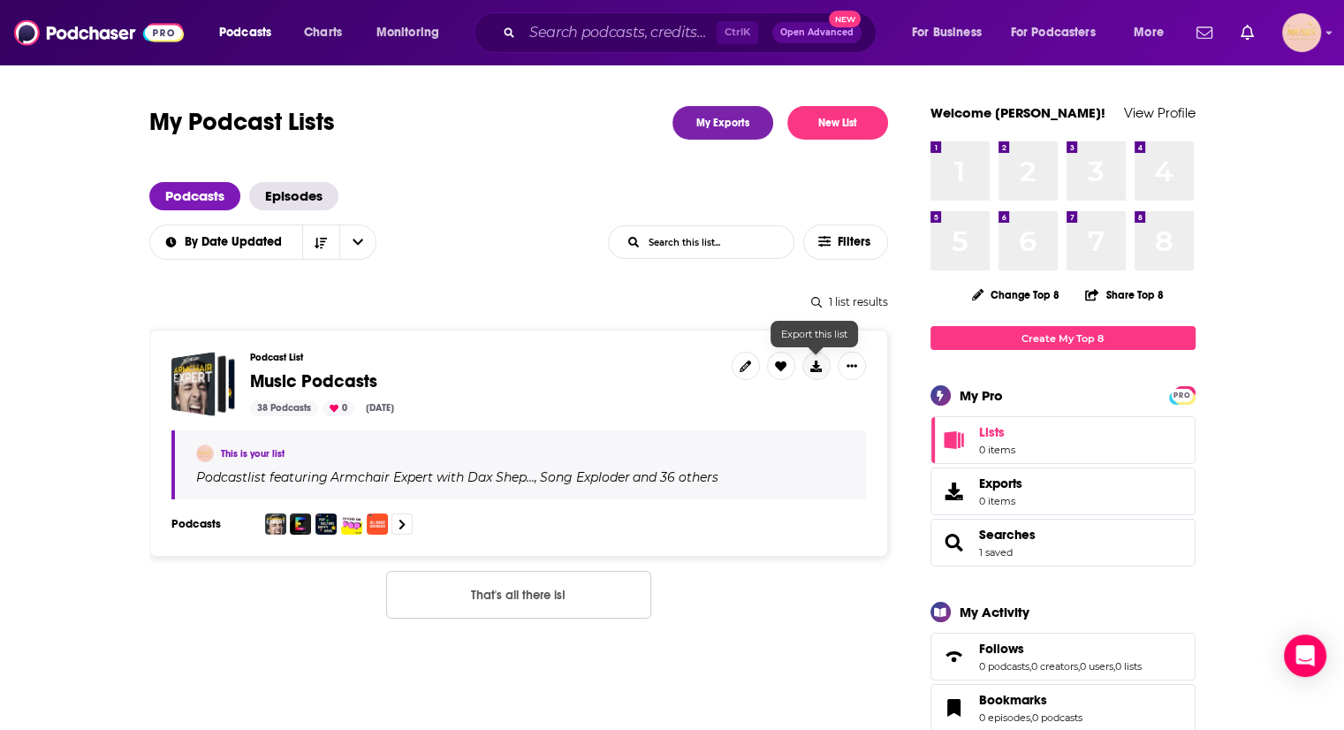
click at [817, 368] on icon at bounding box center [815, 366] width 11 height 11
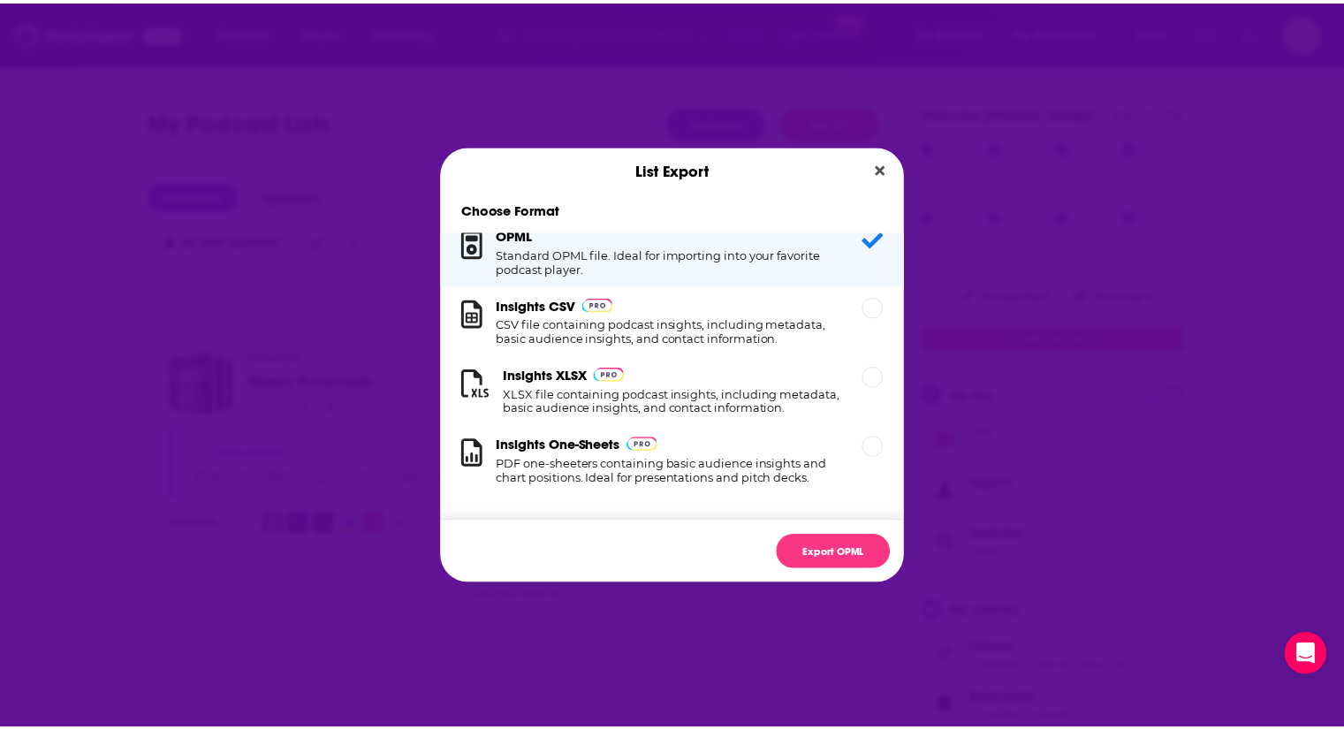
scroll to position [33, 0]
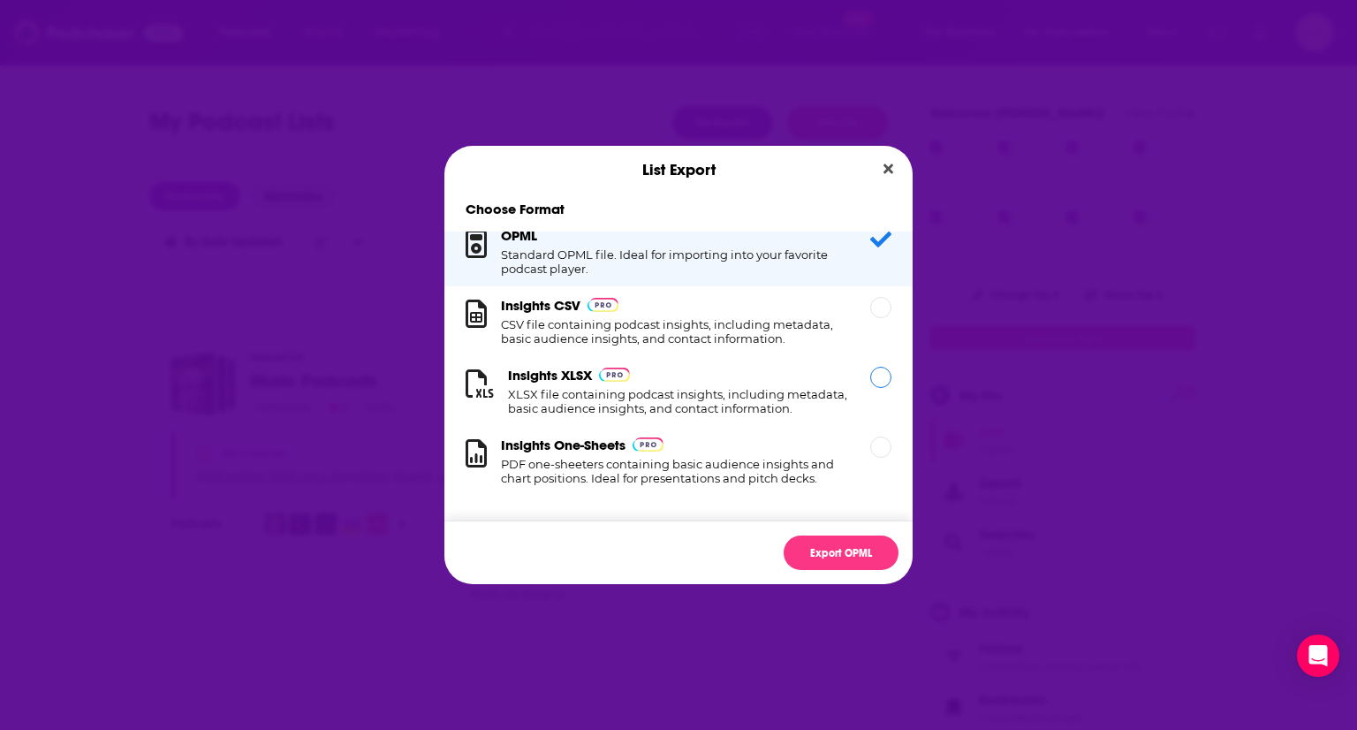
click at [638, 387] on h1 "XLSX file containing podcast insights, including metadata, basic audience insig…" at bounding box center [678, 401] width 341 height 28
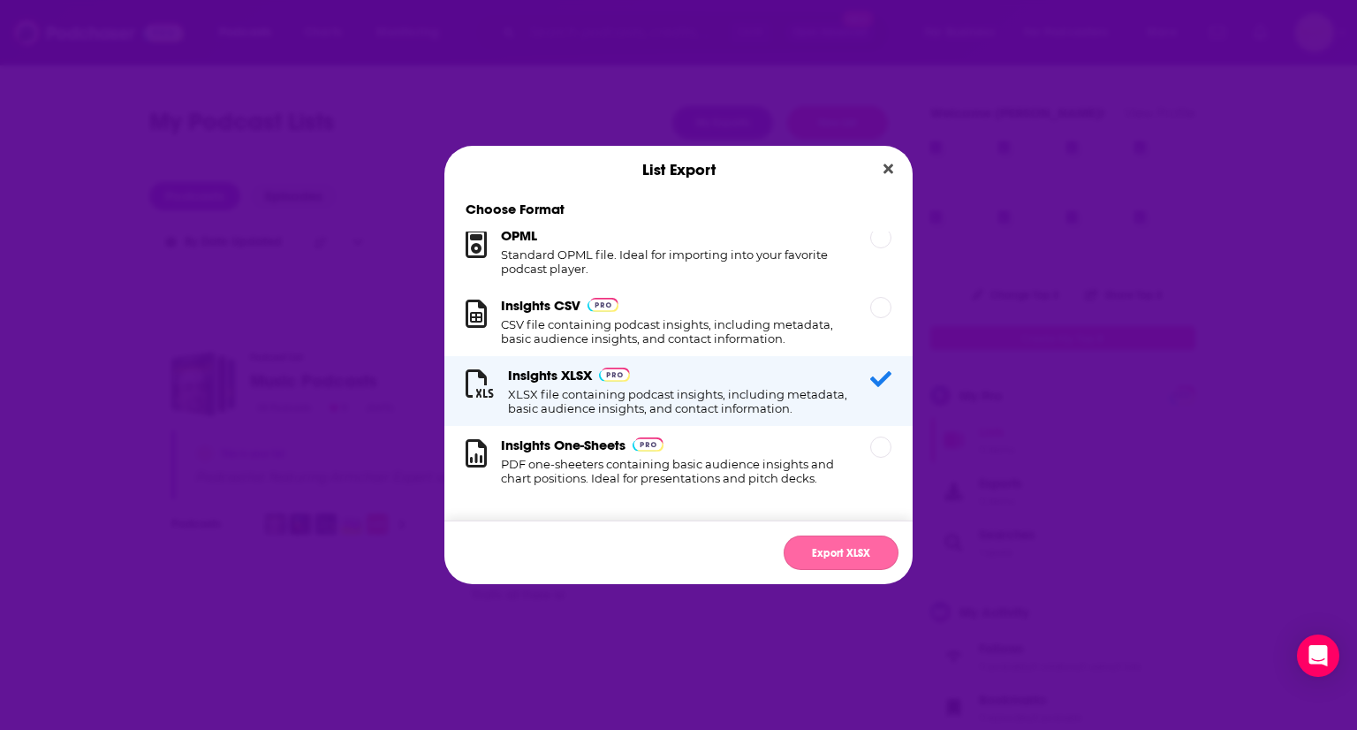
click at [813, 552] on button "Export XLSX" at bounding box center [841, 553] width 115 height 34
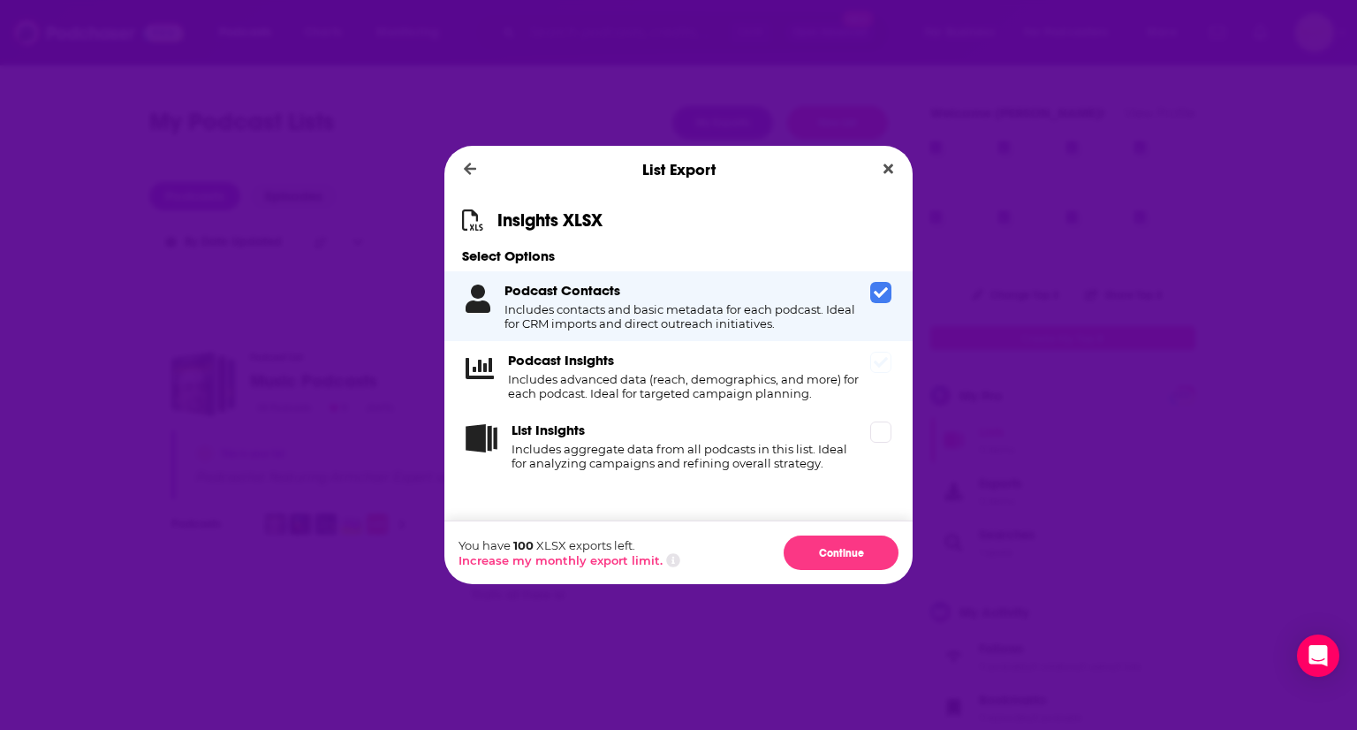
click at [885, 369] on icon "Dialog" at bounding box center [881, 362] width 14 height 14
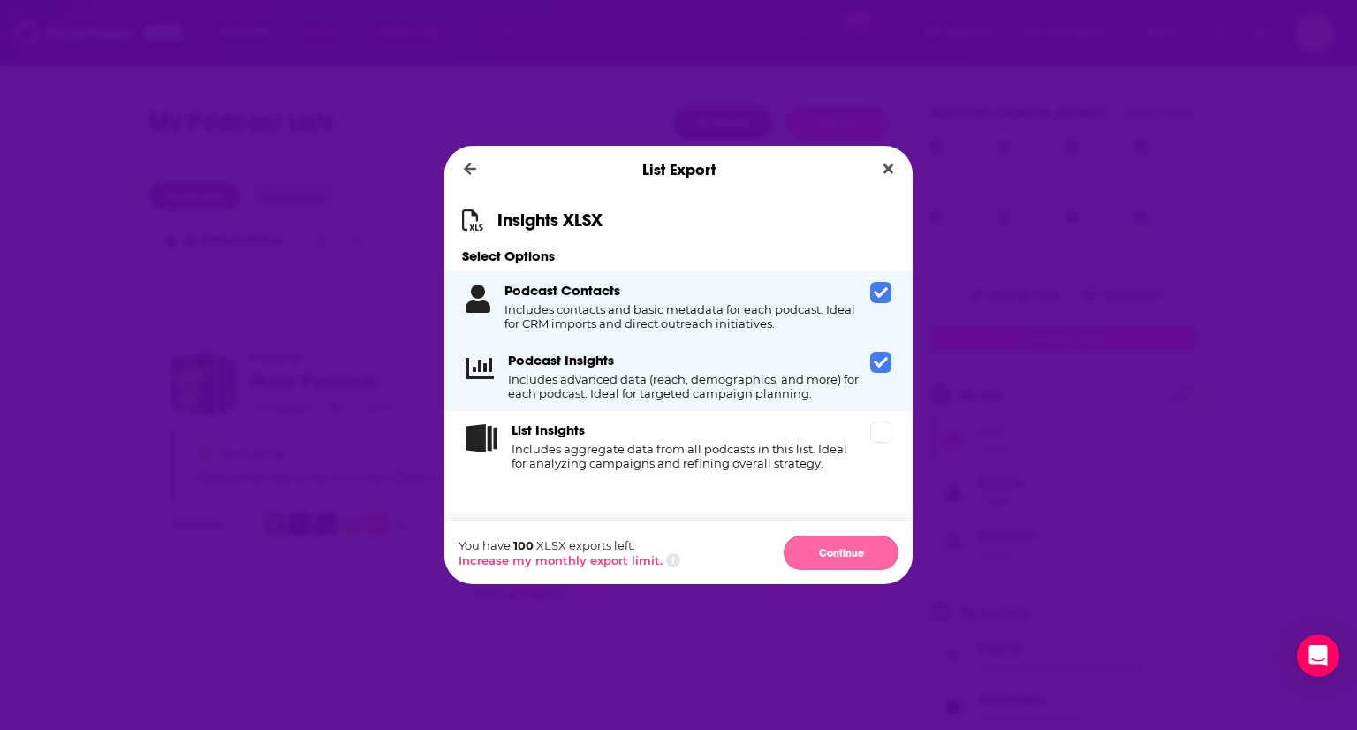
click at [850, 551] on button "Continue" at bounding box center [841, 553] width 115 height 34
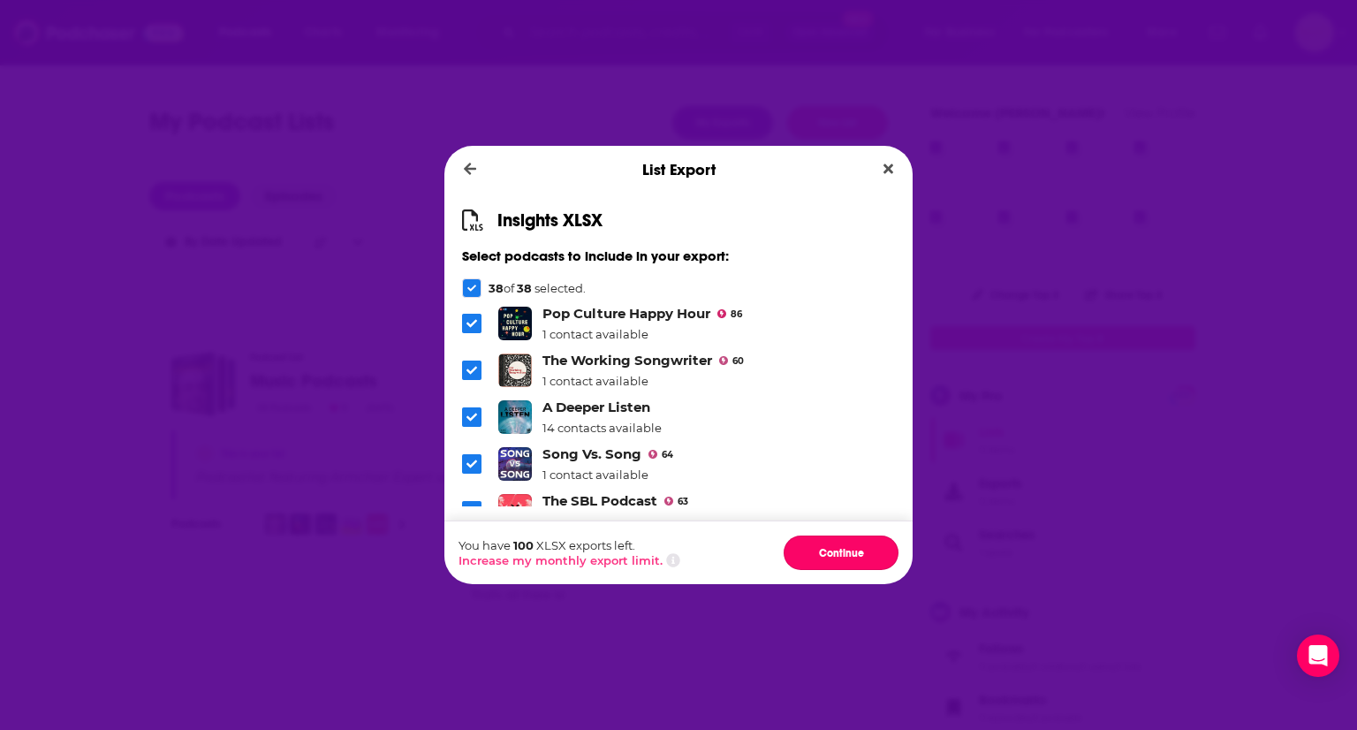
click at [850, 551] on button "Continue" at bounding box center [841, 553] width 115 height 34
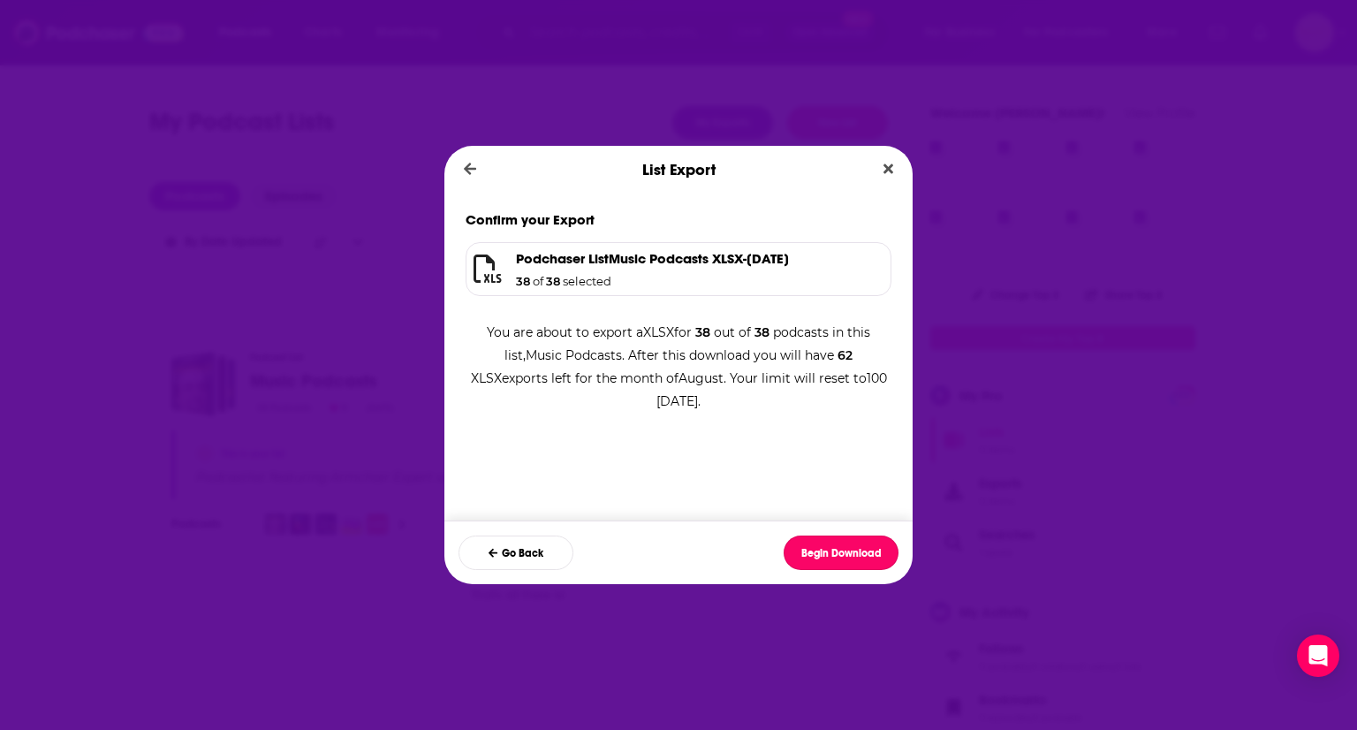
click at [850, 551] on button "Begin Download" at bounding box center [841, 553] width 115 height 34
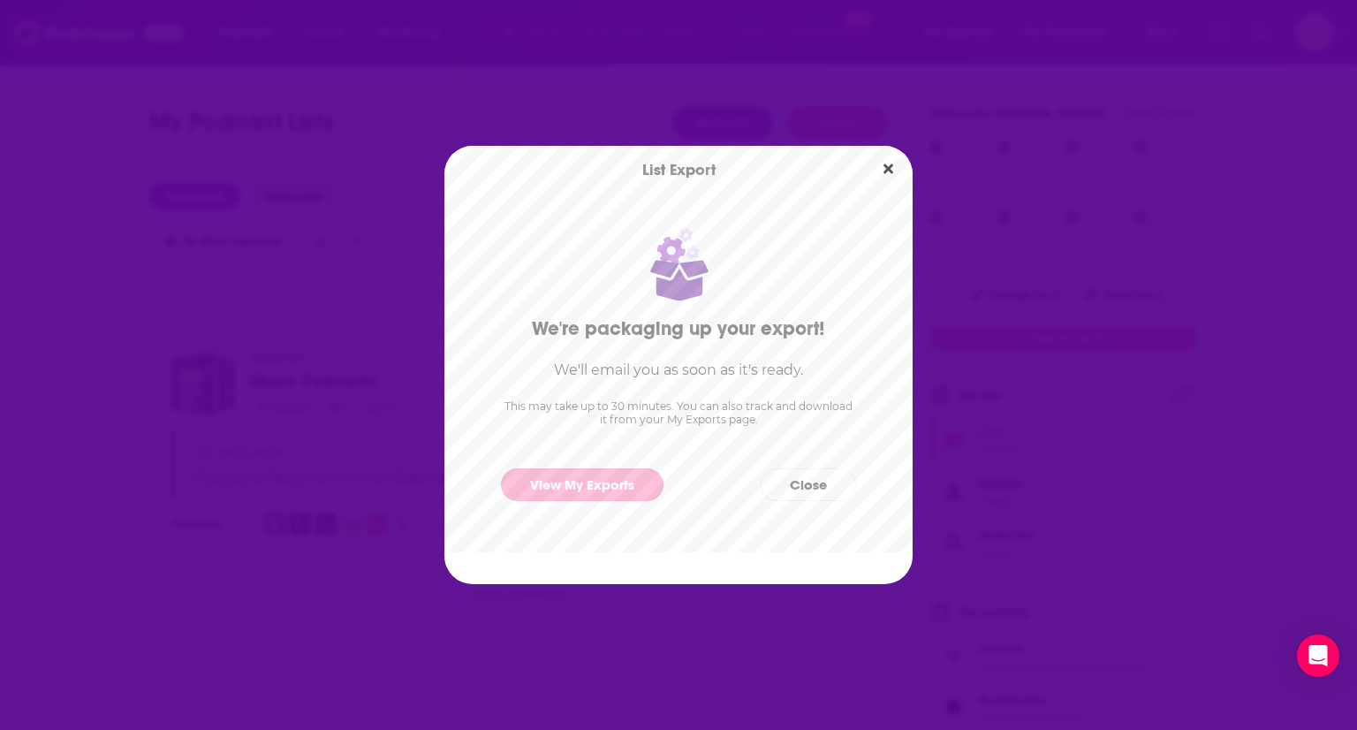
click at [611, 481] on link "View My Exports" at bounding box center [582, 484] width 163 height 33
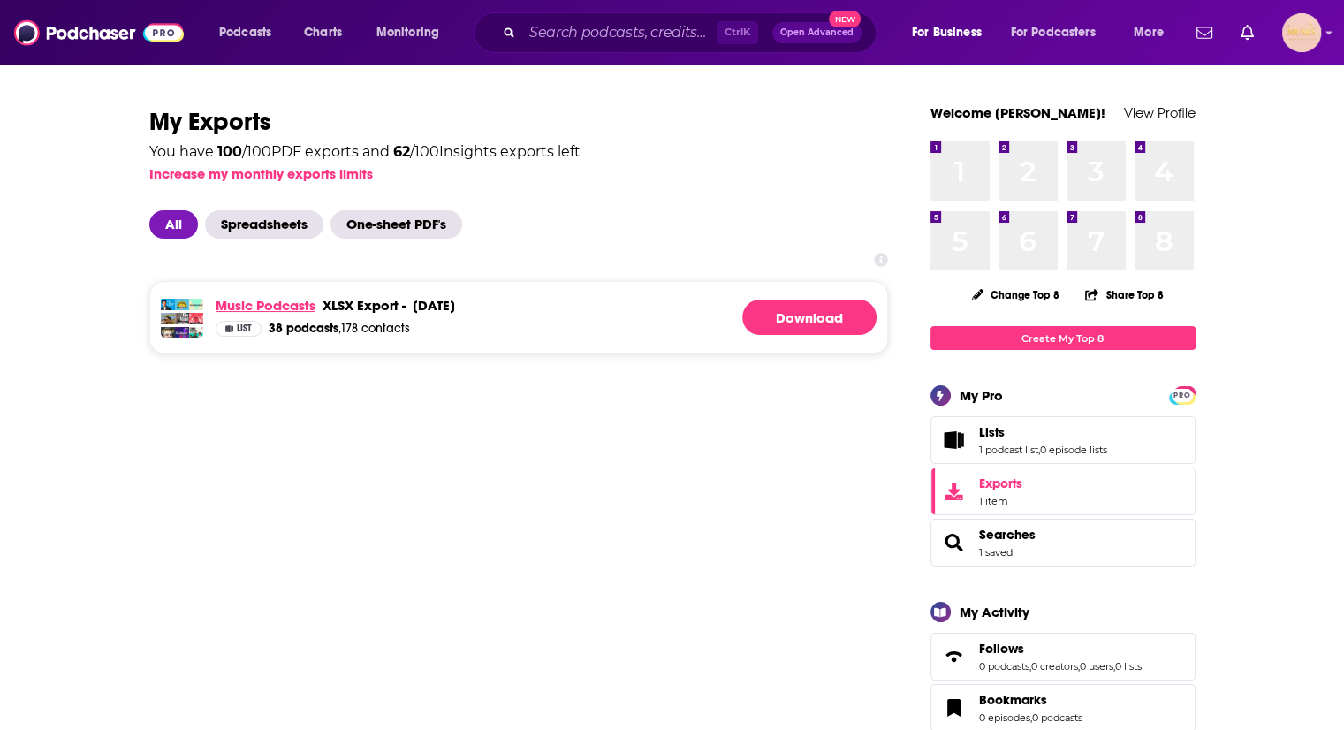
click at [245, 299] on link "Music Podcasts" at bounding box center [266, 305] width 100 height 17
click at [781, 322] on link "Download" at bounding box center [809, 317] width 134 height 35
